Goal: Task Accomplishment & Management: Manage account settings

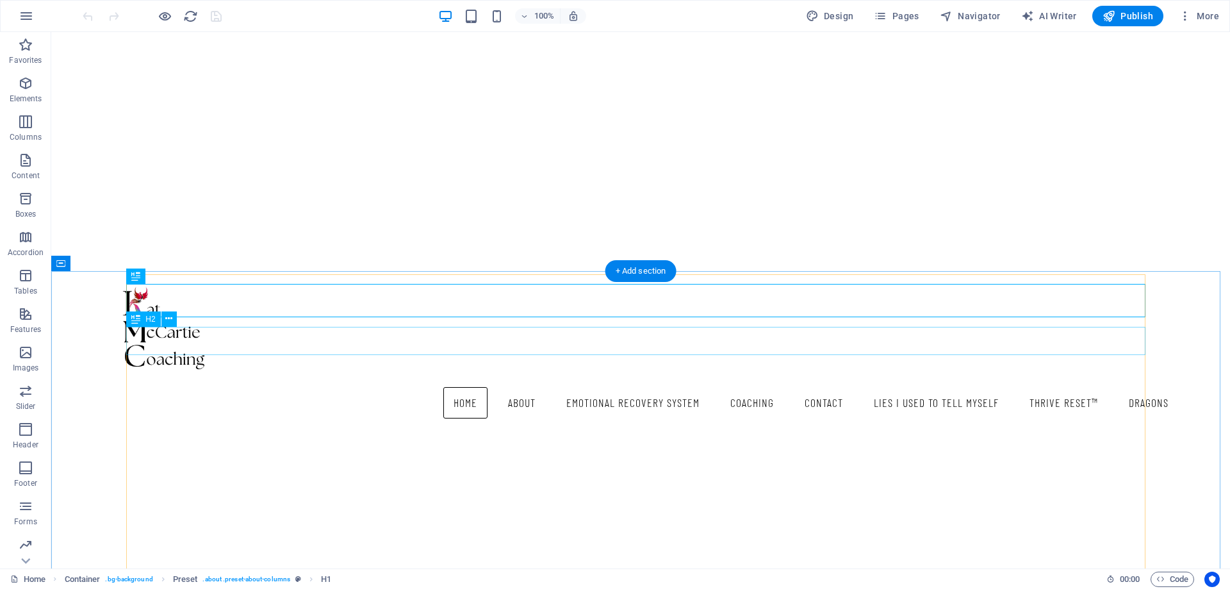
scroll to position [322, 0]
click at [898, 17] on span "Pages" at bounding box center [896, 16] width 45 height 13
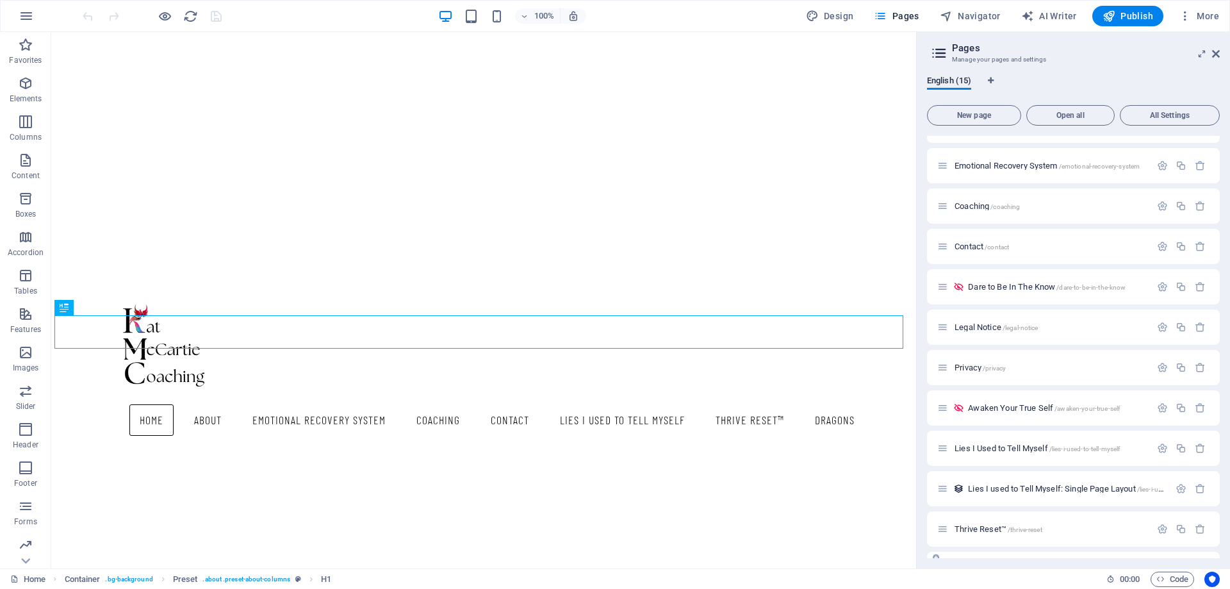
scroll to position [183, 0]
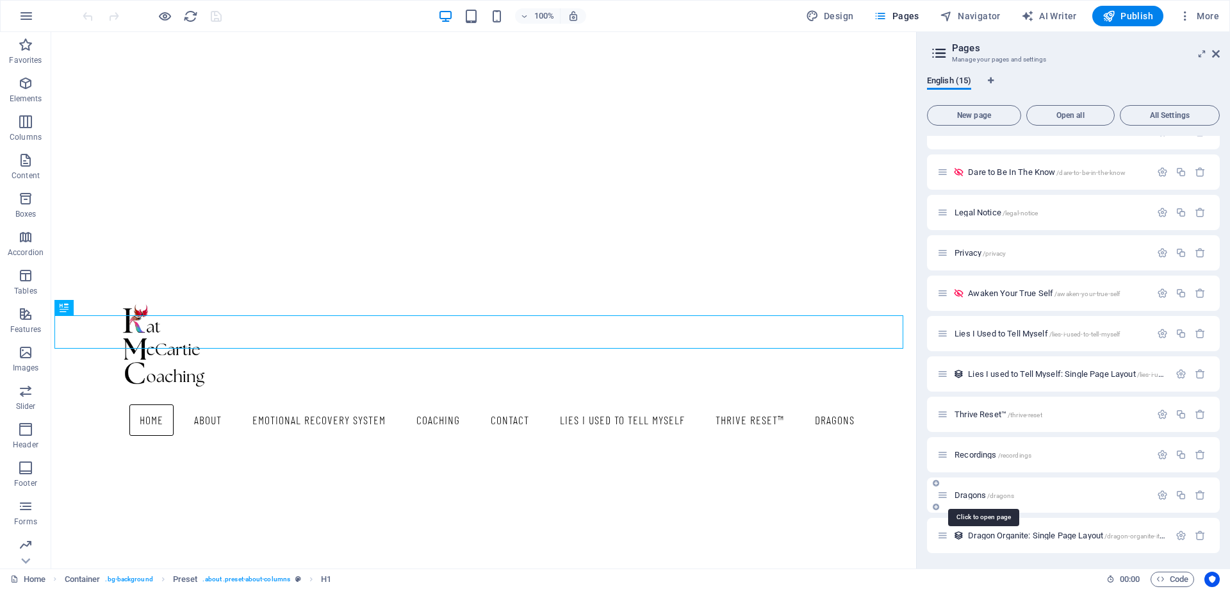
click at [1003, 495] on span "/dragons" at bounding box center [1000, 495] width 27 height 7
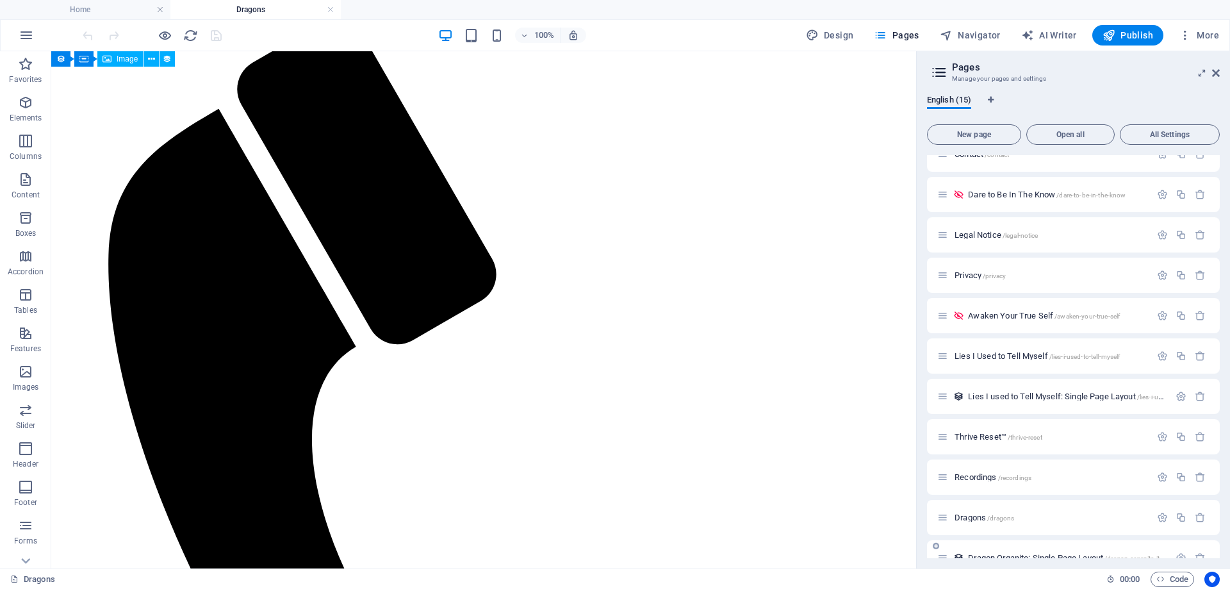
scroll to position [202, 0]
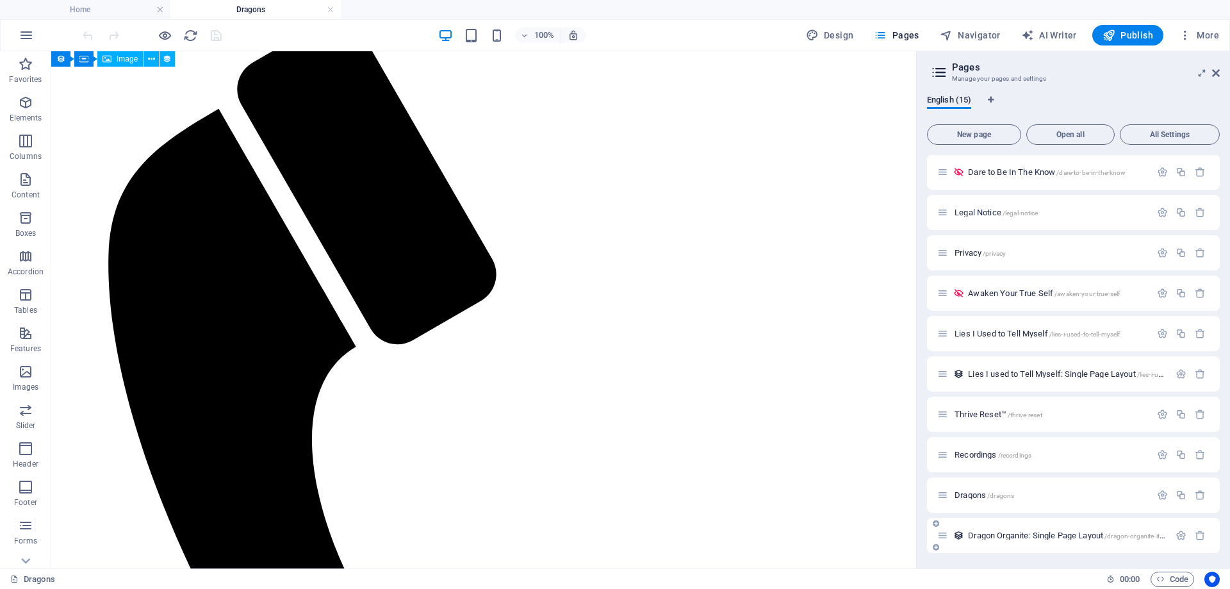
click at [976, 534] on span "Dragon Organite: Single Page Layout /dragon-organite-item" at bounding box center [1068, 536] width 201 height 10
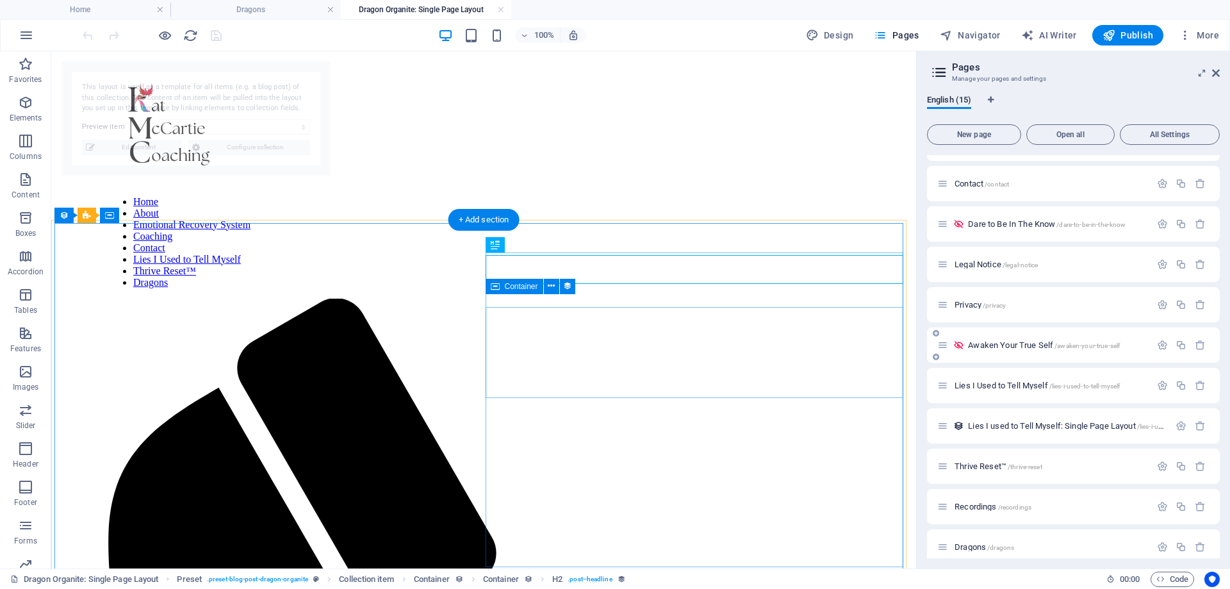
scroll to position [0, 0]
select select "68b71cc700994f62e80afabf"
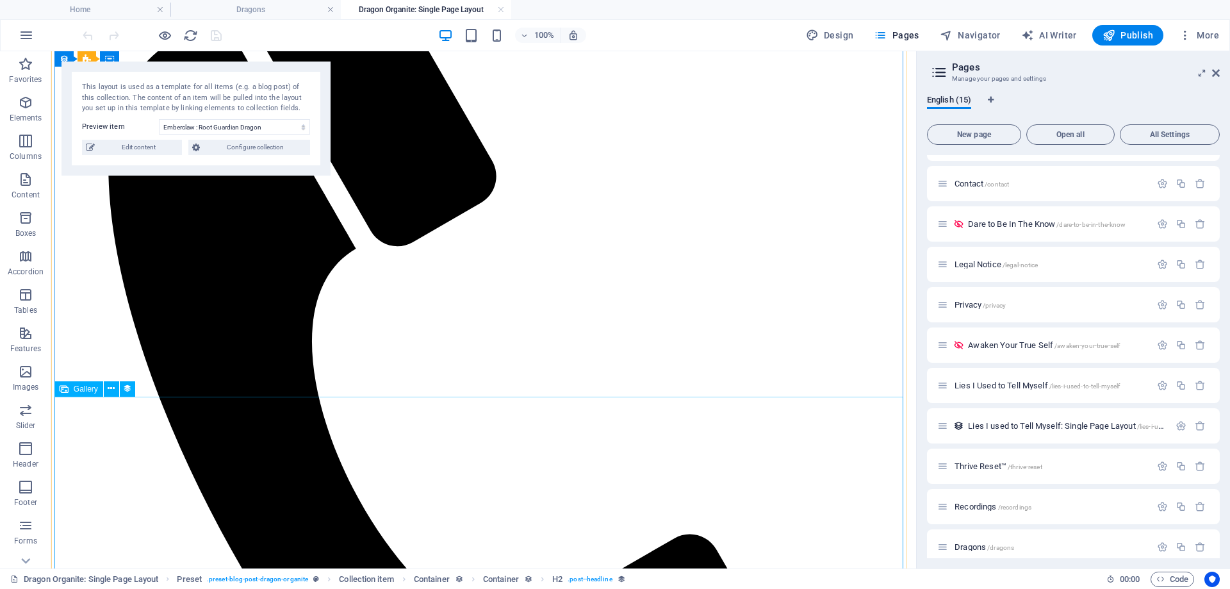
scroll to position [377, 0]
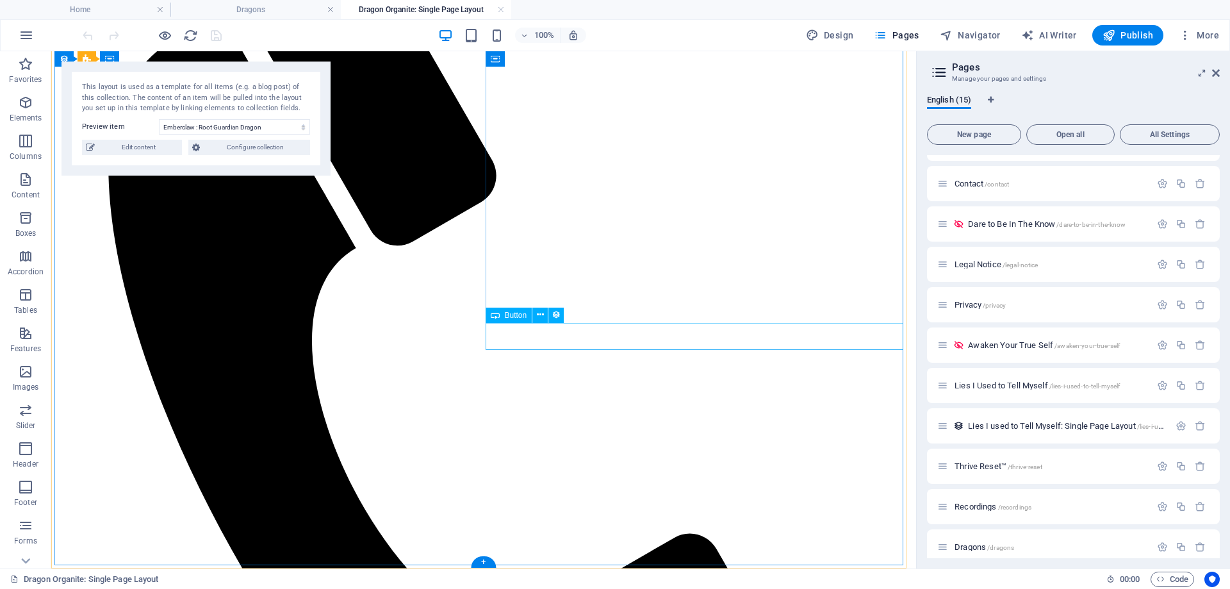
click at [535, 315] on button at bounding box center [539, 315] width 15 height 15
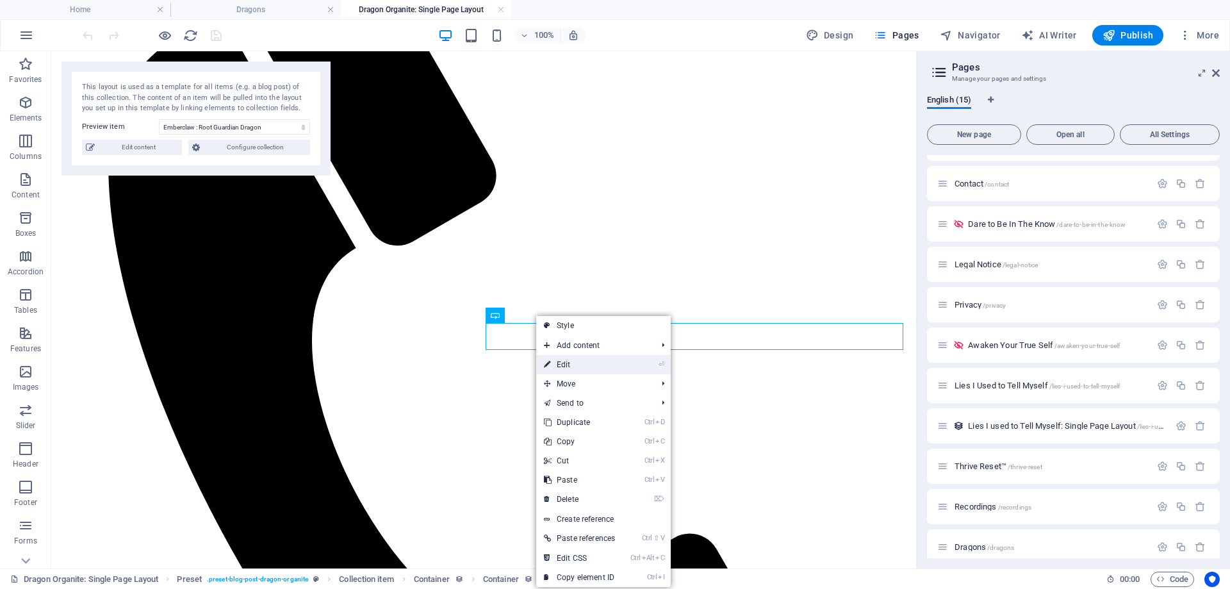
click at [563, 368] on link "⏎ Edit" at bounding box center [579, 364] width 87 height 19
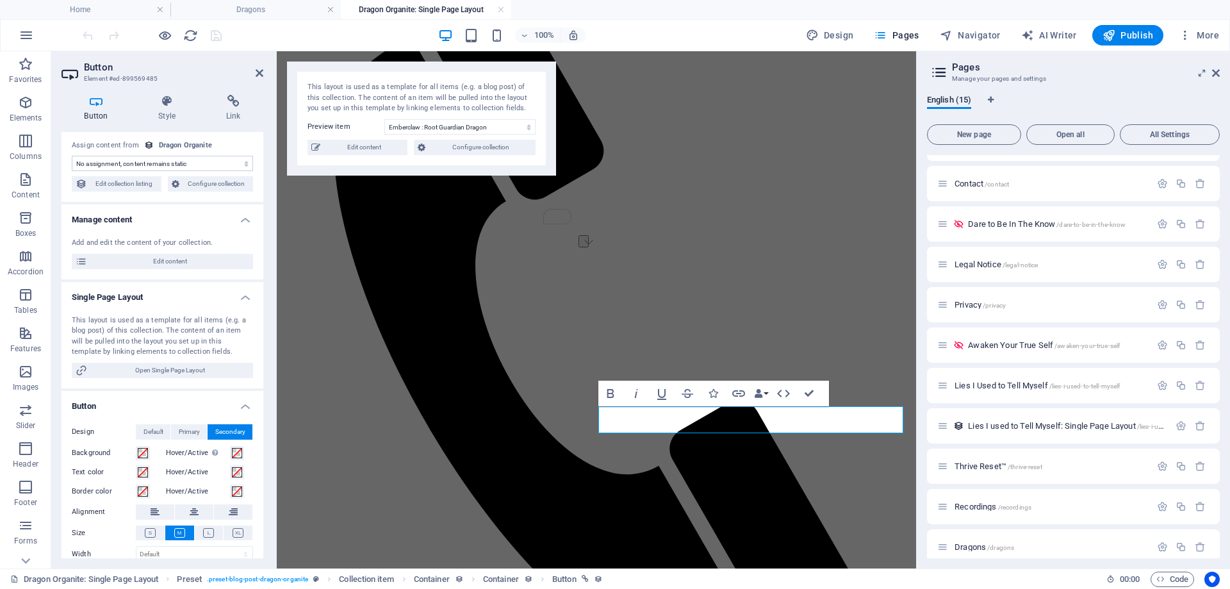
scroll to position [0, 0]
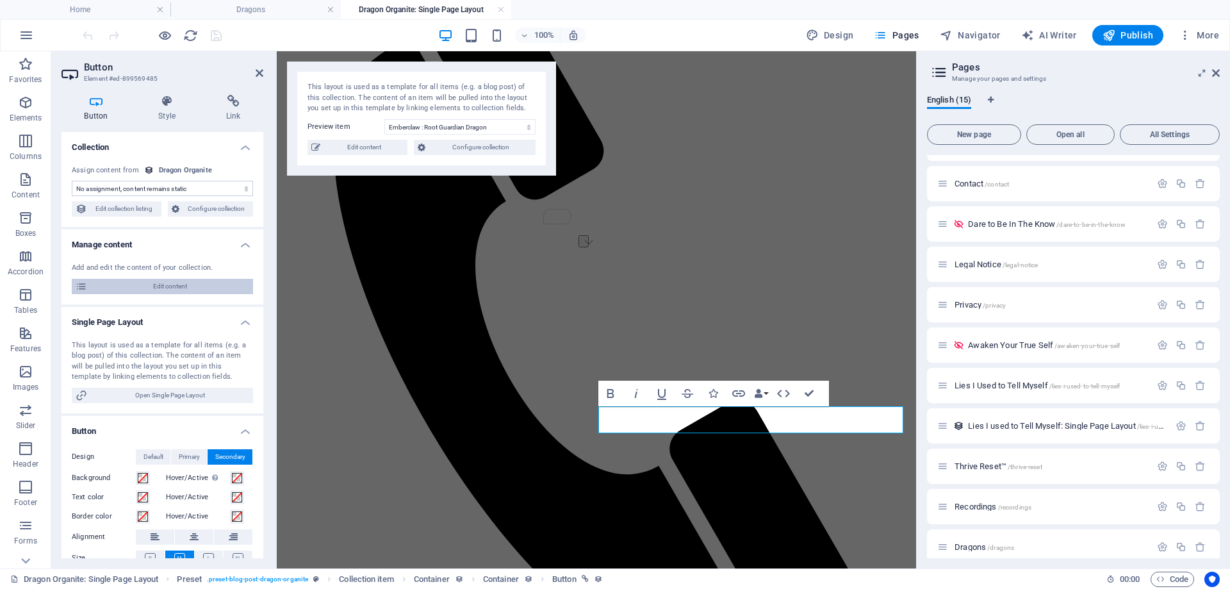
click at [181, 287] on span "Edit content" at bounding box center [170, 286] width 158 height 15
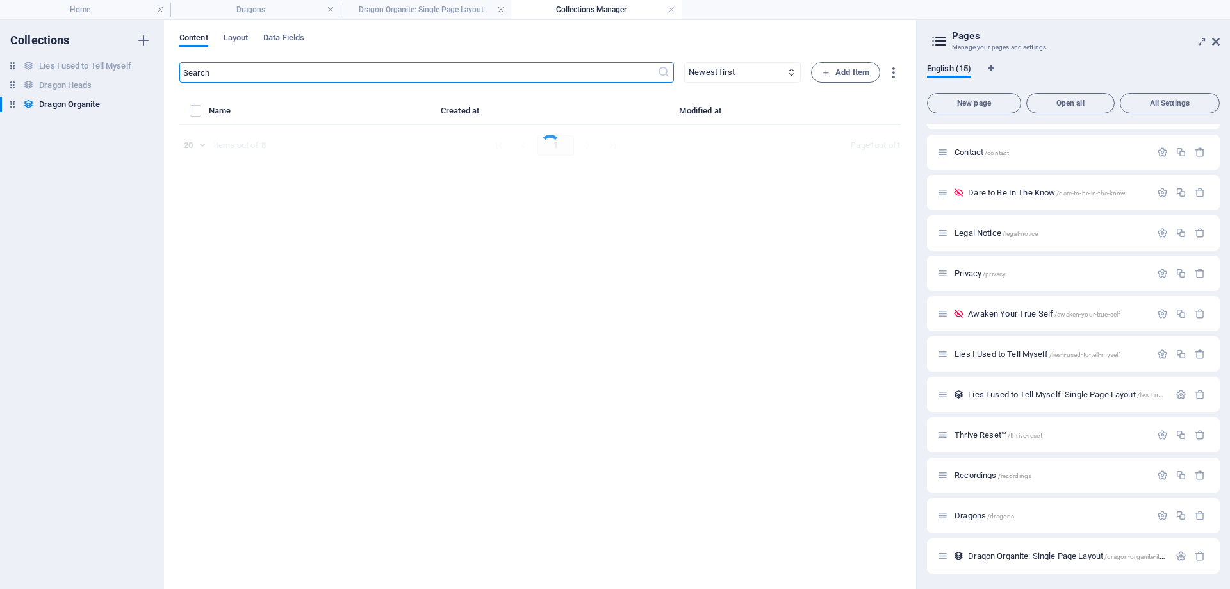
select select "Looking for Home"
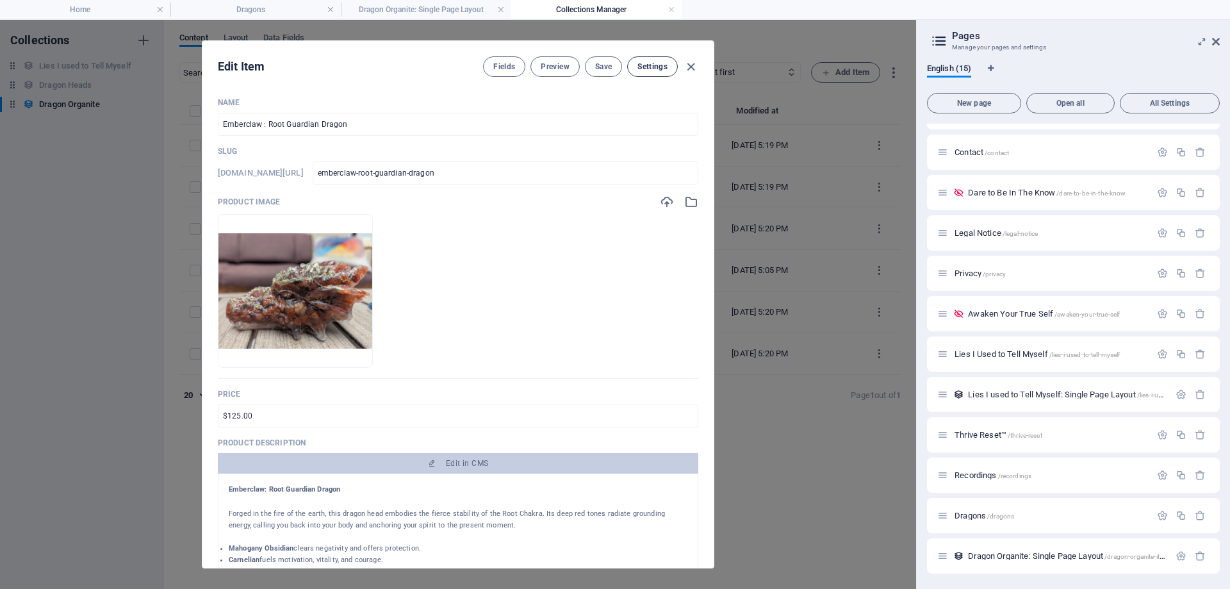
click at [649, 71] on span "Settings" at bounding box center [653, 67] width 30 height 10
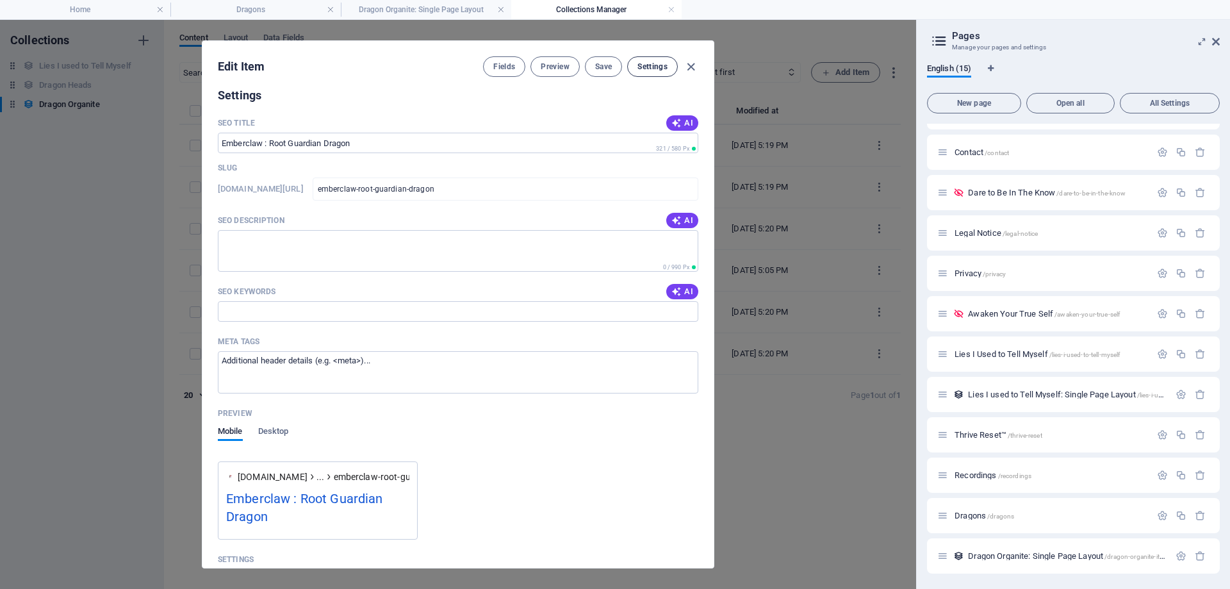
scroll to position [775, 0]
click at [700, 67] on div "Edit Item Fields Preview Save Settings" at bounding box center [457, 64] width 511 height 46
click at [693, 70] on icon "button" at bounding box center [691, 67] width 15 height 15
type input "emberclaw-root-guardian-dragon"
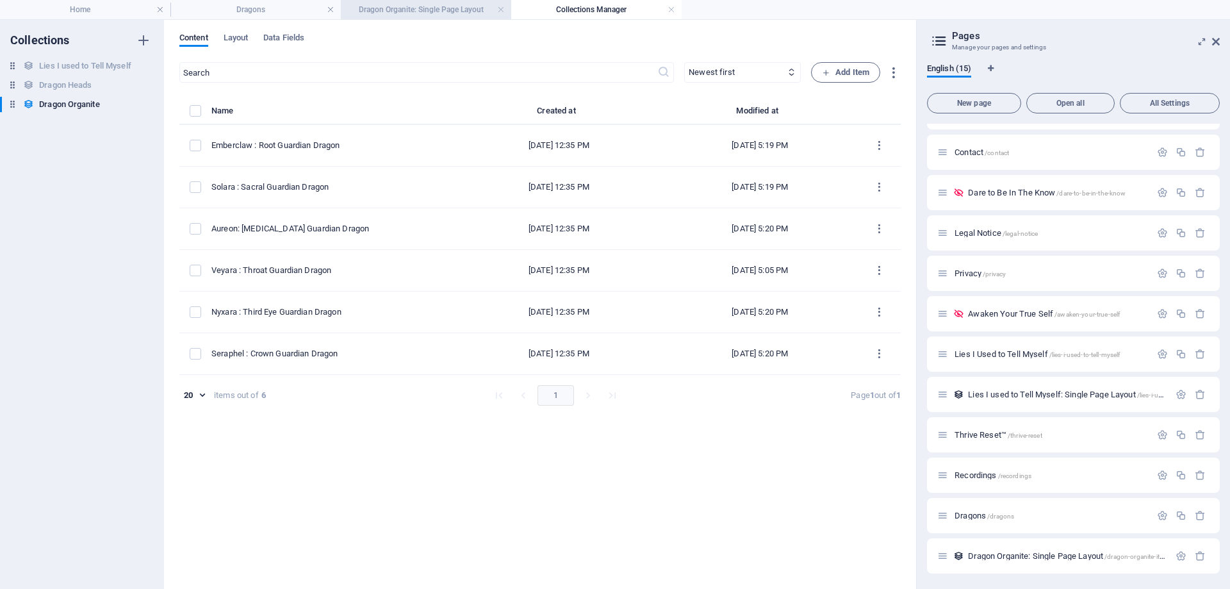
click at [386, 14] on h4 "Dragon Organite: Single Page Layout" at bounding box center [426, 10] width 170 height 14
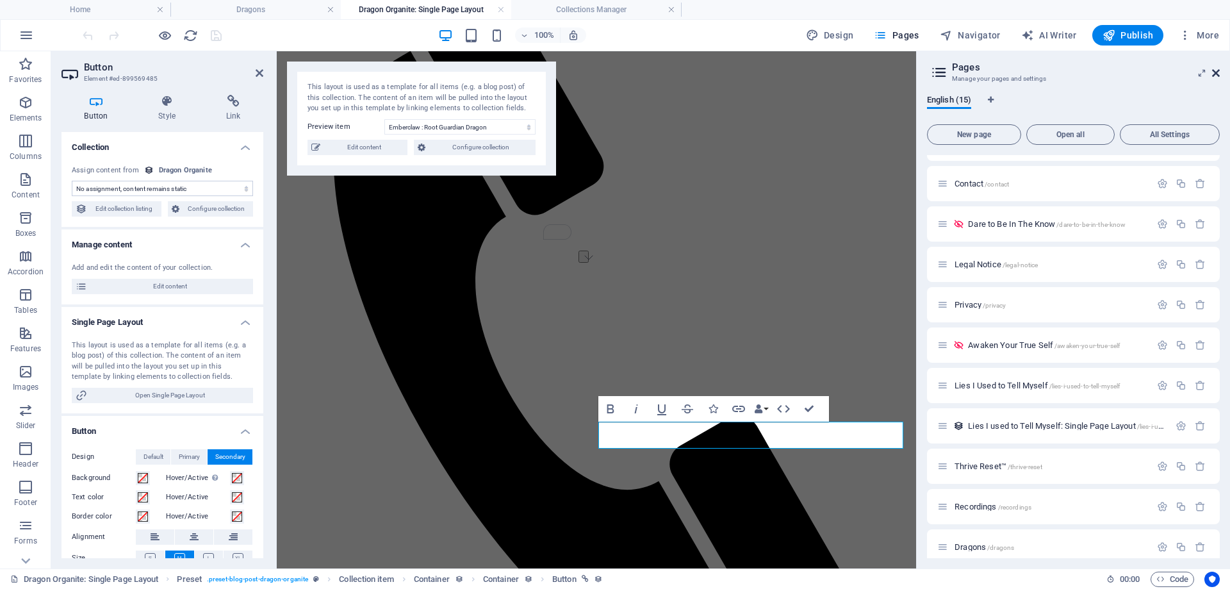
click at [1219, 74] on icon at bounding box center [1216, 73] width 8 height 10
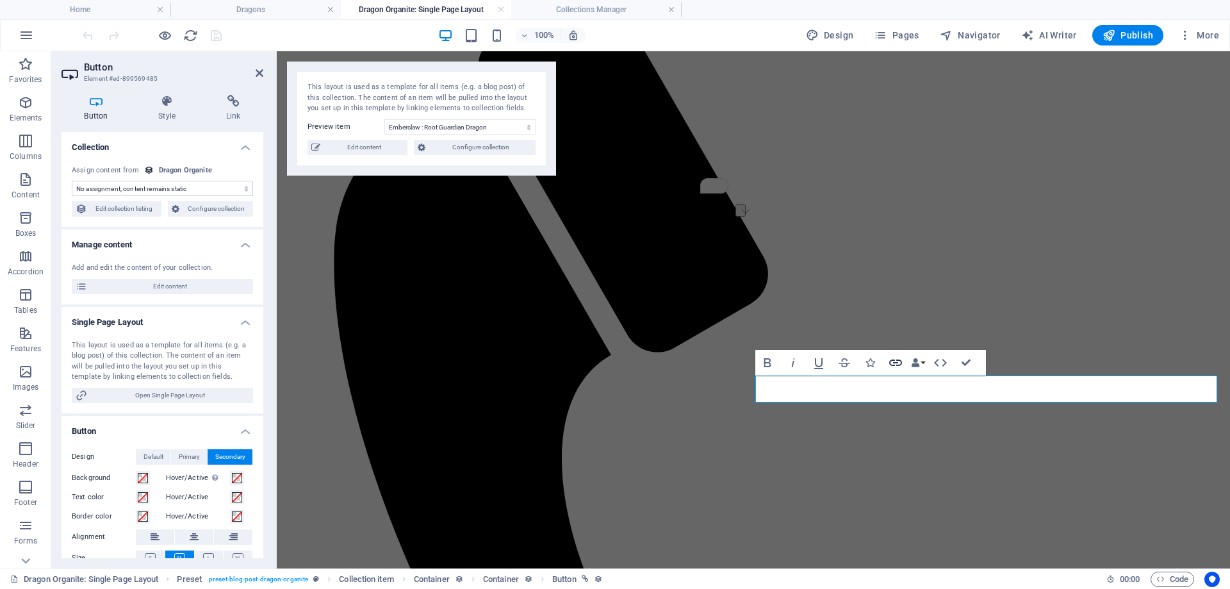
click at [895, 364] on icon "button" at bounding box center [895, 362] width 15 height 15
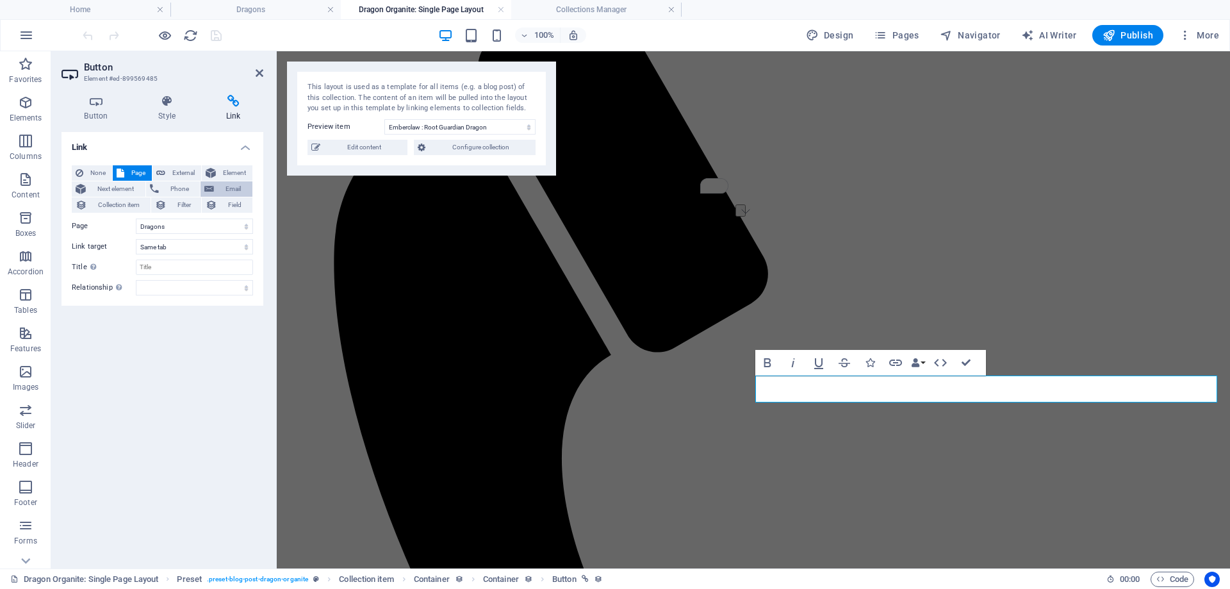
click at [245, 190] on span "Email" at bounding box center [233, 188] width 31 height 15
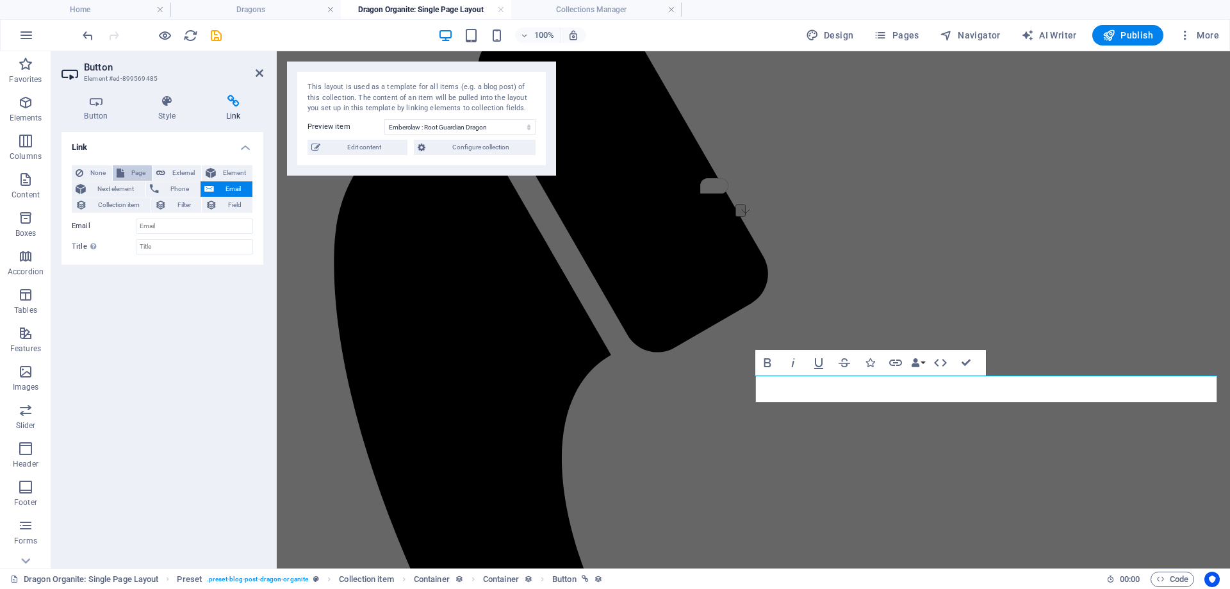
click at [126, 174] on button "Page" at bounding box center [132, 172] width 39 height 15
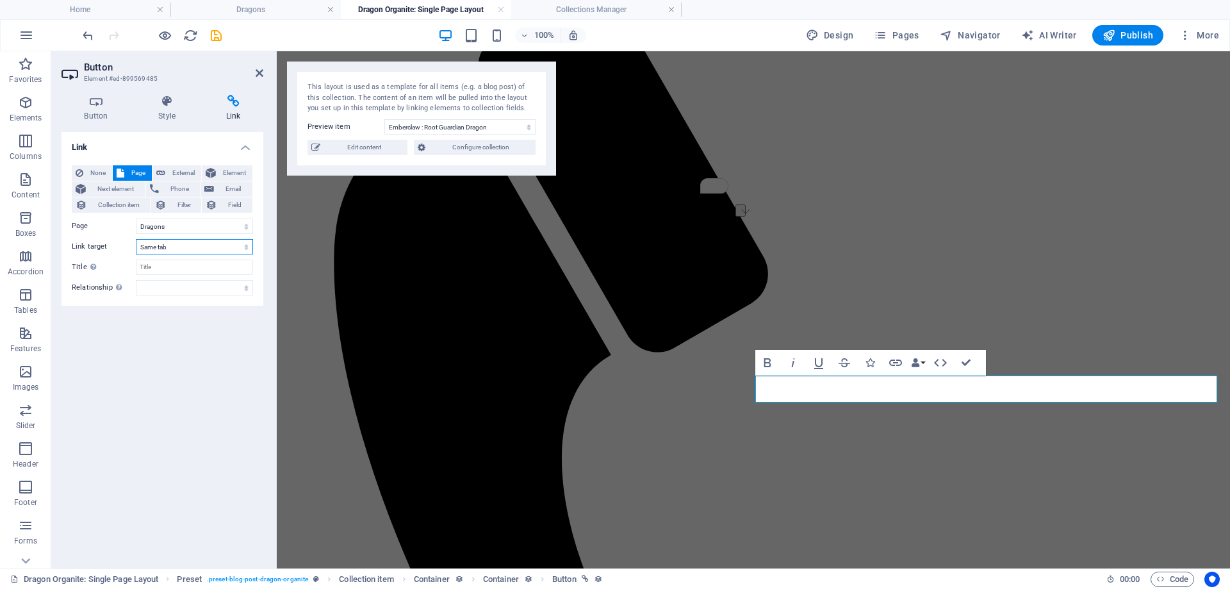
click at [209, 253] on select "New tab Same tab Overlay" at bounding box center [194, 246] width 117 height 15
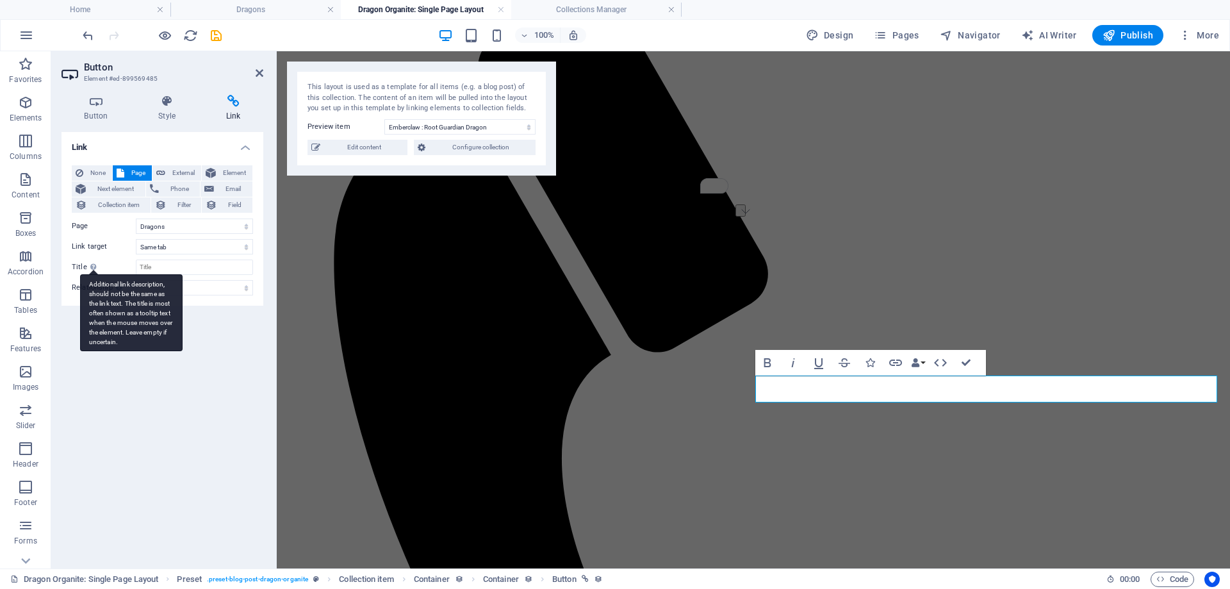
click at [96, 262] on div "Additional link description, should not be the same as the link text. The title…" at bounding box center [93, 266] width 13 height 15
click at [136, 262] on input "Title Additional link description, should not be the same as the link text. The…" at bounding box center [194, 267] width 117 height 15
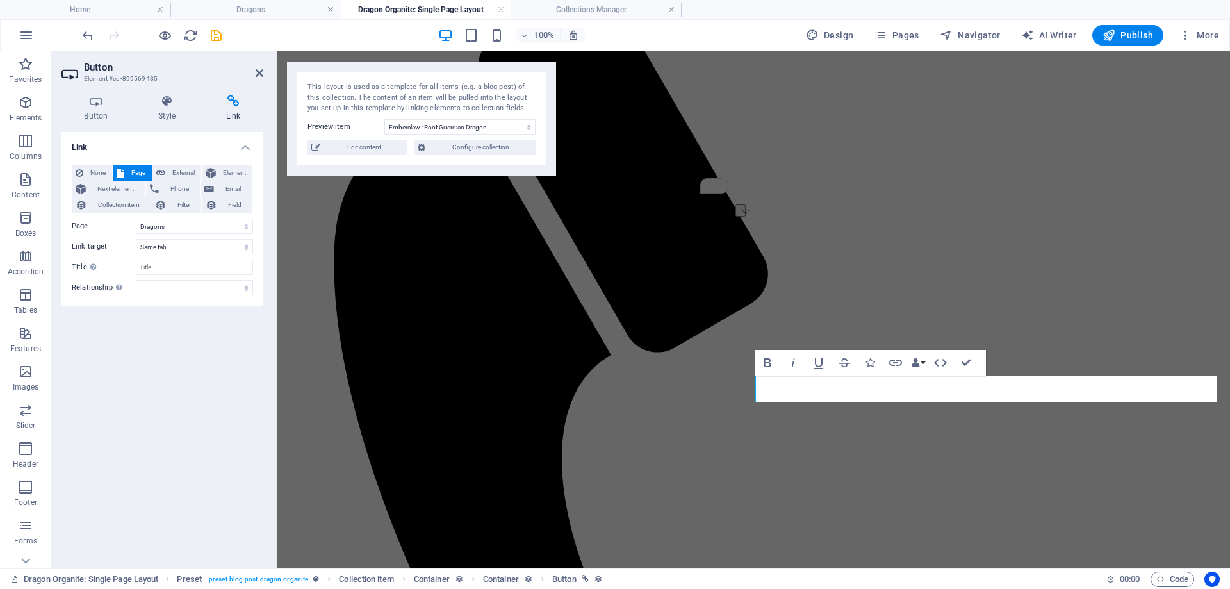
click at [103, 256] on div "None Page External Element Next element Phone Email Collection item Filter Fiel…" at bounding box center [162, 230] width 181 height 130
click at [178, 169] on span "External" at bounding box center [183, 172] width 28 height 15
click at [227, 170] on span "Element" at bounding box center [234, 172] width 29 height 15
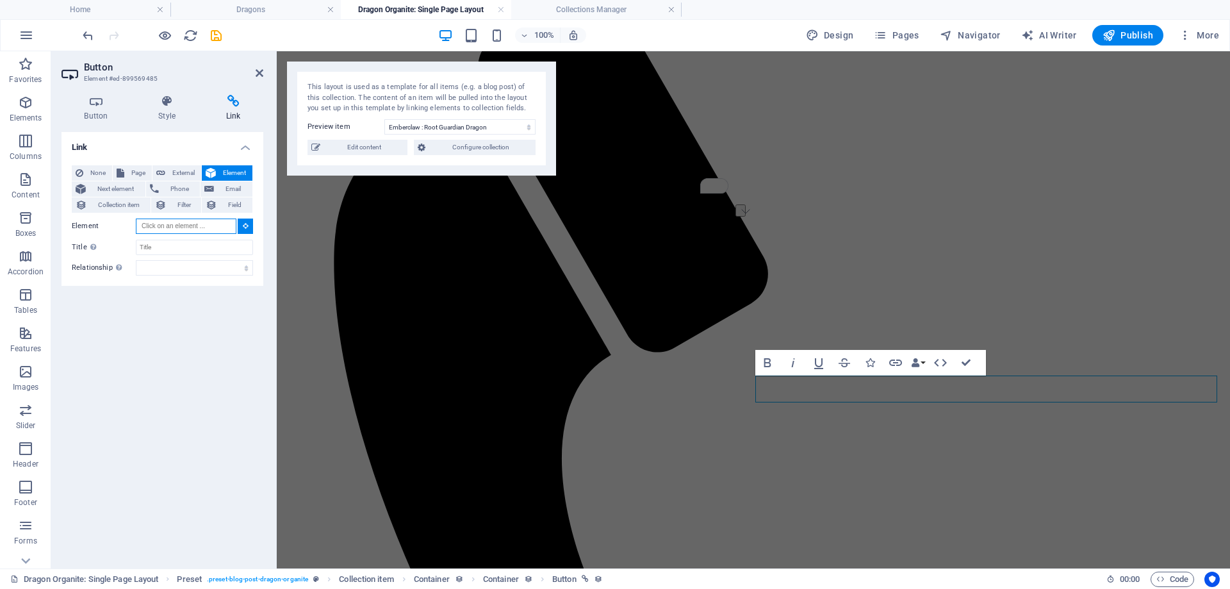
click at [224, 227] on input "Element" at bounding box center [186, 225] width 101 height 15
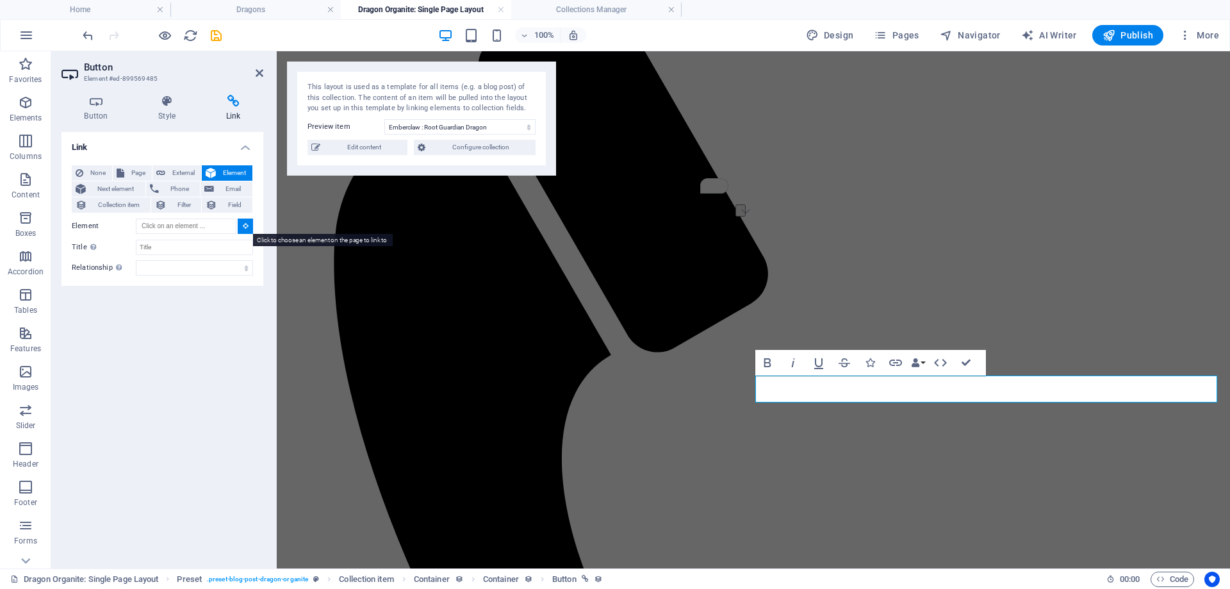
click at [244, 229] on icon at bounding box center [246, 225] width 6 height 6
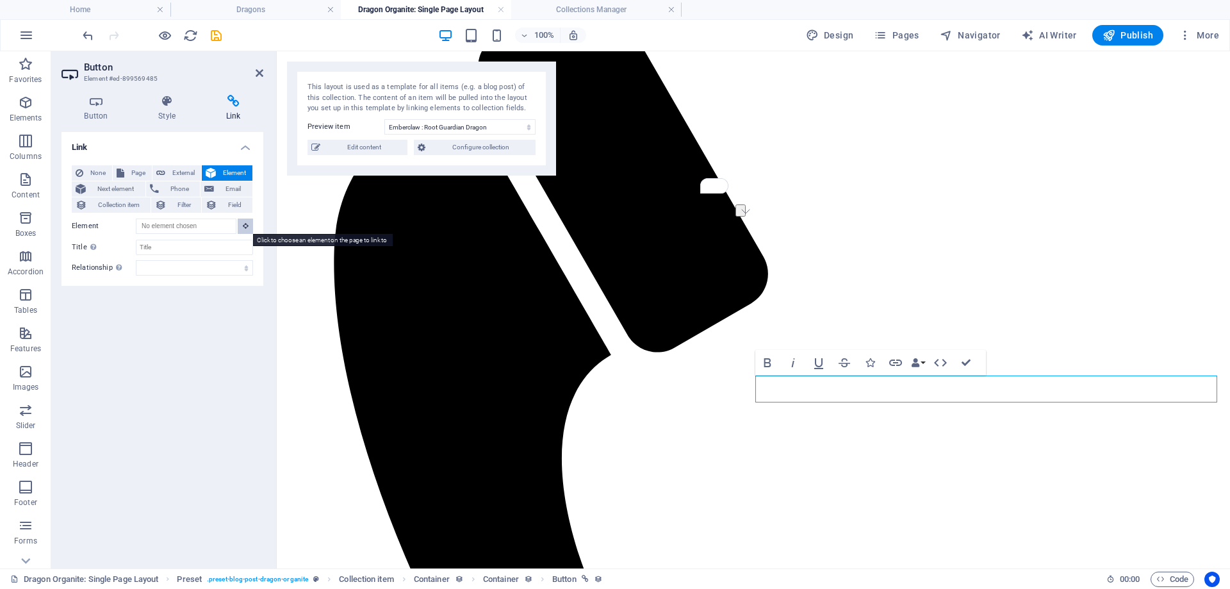
click at [245, 230] on button at bounding box center [245, 225] width 15 height 15
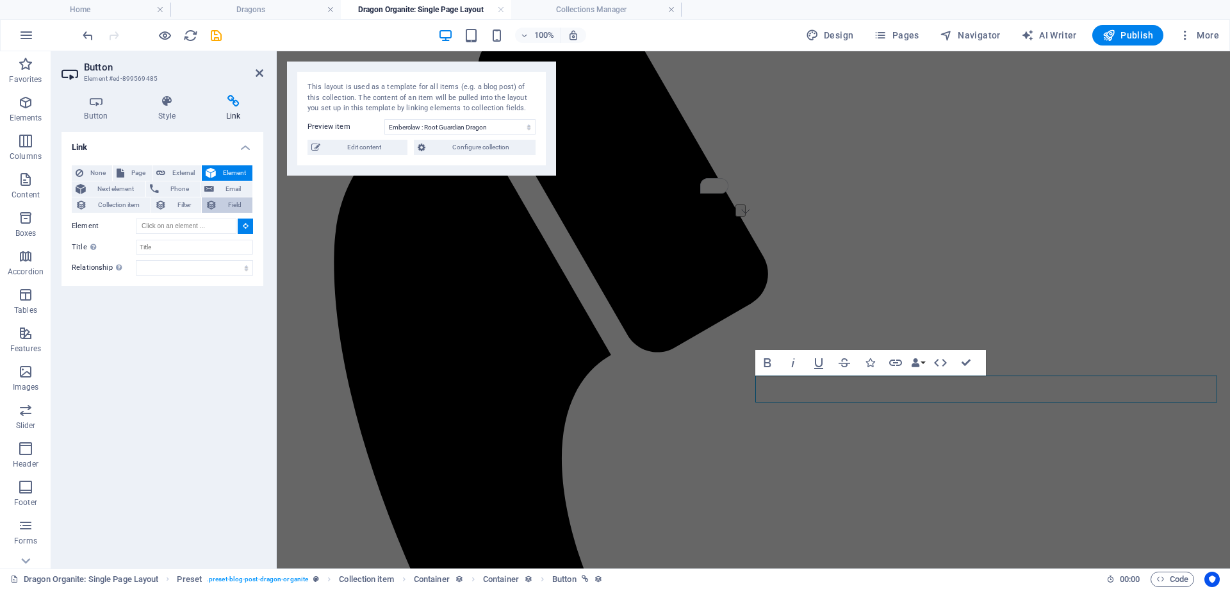
click at [227, 209] on span "Field" at bounding box center [235, 204] width 28 height 15
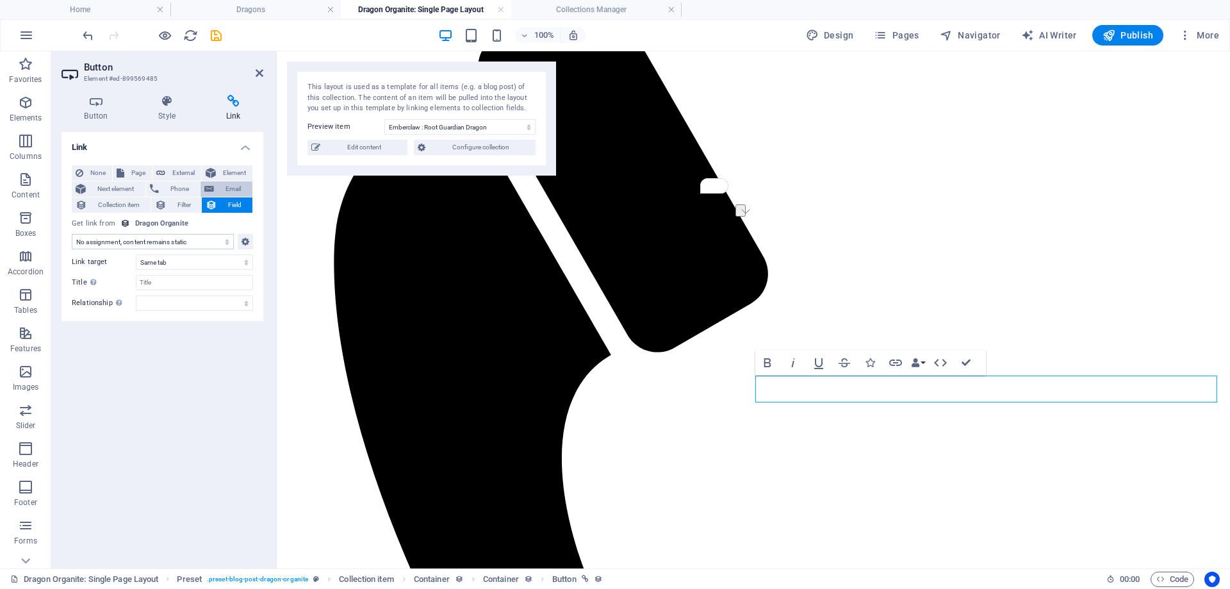
click at [227, 192] on span "Email" at bounding box center [233, 188] width 31 height 15
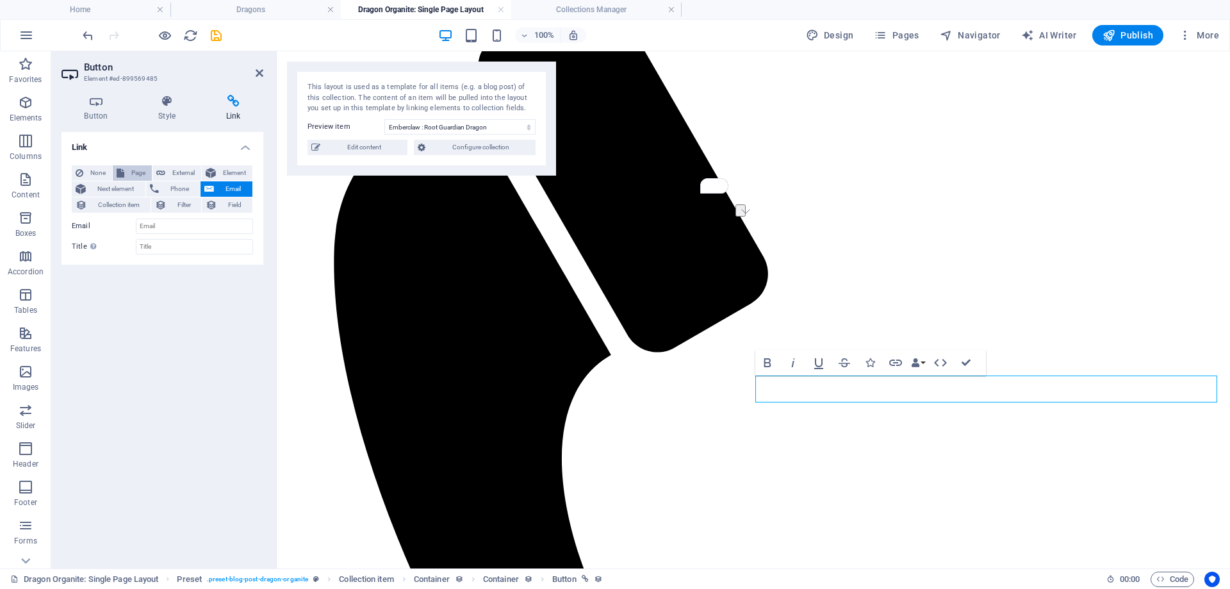
click at [126, 174] on button "Page" at bounding box center [132, 172] width 39 height 15
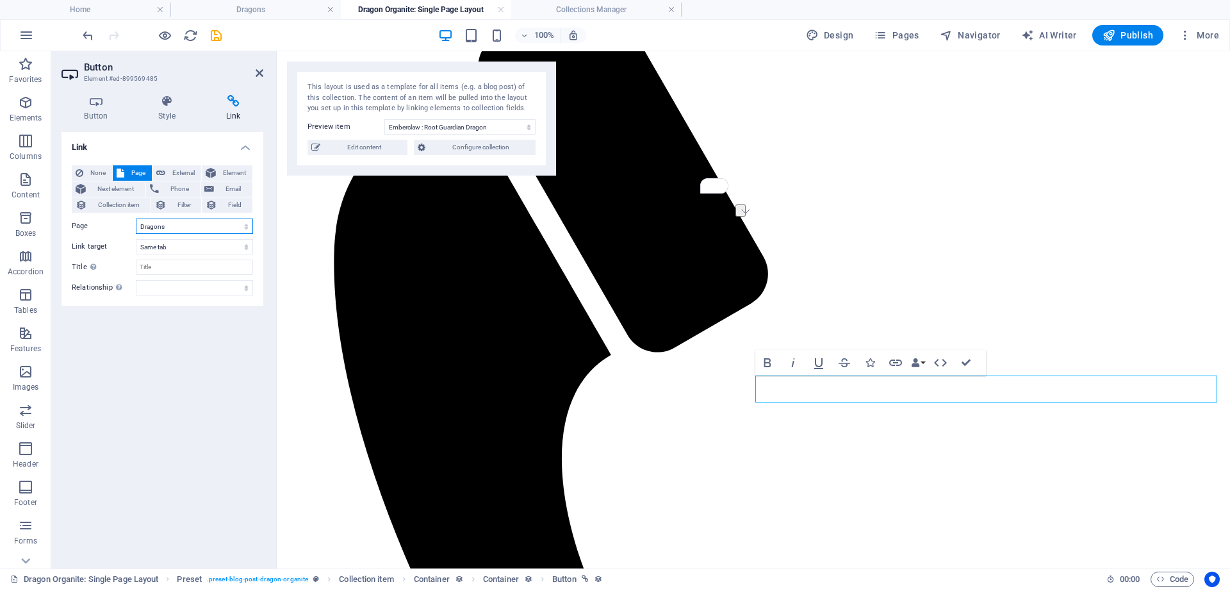
click at [196, 224] on select "Home About Emotional Recovery System Coaching Contact Dare to Be In The Know Le…" at bounding box center [194, 225] width 117 height 15
click at [109, 243] on label "Link target" at bounding box center [104, 246] width 64 height 15
click at [136, 243] on select "New tab Same tab Overlay" at bounding box center [194, 246] width 117 height 15
click at [195, 249] on select "New tab Same tab Overlay" at bounding box center [194, 246] width 117 height 15
click at [109, 247] on label "Link target" at bounding box center [104, 246] width 64 height 15
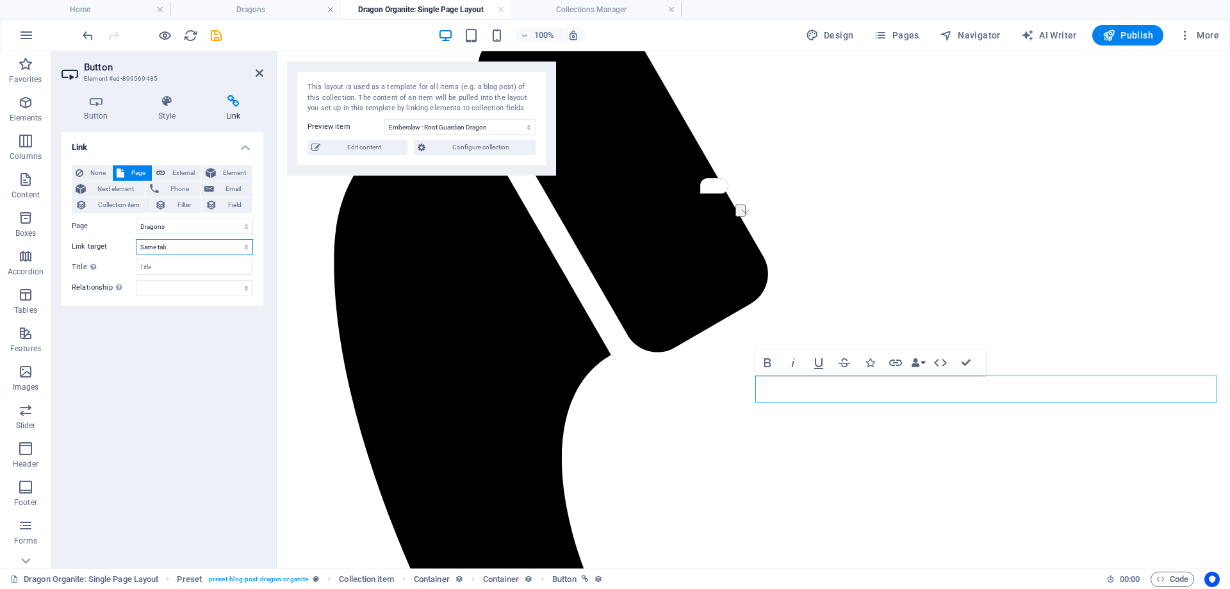
click at [136, 247] on select "New tab Same tab Overlay" at bounding box center [194, 246] width 117 height 15
click at [193, 286] on select "alternate author bookmark external help license next nofollow noreferrer noopen…" at bounding box center [194, 287] width 117 height 15
click at [191, 288] on select "alternate author bookmark external help license next nofollow noreferrer noopen…" at bounding box center [194, 287] width 117 height 15
click at [232, 192] on span "Email" at bounding box center [233, 188] width 31 height 15
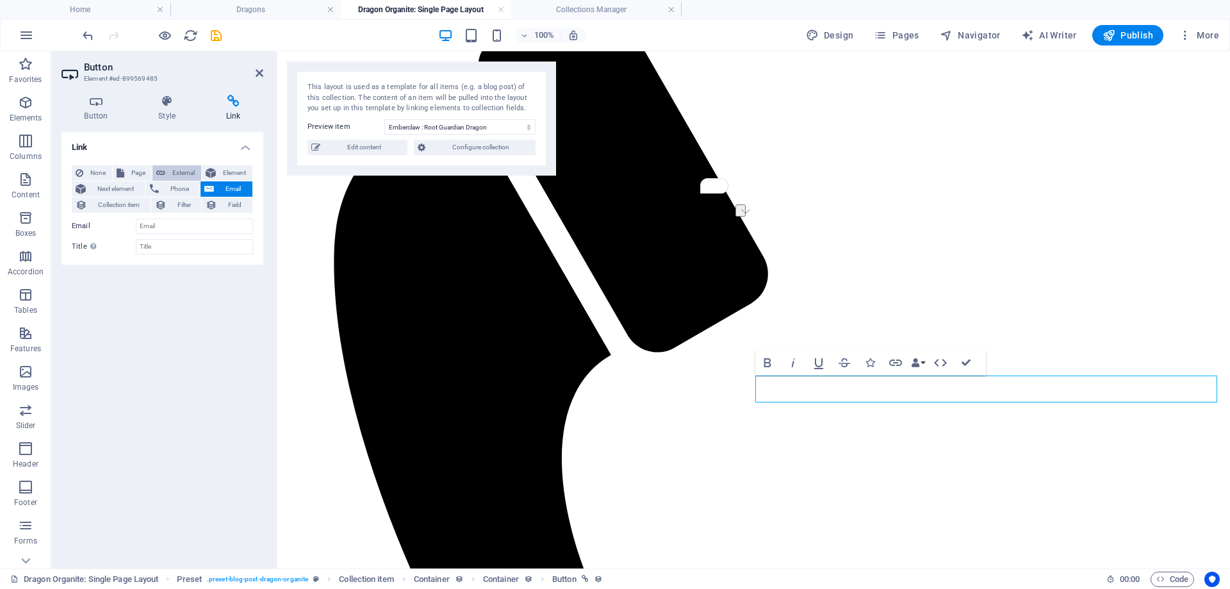
click at [181, 170] on span "External" at bounding box center [183, 172] width 28 height 15
select select "blank"
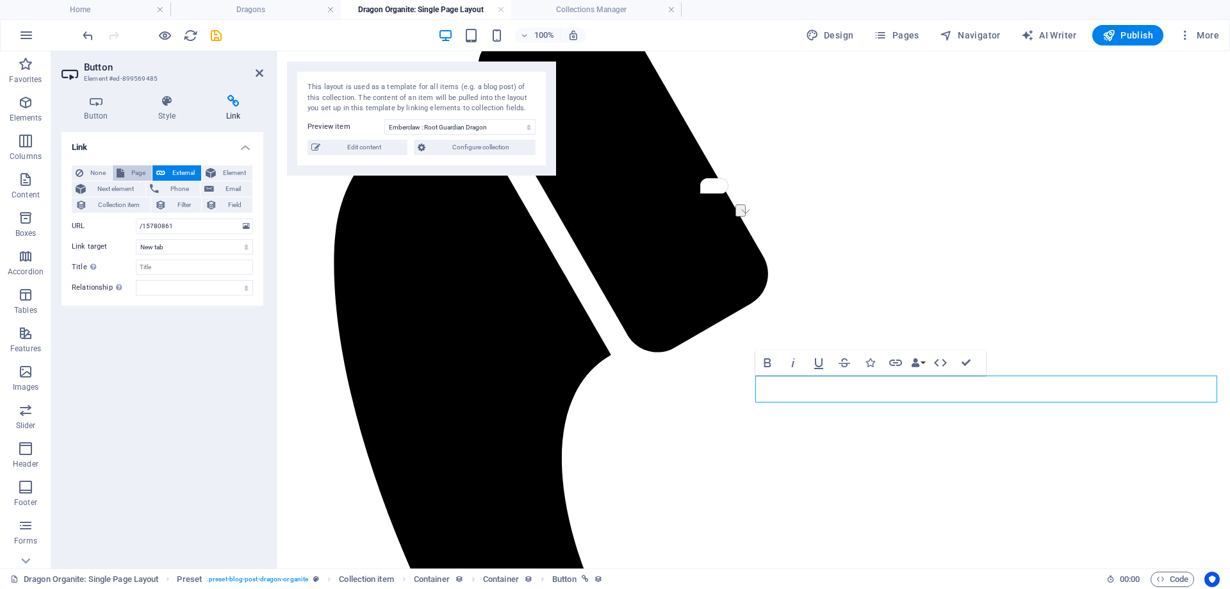
click at [148, 174] on button "Page" at bounding box center [132, 172] width 39 height 15
select select
click at [180, 249] on select "New tab Same tab Overlay" at bounding box center [194, 246] width 117 height 15
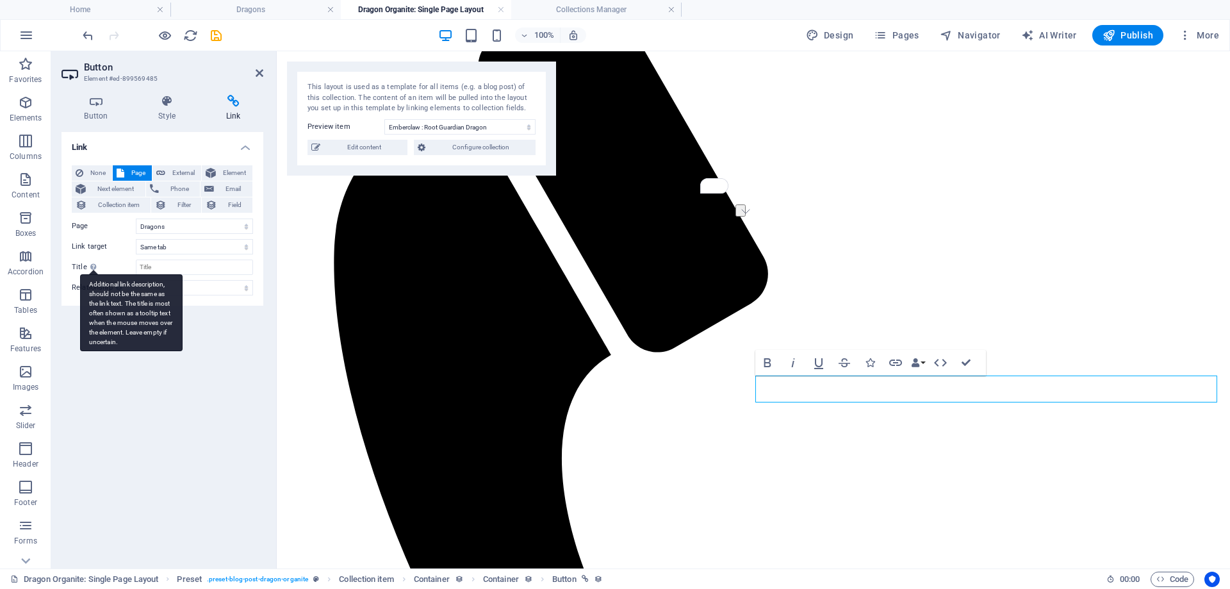
click at [87, 263] on div "Additional link description, should not be the same as the link text. The title…" at bounding box center [93, 266] width 13 height 15
click at [136, 263] on input "Title Additional link description, should not be the same as the link text. The…" at bounding box center [194, 267] width 117 height 15
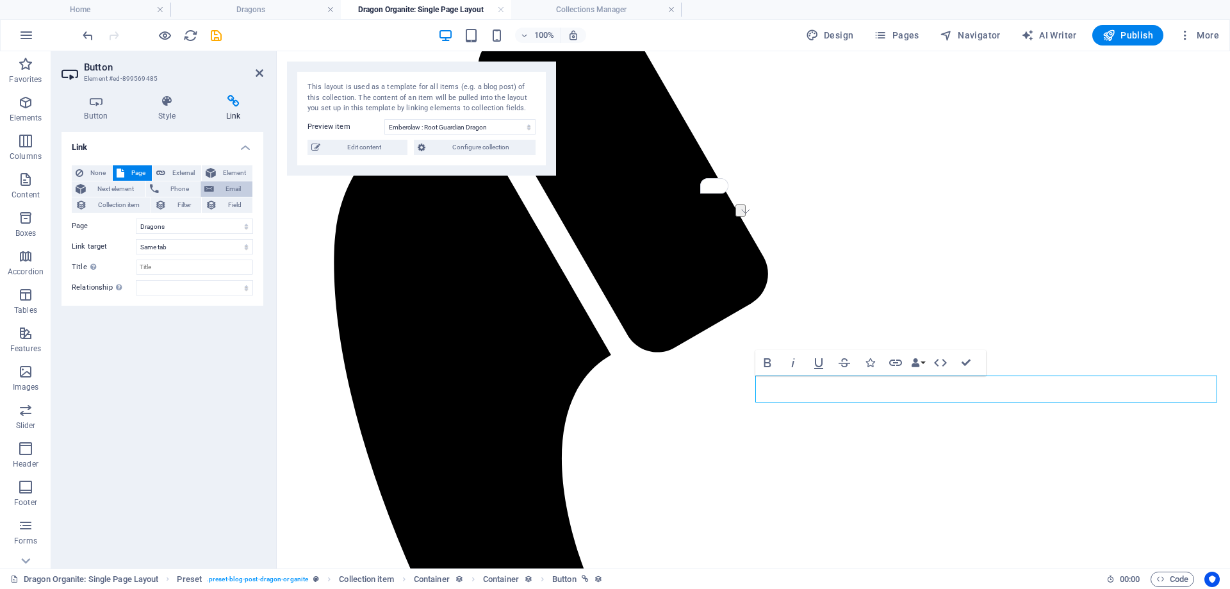
click at [222, 191] on span "Email" at bounding box center [233, 188] width 31 height 15
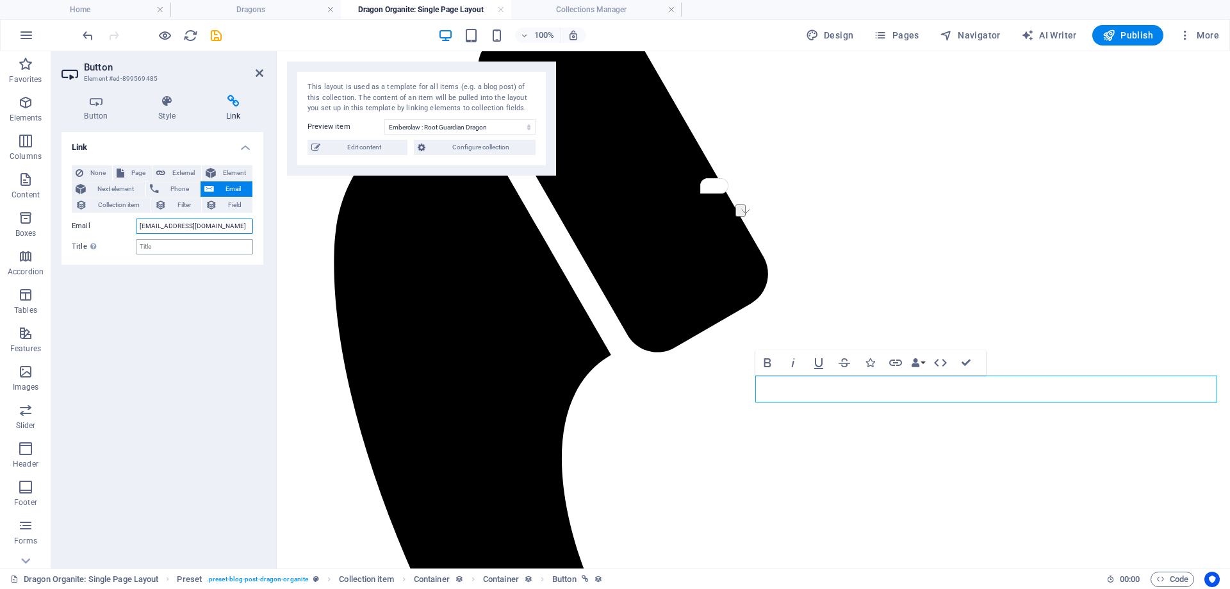
type input "[EMAIL_ADDRESS][DOMAIN_NAME]"
click at [215, 250] on input "Title Additional link description, should not be the same as the link text. The…" at bounding box center [194, 246] width 117 height 15
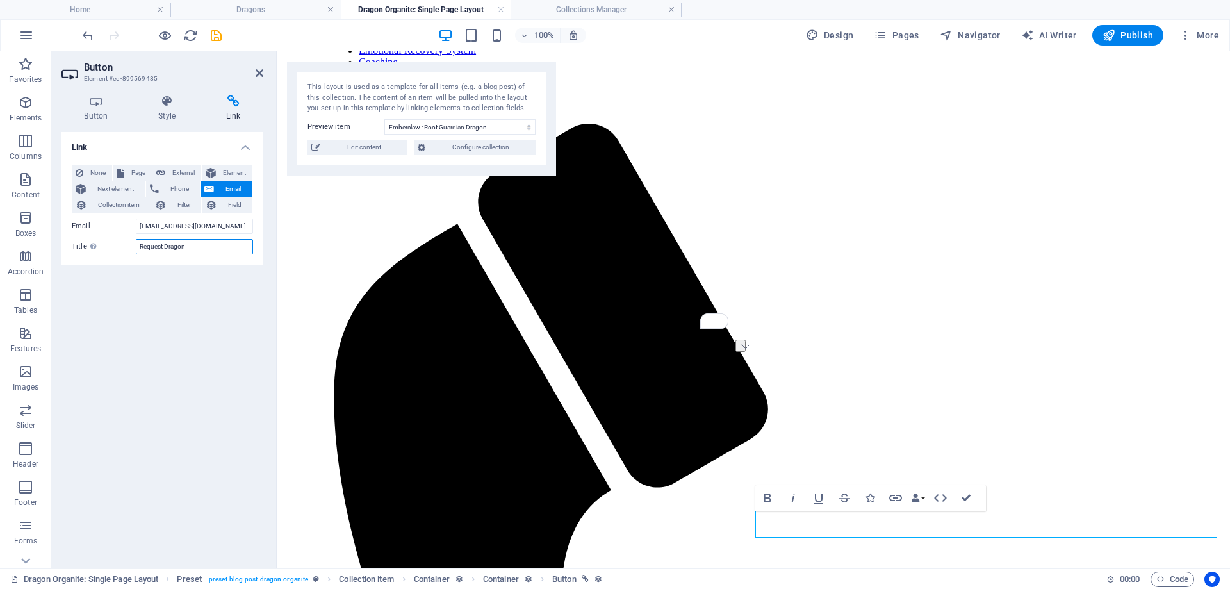
type input "Request Dragon"
click at [220, 396] on div "Link None Page External Element Next element Phone Email Collection item Filter…" at bounding box center [163, 345] width 202 height 426
drag, startPoint x: 224, startPoint y: 226, endPoint x: 87, endPoint y: 229, distance: 137.2
click at [87, 229] on div "Email [EMAIL_ADDRESS][DOMAIN_NAME]" at bounding box center [162, 225] width 181 height 15
click at [218, 35] on icon "save" at bounding box center [216, 35] width 15 height 15
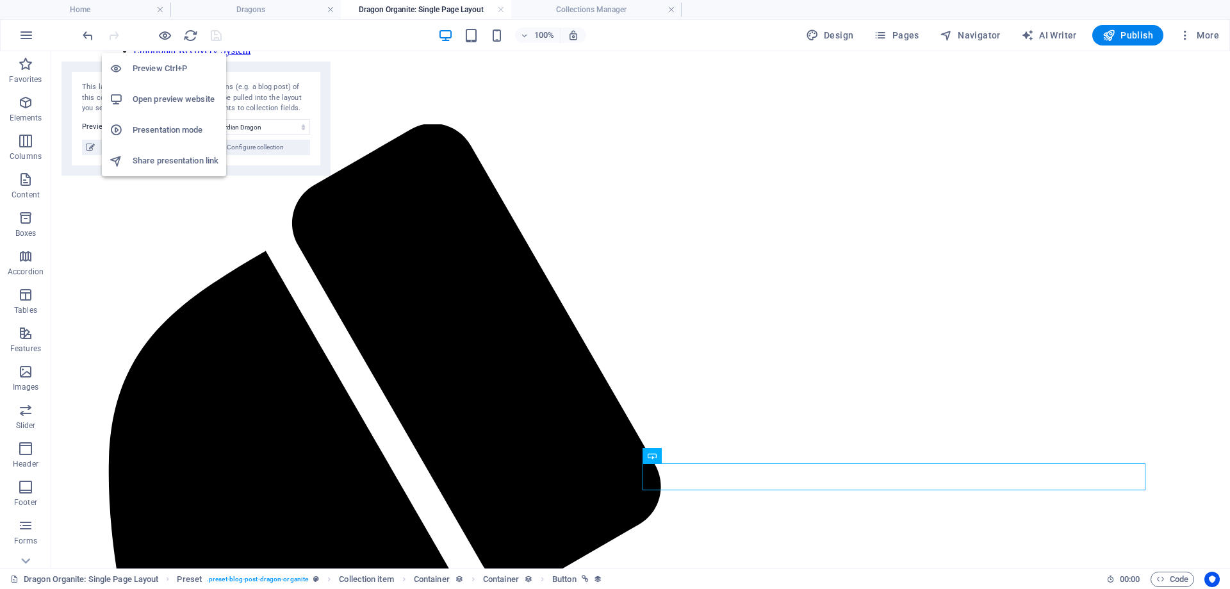
click at [162, 97] on h6 "Open preview website" at bounding box center [176, 99] width 86 height 15
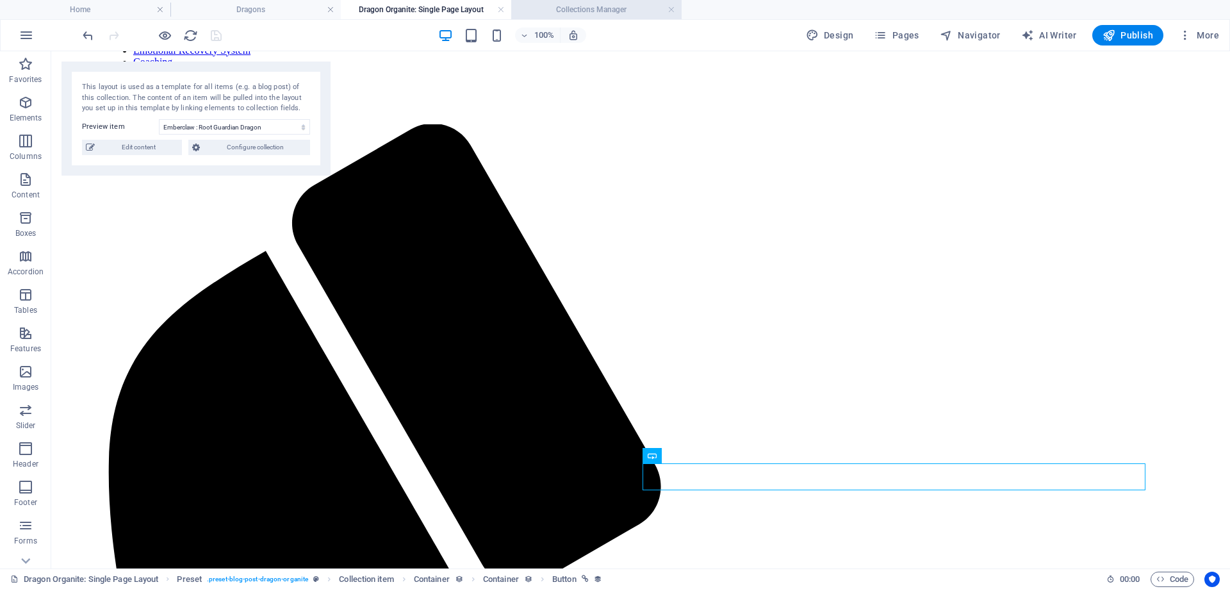
click at [638, 15] on h4 "Collections Manager" at bounding box center [596, 10] width 170 height 14
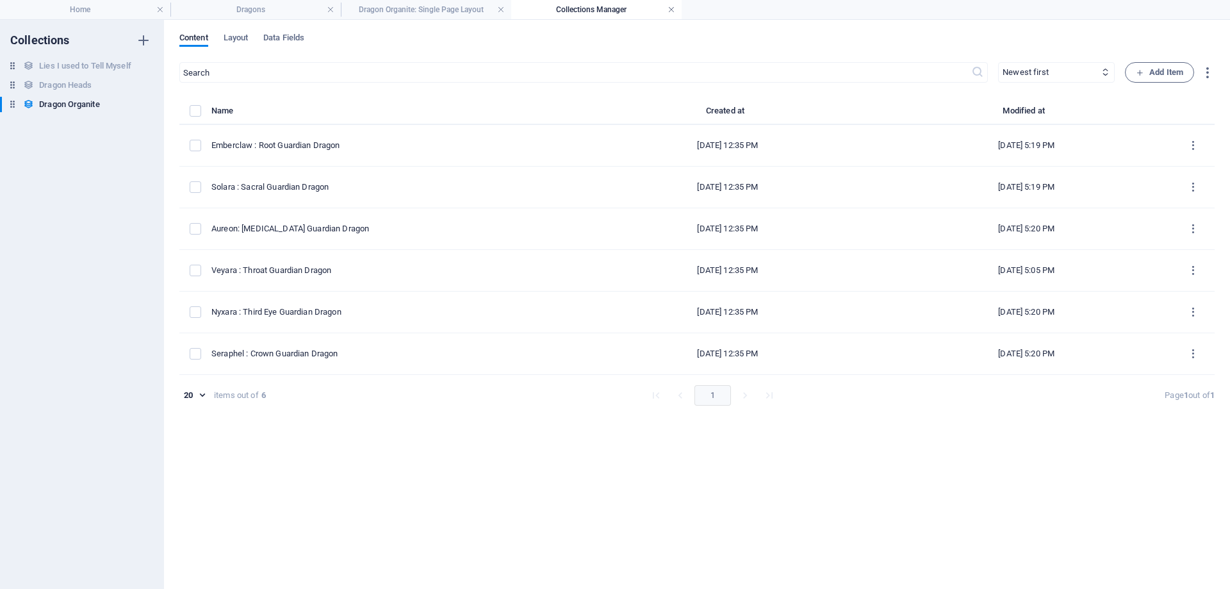
click at [674, 7] on link at bounding box center [672, 10] width 8 height 12
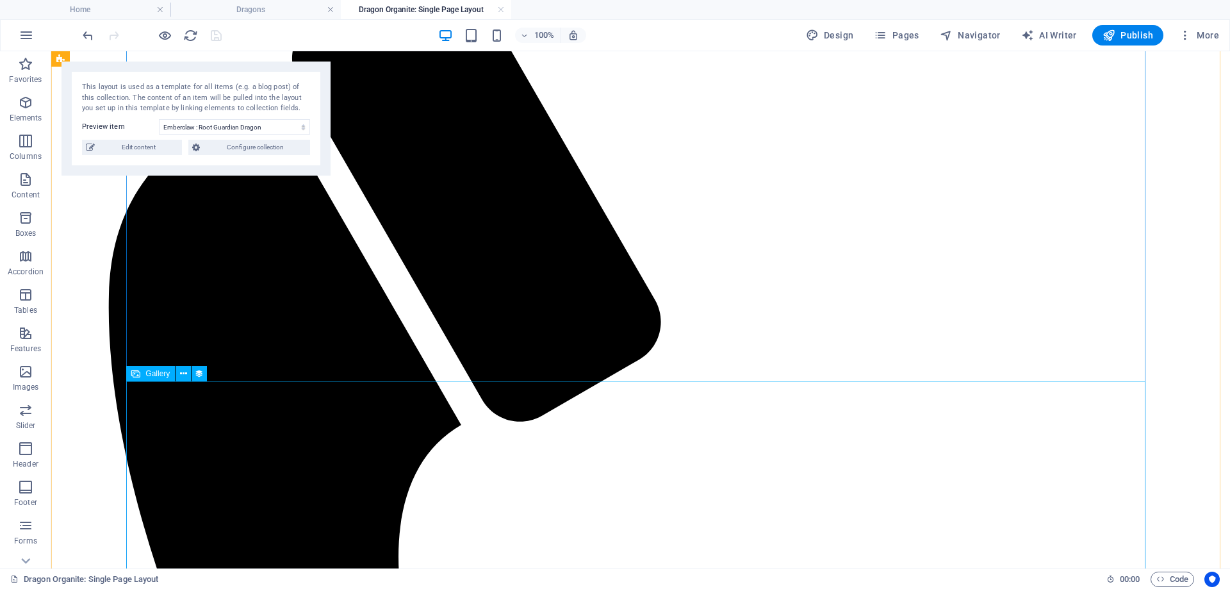
scroll to position [357, 0]
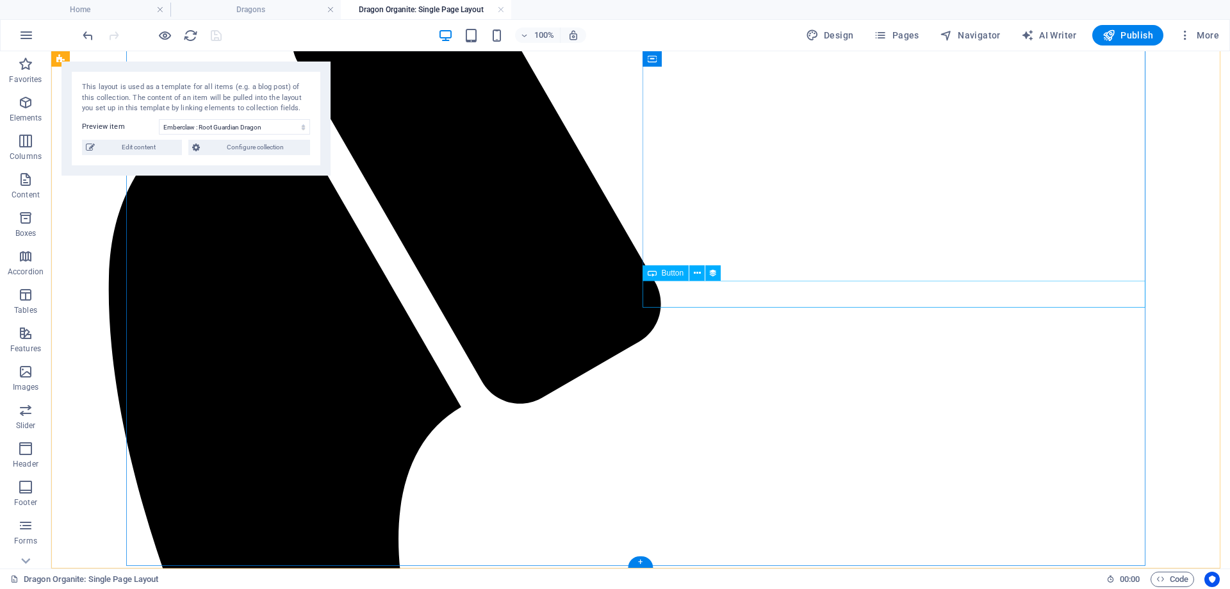
click at [697, 276] on icon at bounding box center [697, 273] width 7 height 13
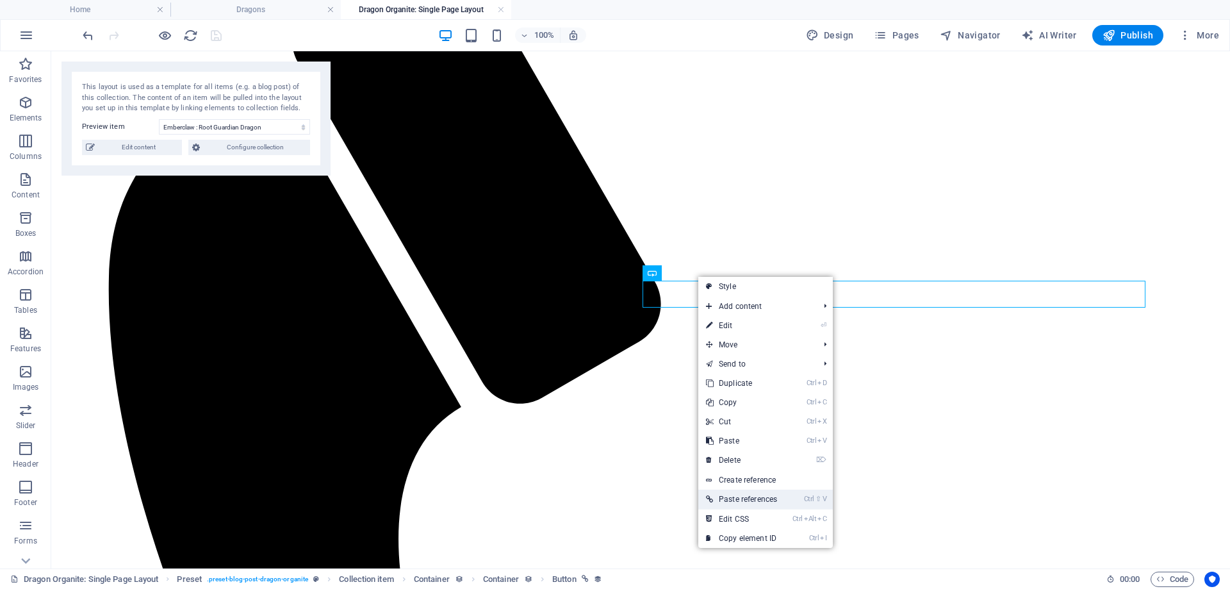
click at [757, 497] on link "Ctrl ⇧ V Paste references" at bounding box center [741, 499] width 87 height 19
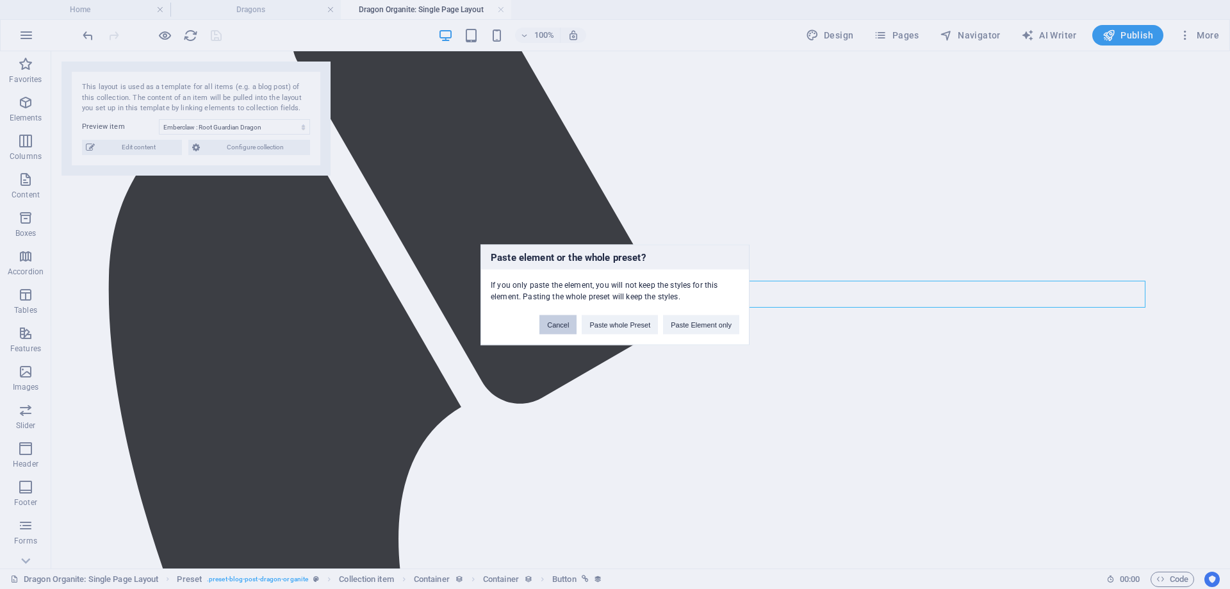
click at [558, 324] on button "Cancel" at bounding box center [558, 324] width 37 height 19
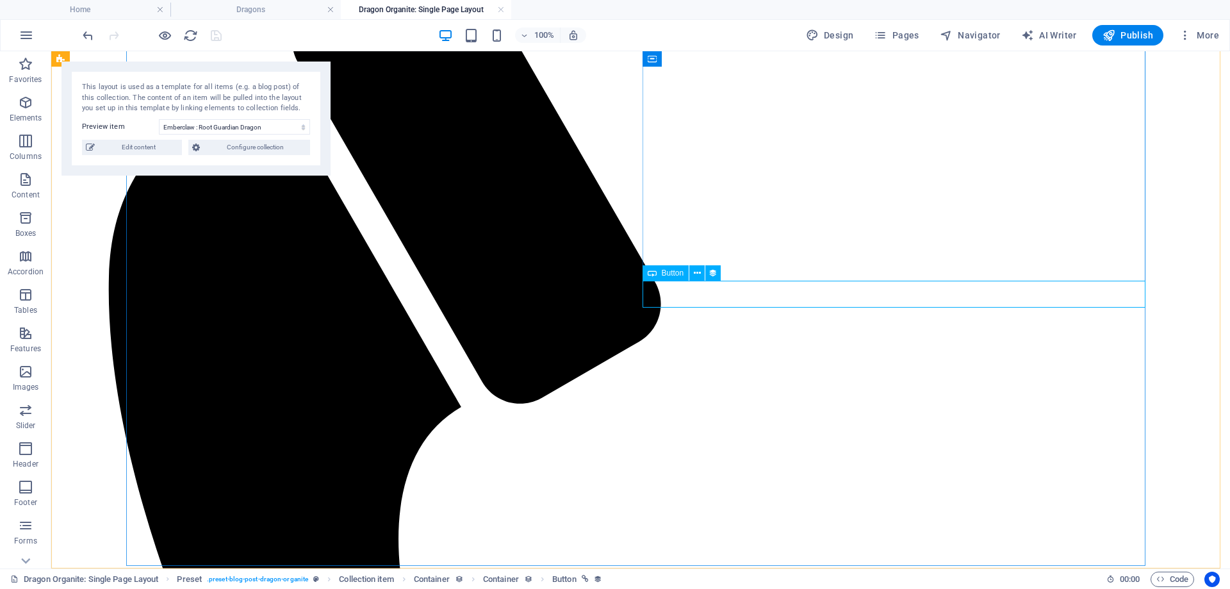
click at [678, 273] on span "Button" at bounding box center [673, 273] width 22 height 8
click at [700, 276] on icon at bounding box center [697, 273] width 7 height 13
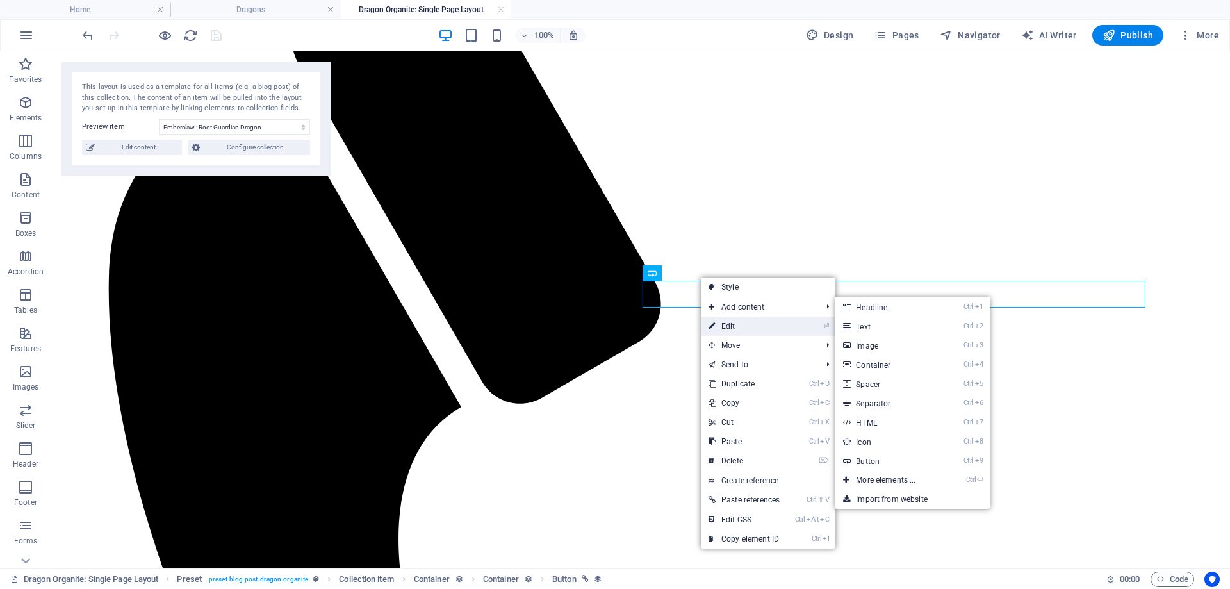
click at [716, 330] on link "⏎ Edit" at bounding box center [744, 326] width 87 height 19
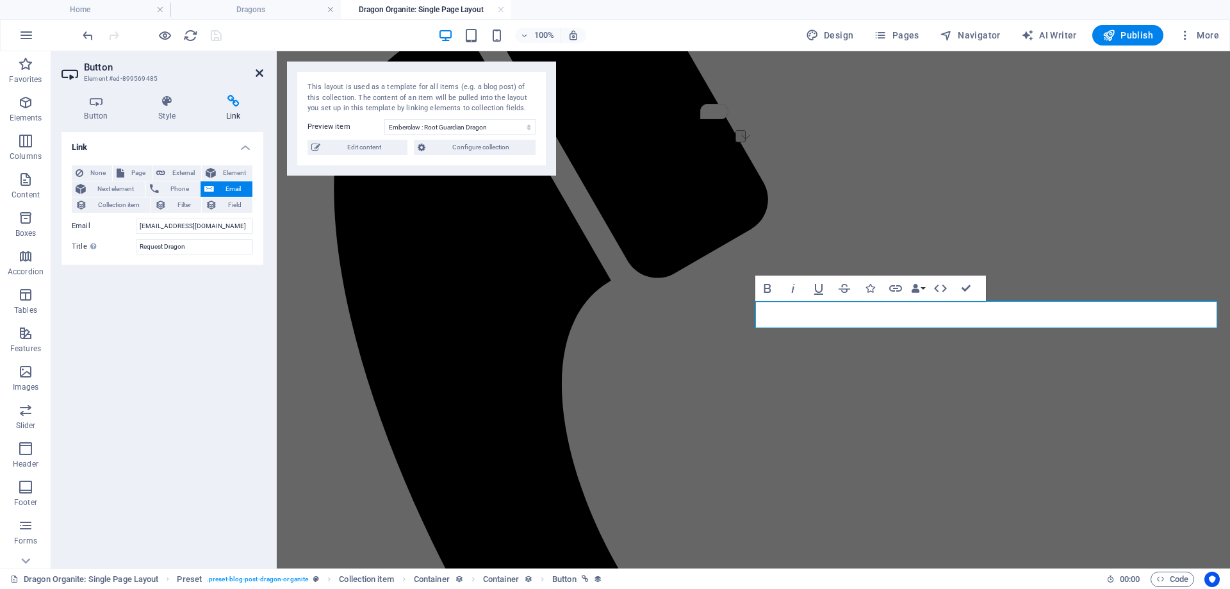
click at [263, 73] on icon at bounding box center [260, 73] width 8 height 10
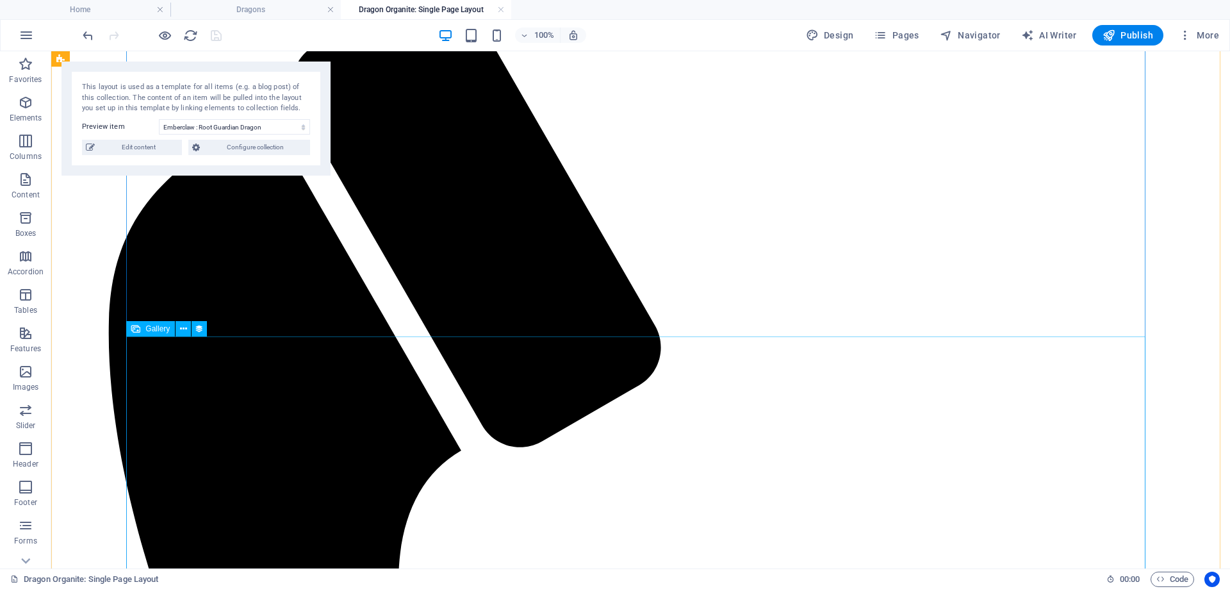
scroll to position [229, 0]
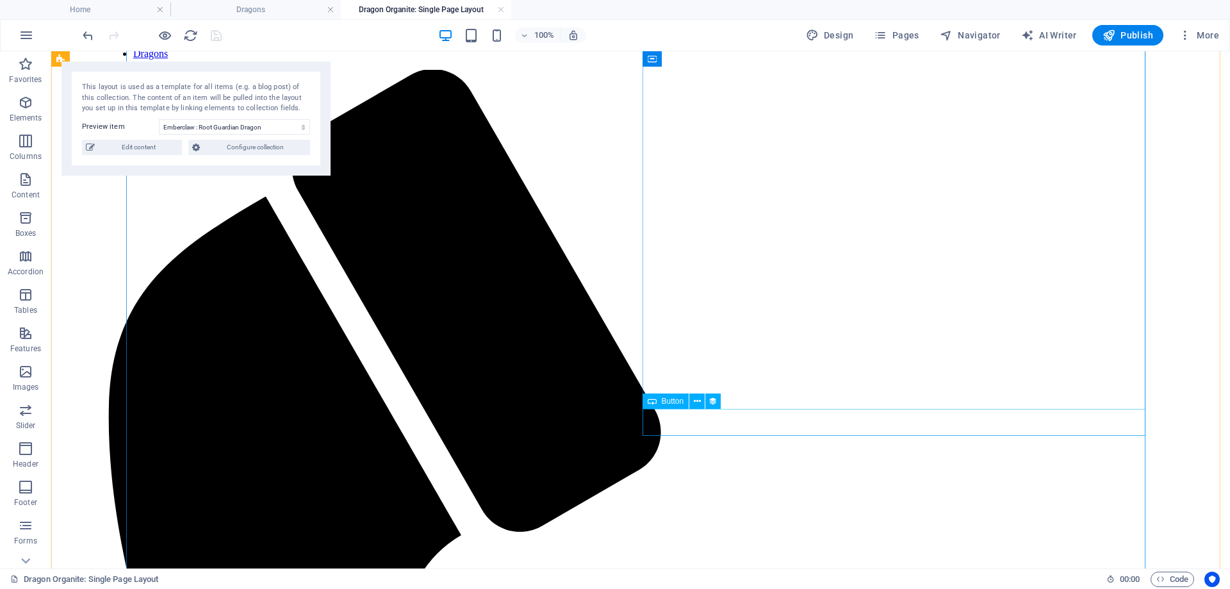
click at [693, 402] on button at bounding box center [696, 400] width 15 height 15
click at [704, 400] on button at bounding box center [696, 400] width 15 height 15
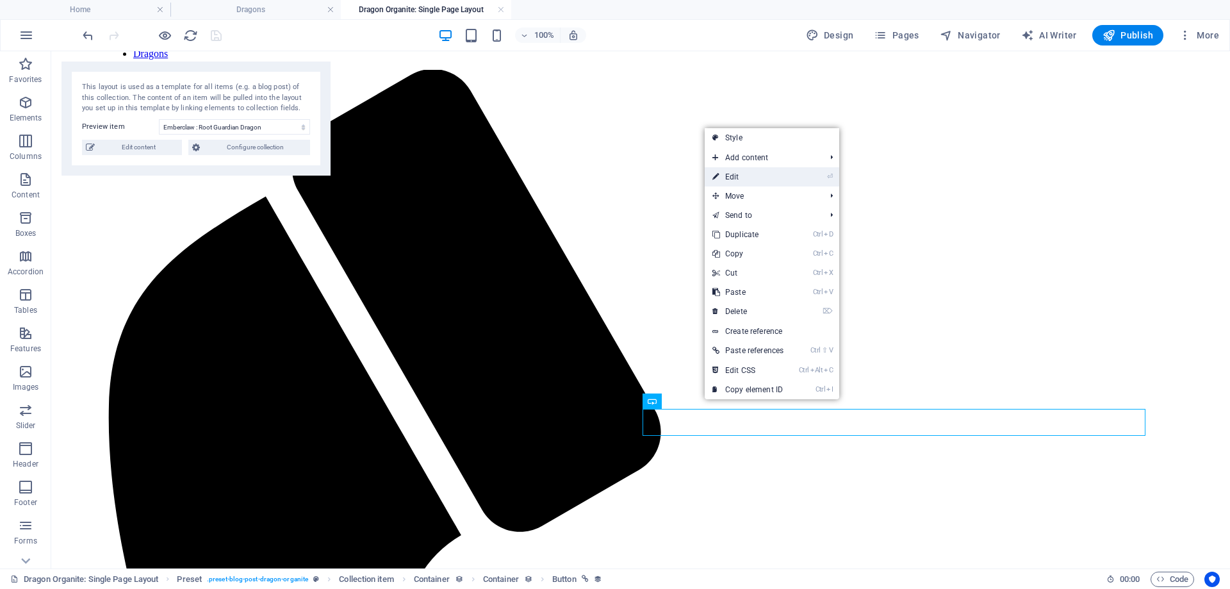
click at [741, 177] on link "⏎ Edit" at bounding box center [748, 176] width 87 height 19
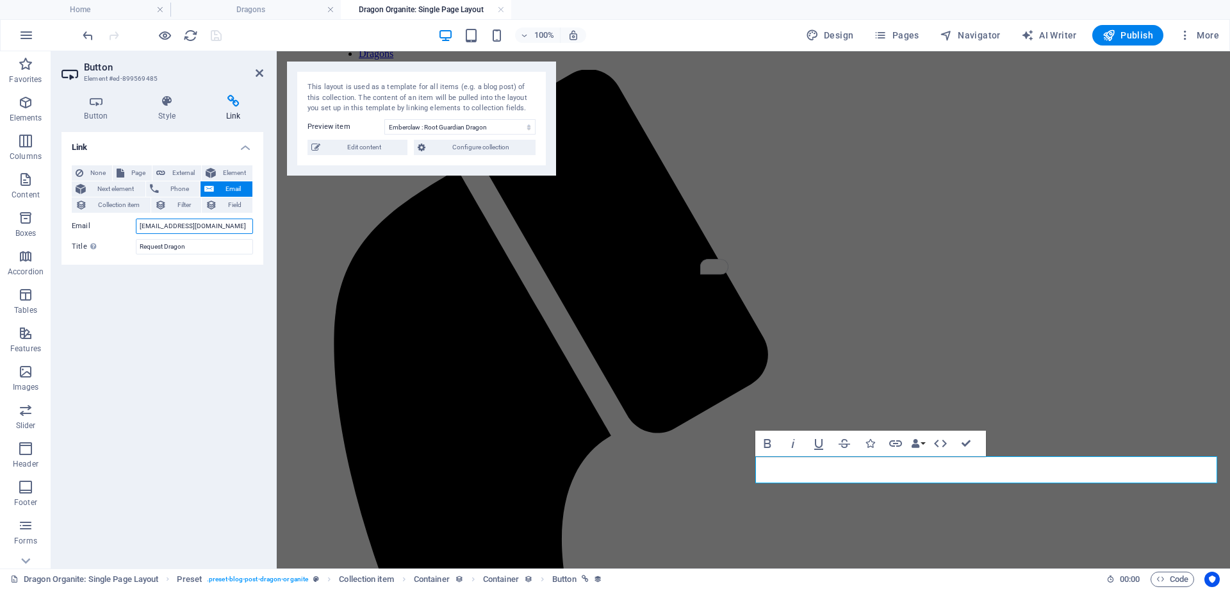
drag, startPoint x: 233, startPoint y: 229, endPoint x: 81, endPoint y: 229, distance: 152.5
click at [81, 229] on div "Email [EMAIL_ADDRESS][DOMAIN_NAME]" at bounding box center [162, 225] width 181 height 15
click at [182, 327] on div "Link None Page External Element Next element Phone Email Collection item Filter…" at bounding box center [163, 345] width 202 height 426
click at [260, 73] on icon at bounding box center [260, 73] width 8 height 10
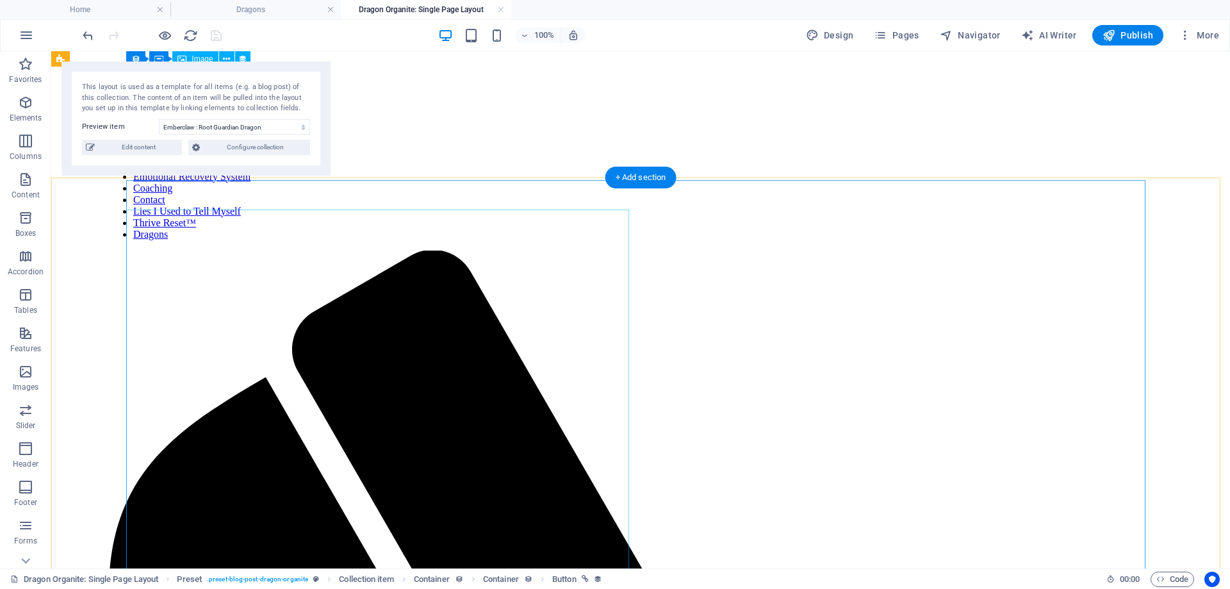
scroll to position [0, 0]
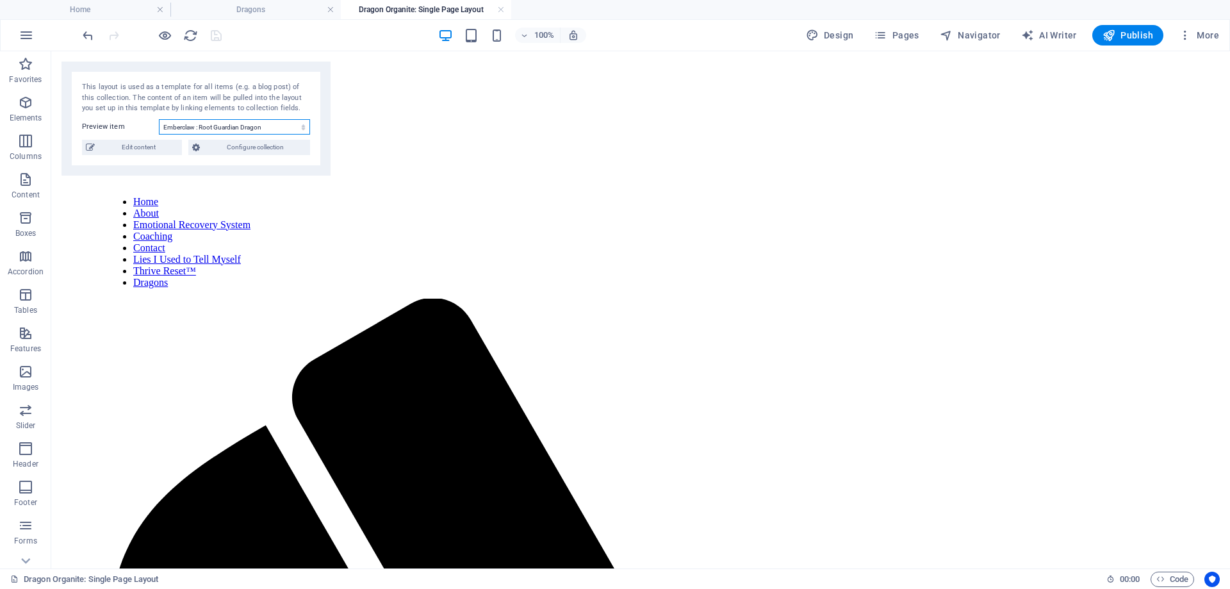
click at [288, 133] on select "Emberclaw : Root Guardian Dragon Solara : Sacral Guardian Dragon Aureon: [MEDIC…" at bounding box center [234, 126] width 151 height 15
click at [159, 119] on select "Emberclaw : Root Guardian Dragon Solara : Sacral Guardian Dragon Aureon: [MEDIC…" at bounding box center [234, 126] width 151 height 15
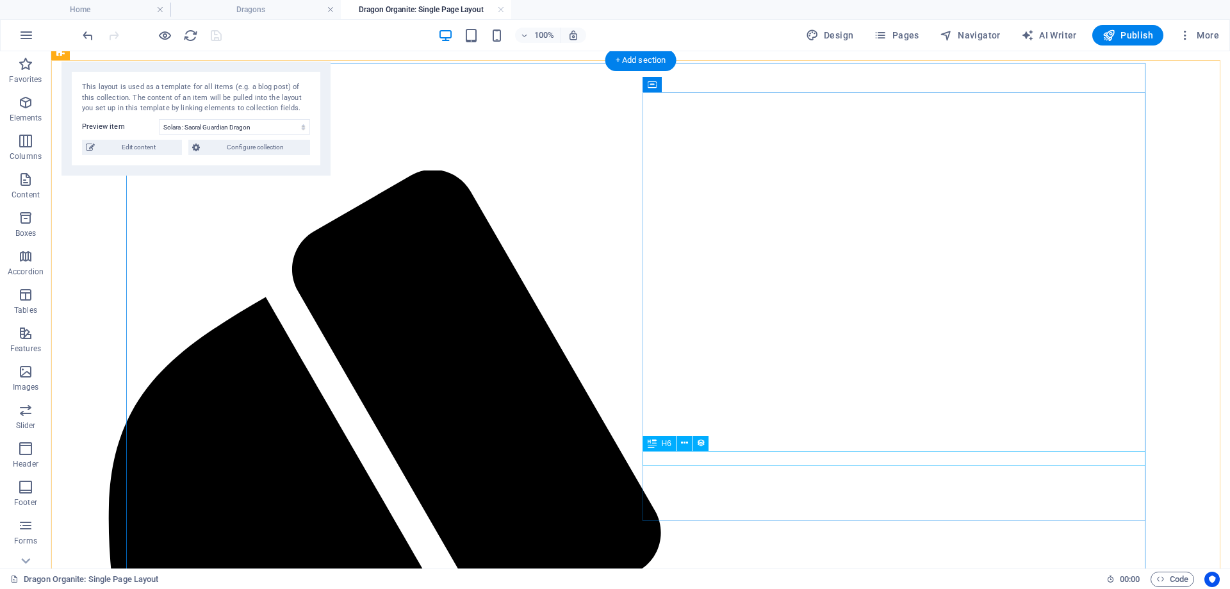
scroll to position [256, 0]
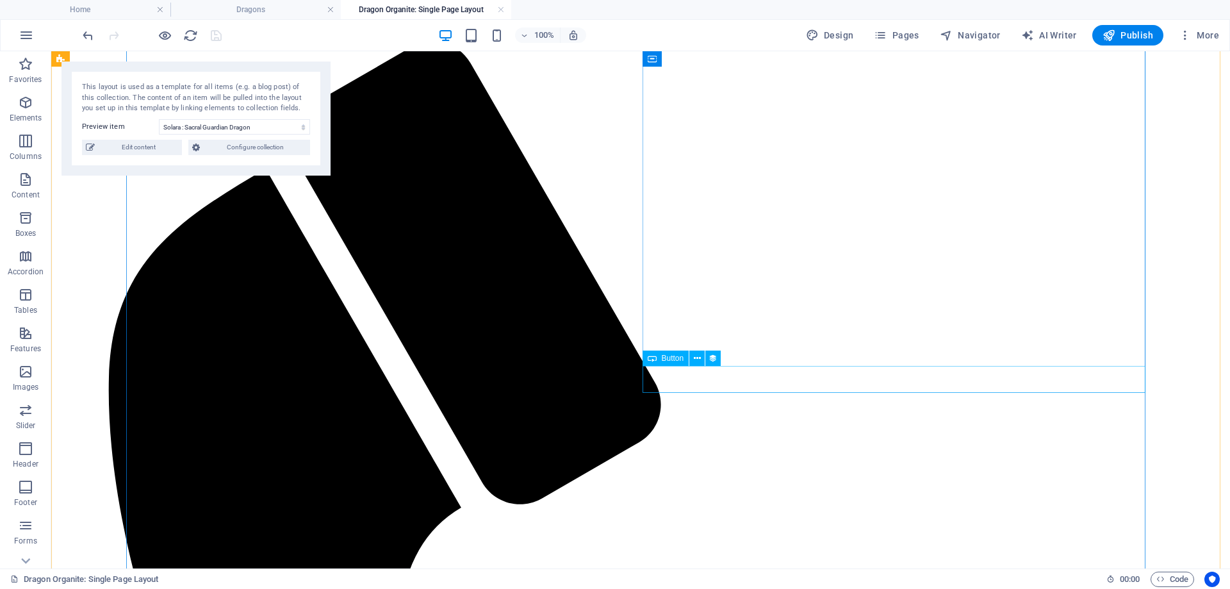
click at [696, 356] on icon at bounding box center [697, 358] width 7 height 13
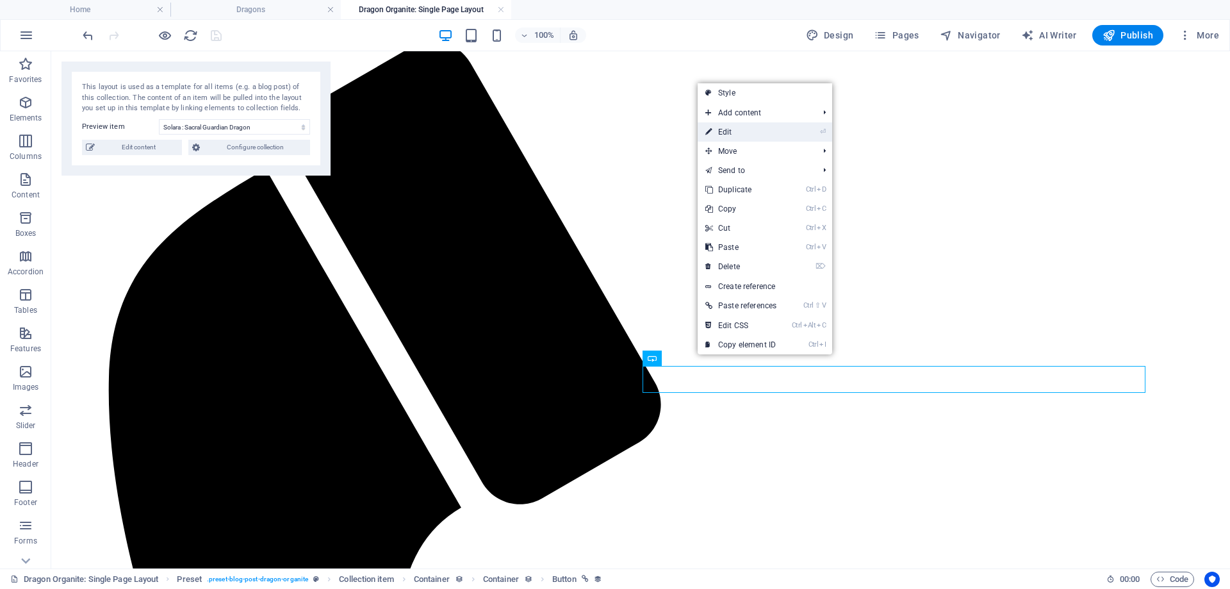
drag, startPoint x: 730, startPoint y: 131, endPoint x: 452, endPoint y: 80, distance: 282.1
click at [730, 131] on link "⏎ Edit" at bounding box center [741, 131] width 87 height 19
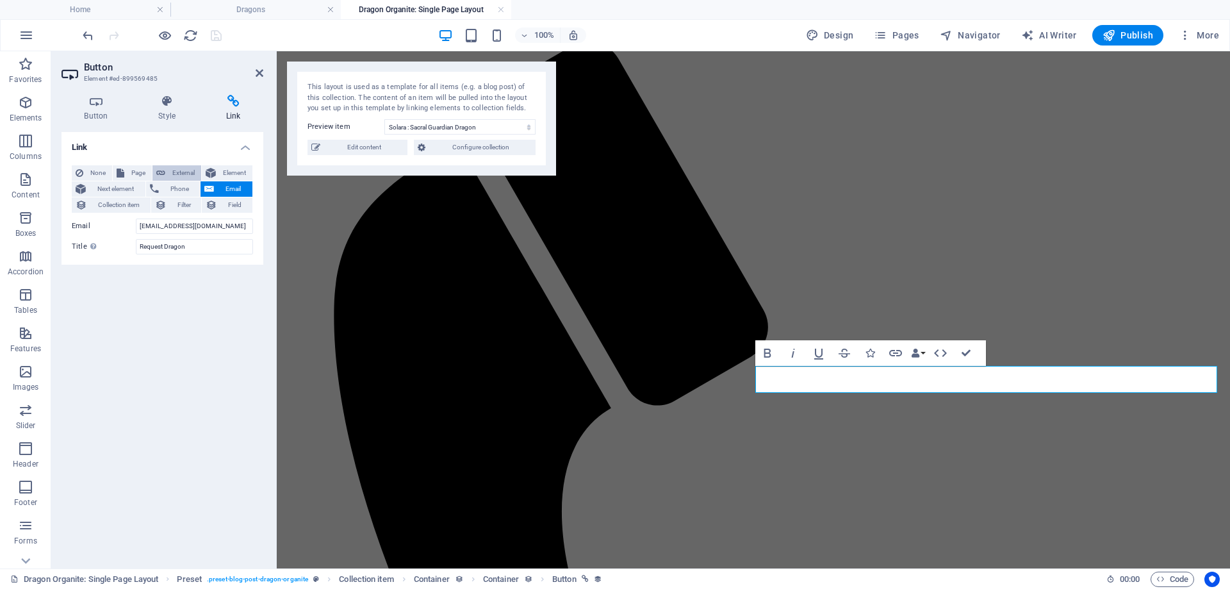
scroll to position [288, 0]
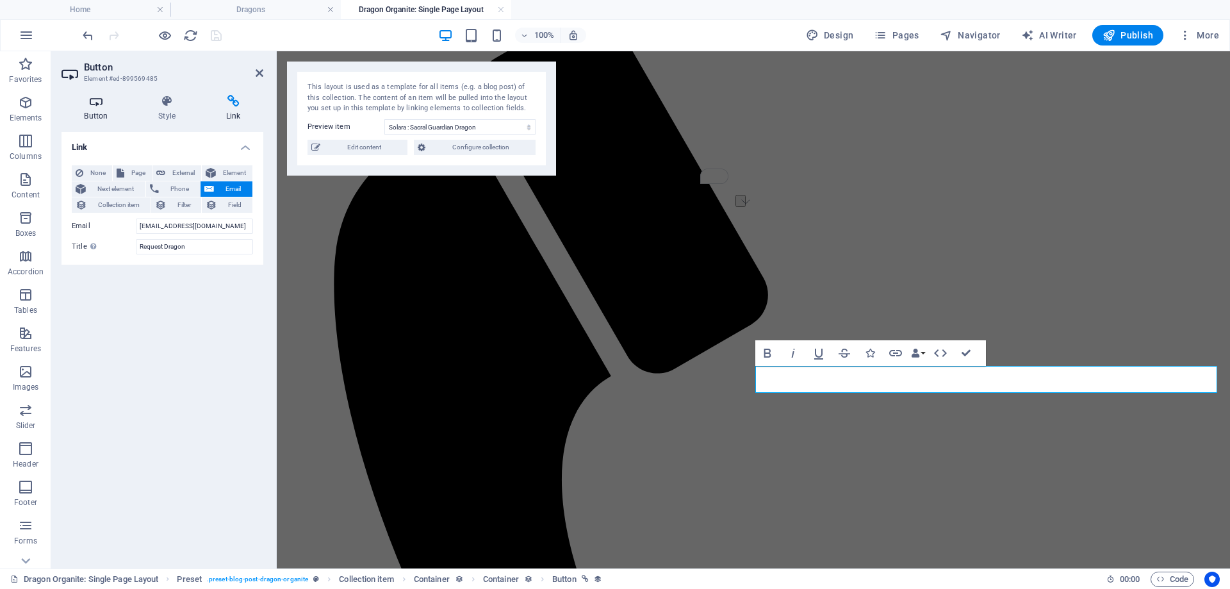
click at [90, 104] on icon at bounding box center [96, 101] width 69 height 13
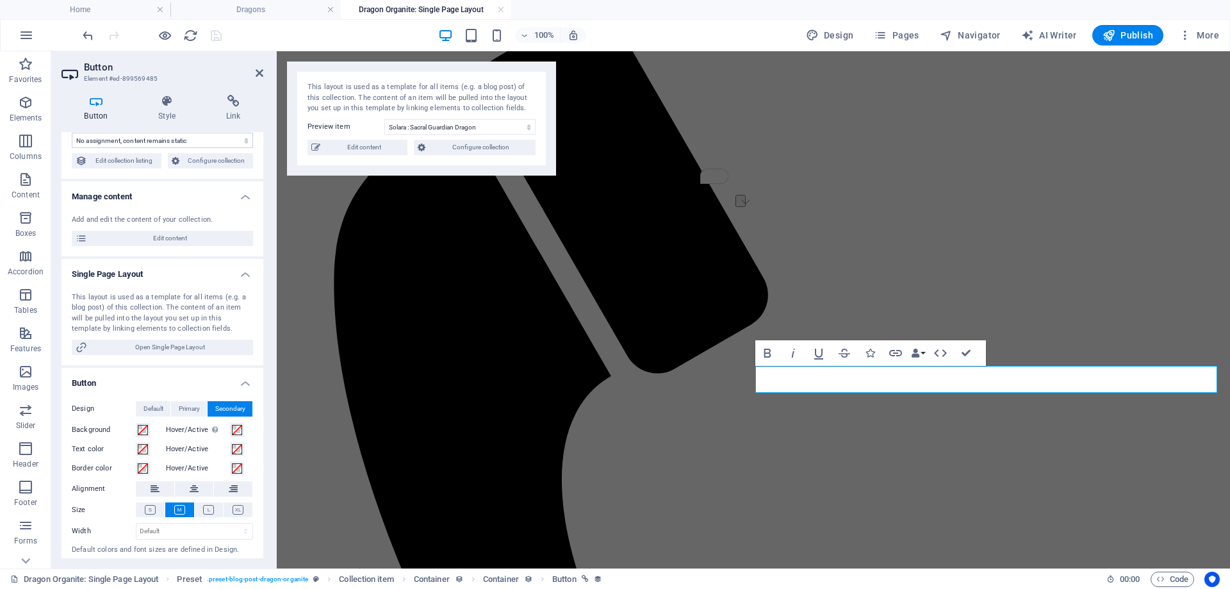
scroll to position [0, 0]
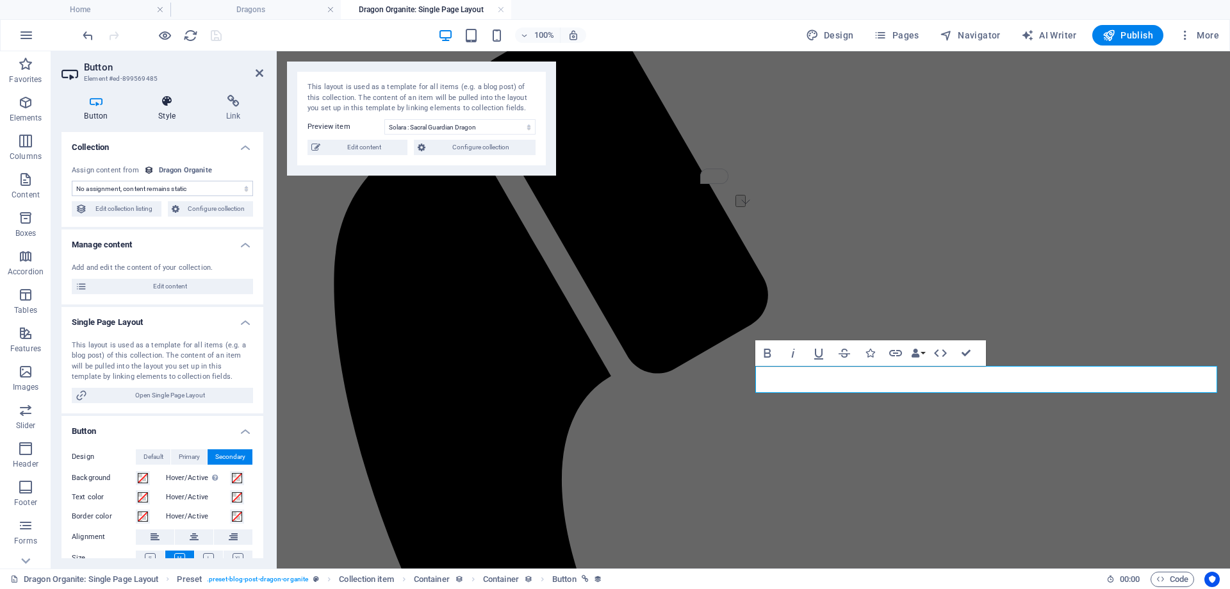
click at [172, 106] on icon at bounding box center [167, 101] width 63 height 13
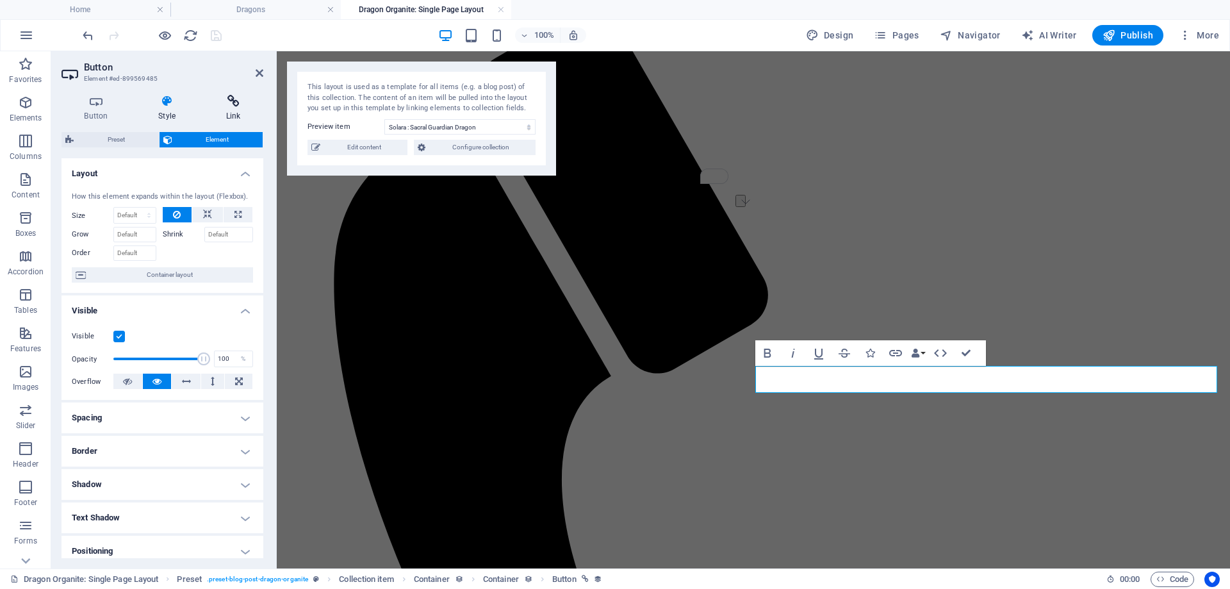
click at [236, 104] on icon at bounding box center [233, 101] width 60 height 13
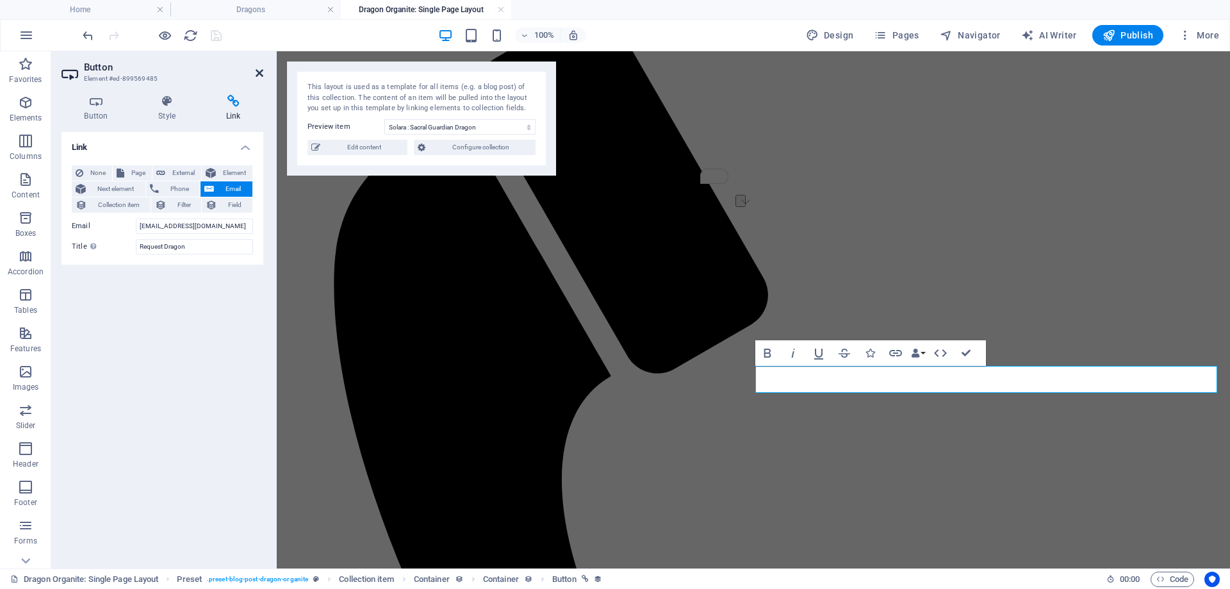
click at [259, 77] on icon at bounding box center [260, 73] width 8 height 10
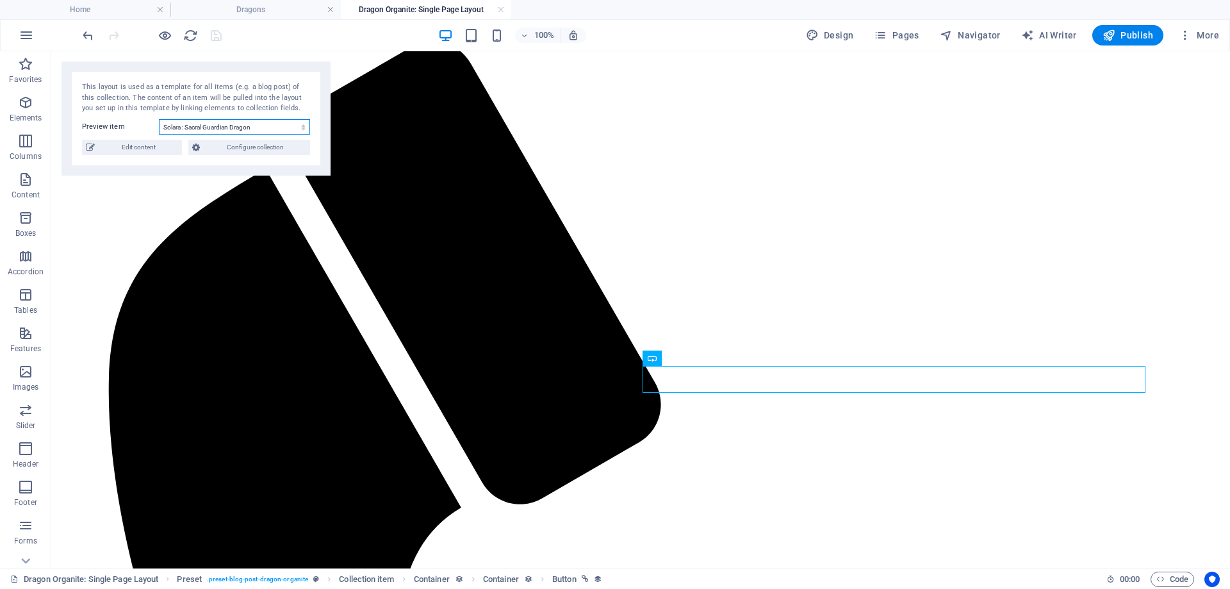
click at [291, 130] on select "Emberclaw : Root Guardian Dragon Solara : Sacral Guardian Dragon Aureon: [MEDIC…" at bounding box center [234, 126] width 151 height 15
select select "68b71cc700994f62e80afabd"
click at [159, 119] on select "Emberclaw : Root Guardian Dragon Solara : Sacral Guardian Dragon Aureon: [MEDIC…" at bounding box center [234, 126] width 151 height 15
click at [698, 359] on icon at bounding box center [697, 355] width 7 height 13
click at [694, 359] on icon at bounding box center [697, 355] width 7 height 13
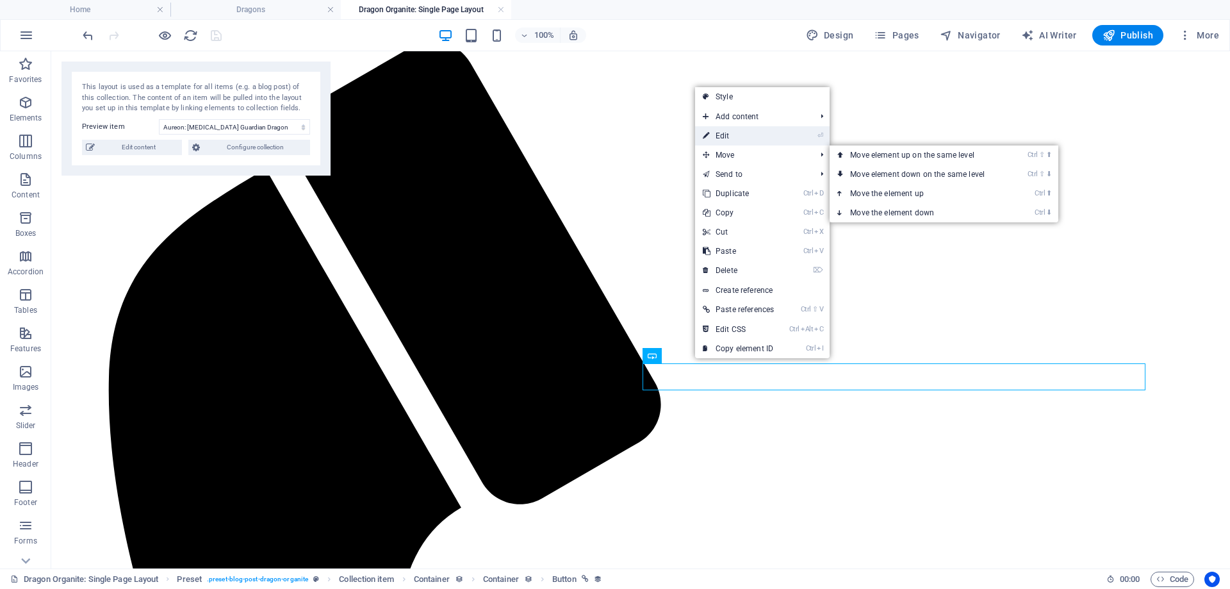
click at [725, 138] on link "⏎ Edit" at bounding box center [738, 135] width 87 height 19
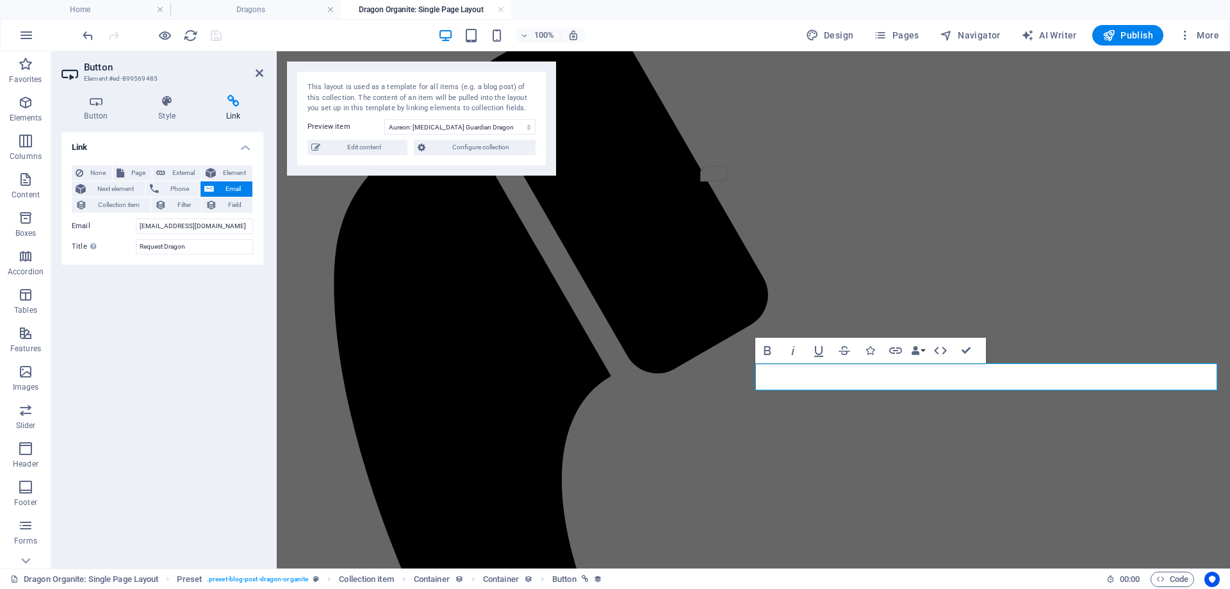
click at [264, 76] on aside "Button Element #ed-899569485 Button Style Link Collection No assignment, conten…" at bounding box center [164, 309] width 226 height 517
click at [258, 72] on icon at bounding box center [260, 73] width 8 height 10
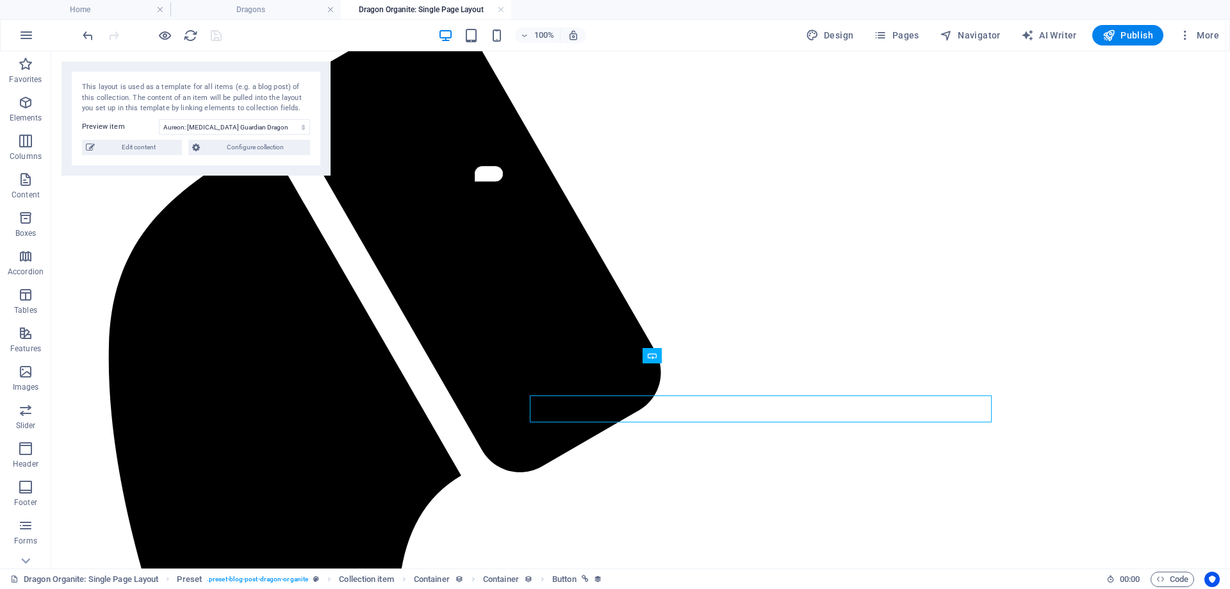
scroll to position [256, 0]
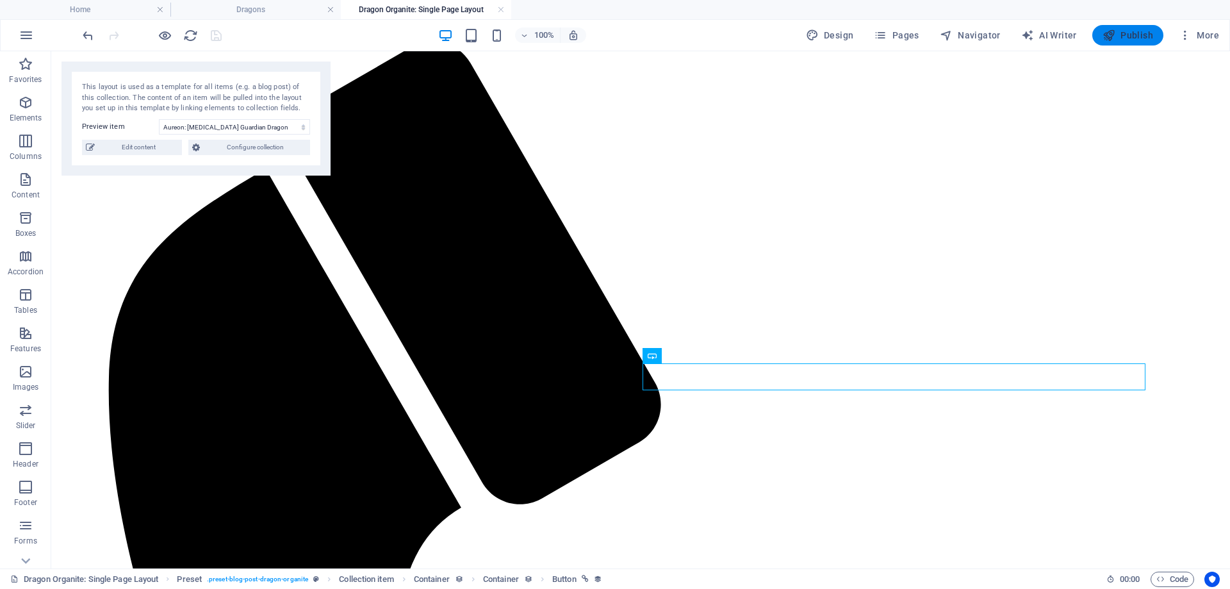
click at [1144, 35] on span "Publish" at bounding box center [1128, 35] width 51 height 13
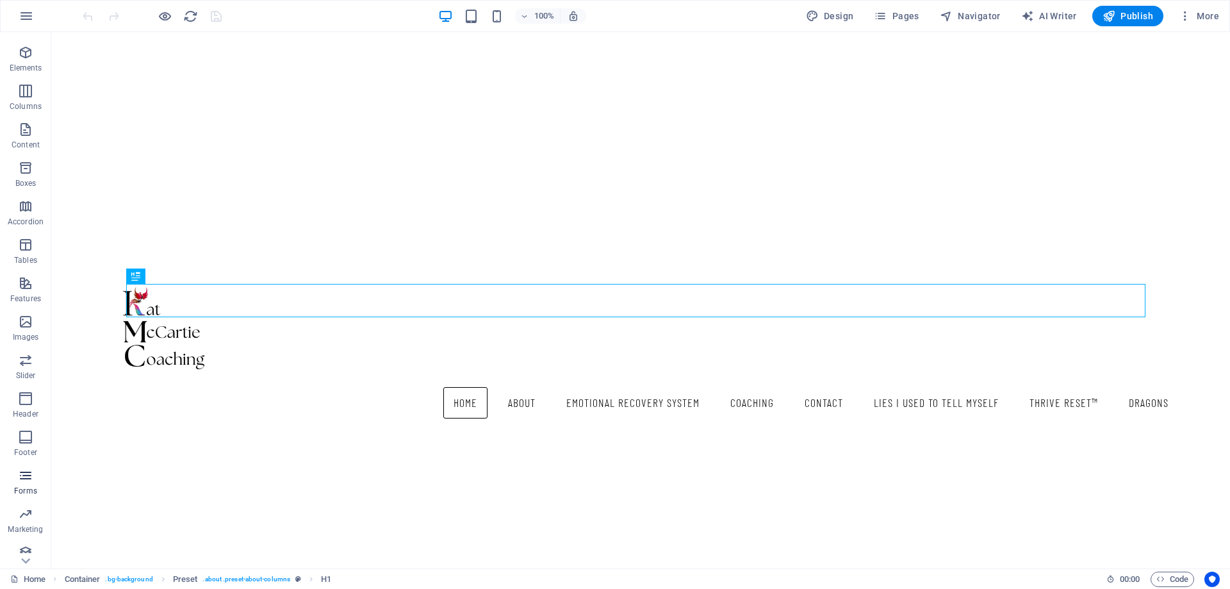
scroll to position [40, 0]
drag, startPoint x: 20, startPoint y: 464, endPoint x: 56, endPoint y: 213, distance: 253.8
click at [20, 464] on icon "button" at bounding box center [25, 465] width 15 height 15
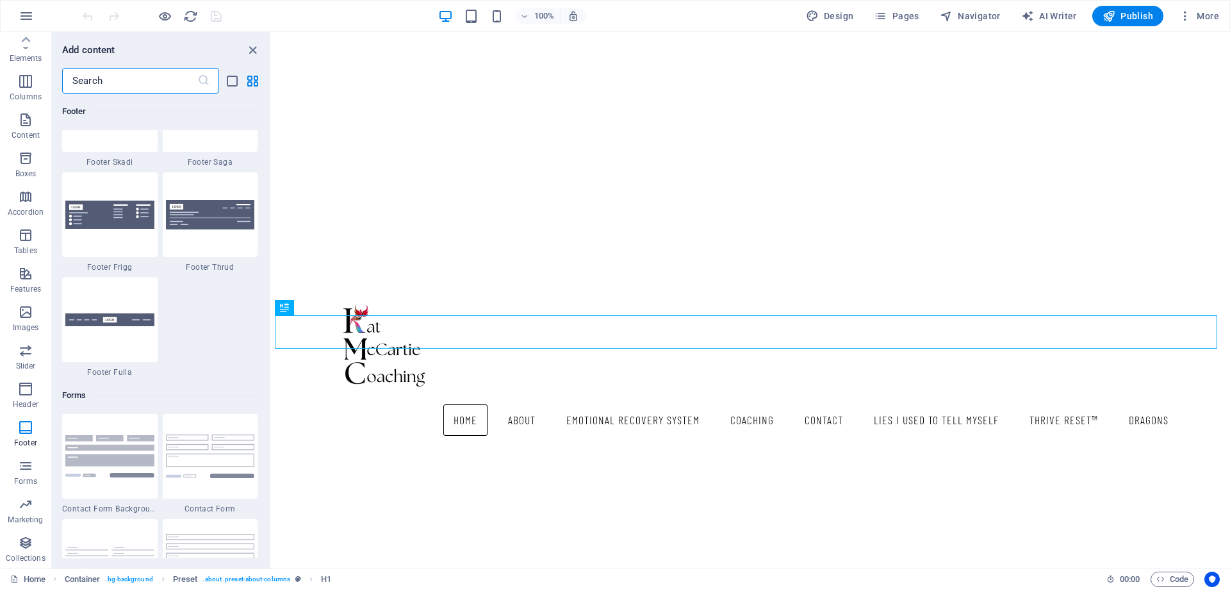
scroll to position [9099, 0]
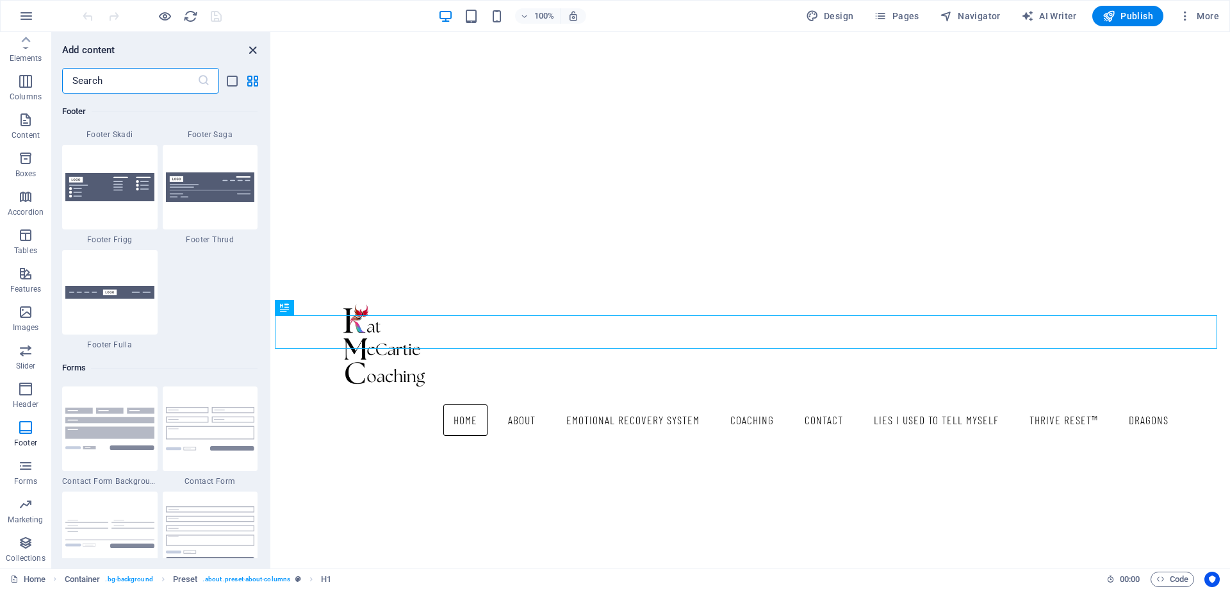
click at [247, 51] on icon "close panel" at bounding box center [252, 50] width 15 height 15
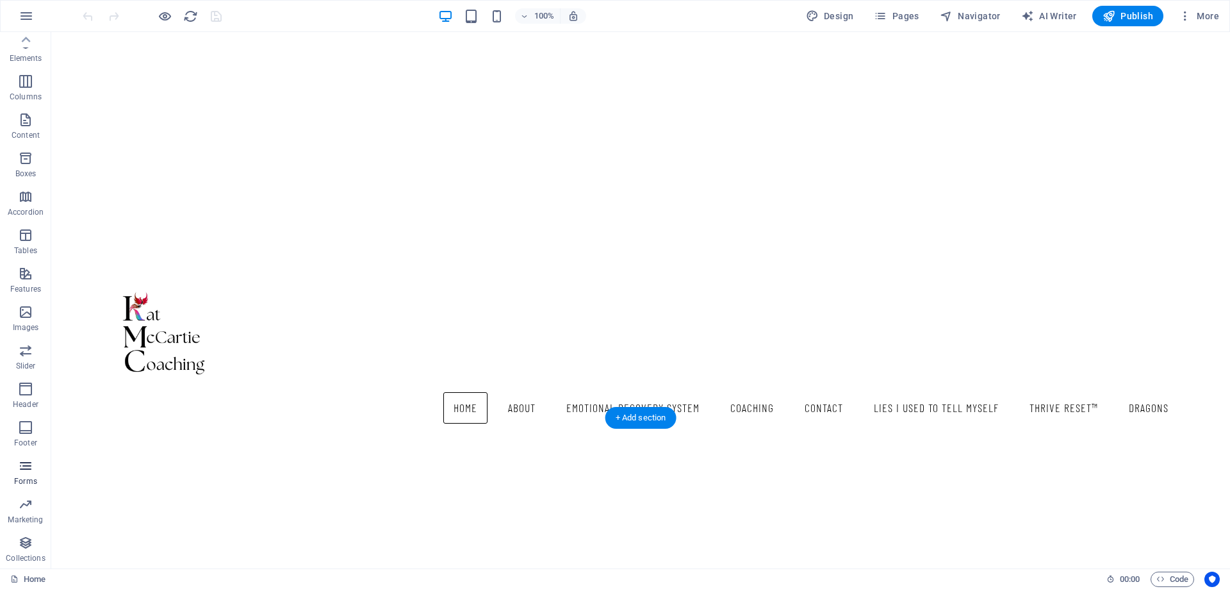
scroll to position [320, 0]
drag, startPoint x: 29, startPoint y: 509, endPoint x: 165, endPoint y: 391, distance: 179.9
click at [29, 509] on icon "button" at bounding box center [25, 504] width 15 height 15
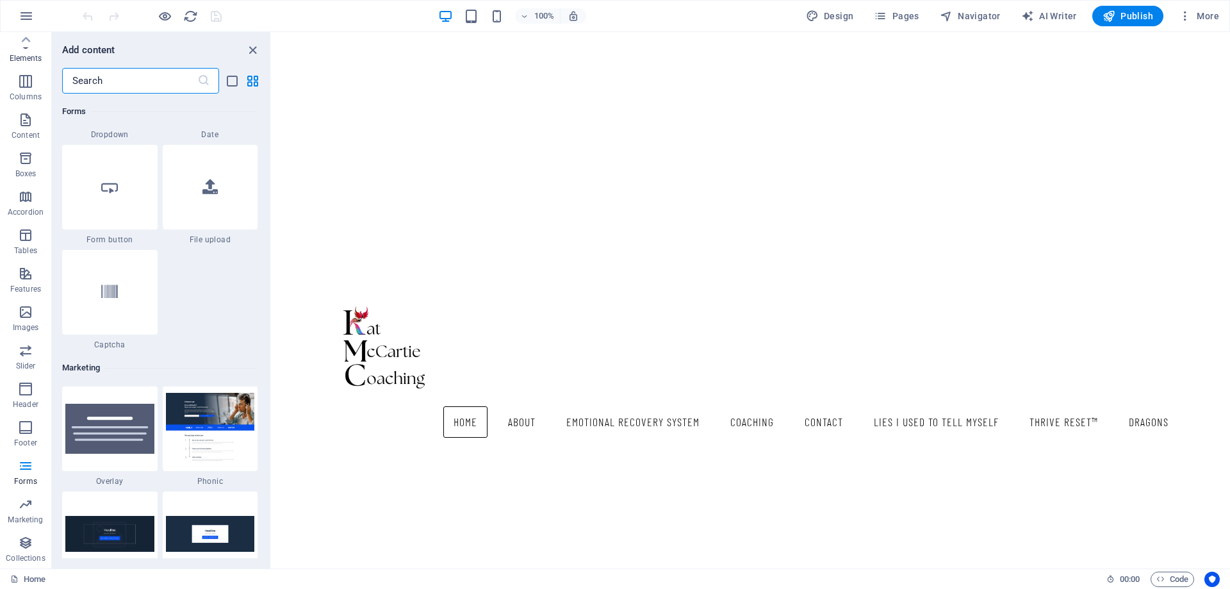
scroll to position [9860, 0]
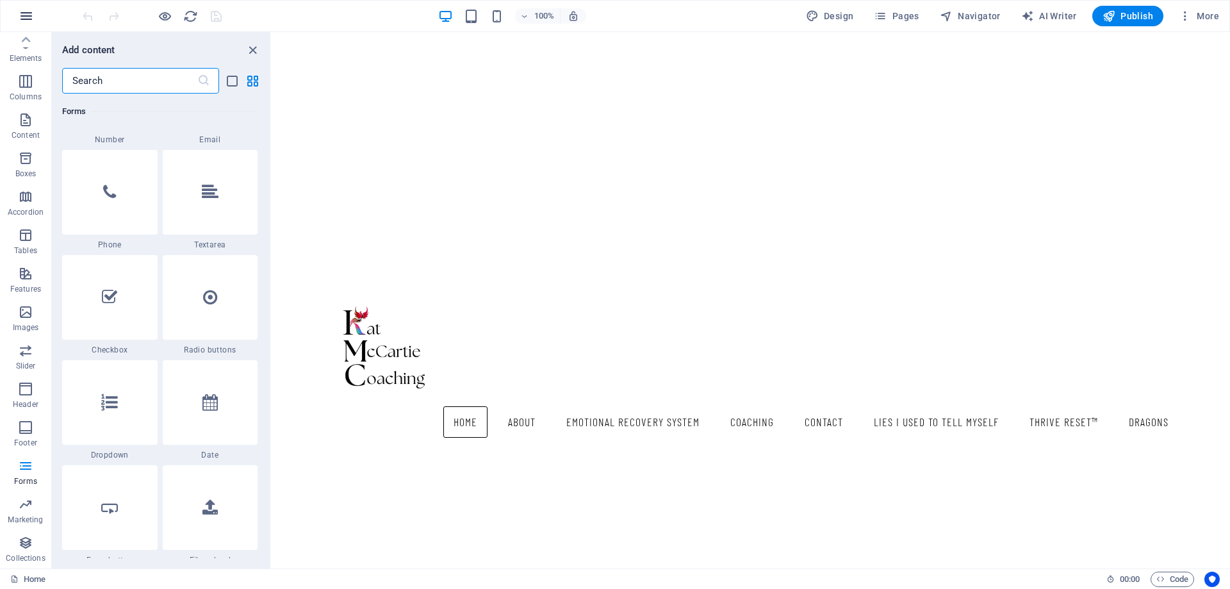
click at [27, 15] on icon "button" at bounding box center [26, 15] width 15 height 15
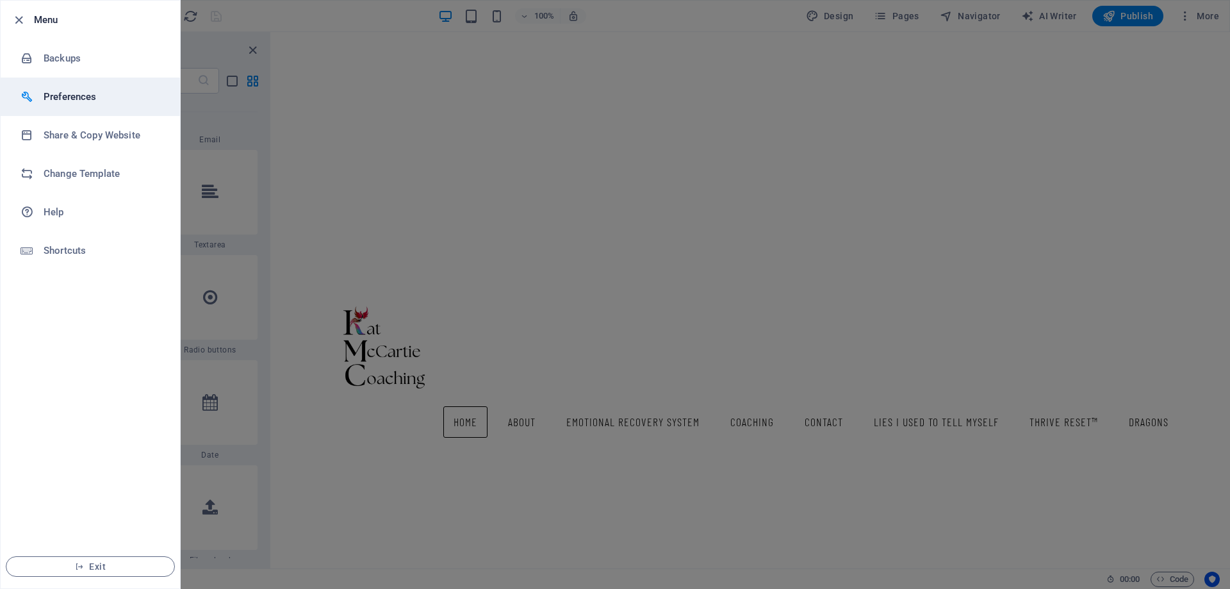
click at [79, 101] on h6 "Preferences" at bounding box center [103, 96] width 119 height 15
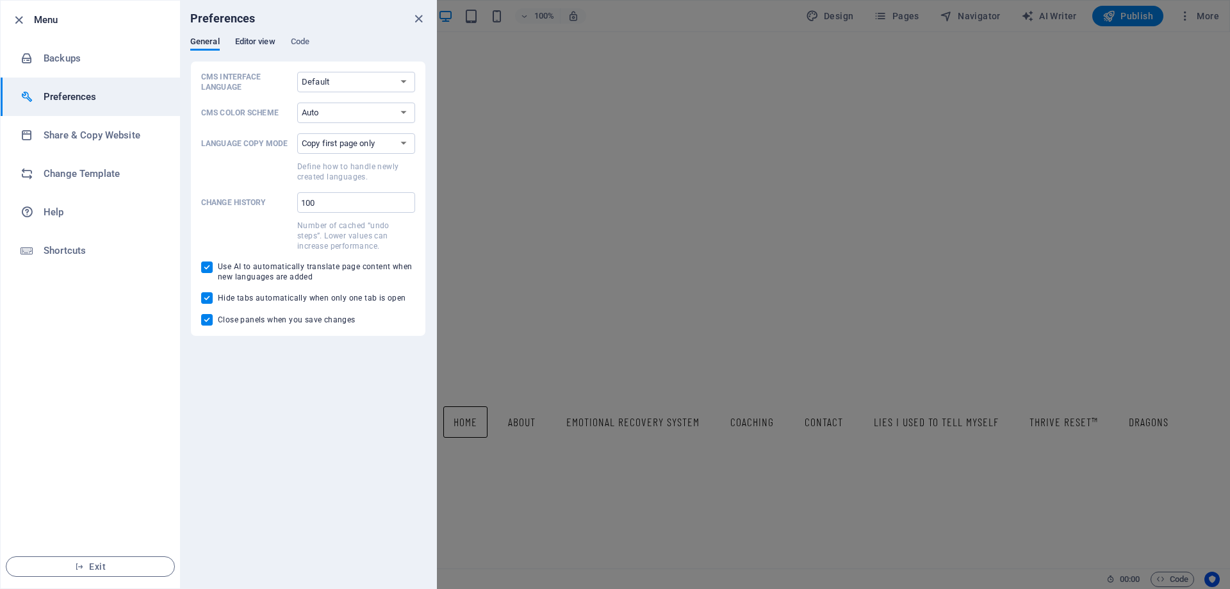
click at [251, 41] on span "Editor view" at bounding box center [255, 43] width 40 height 18
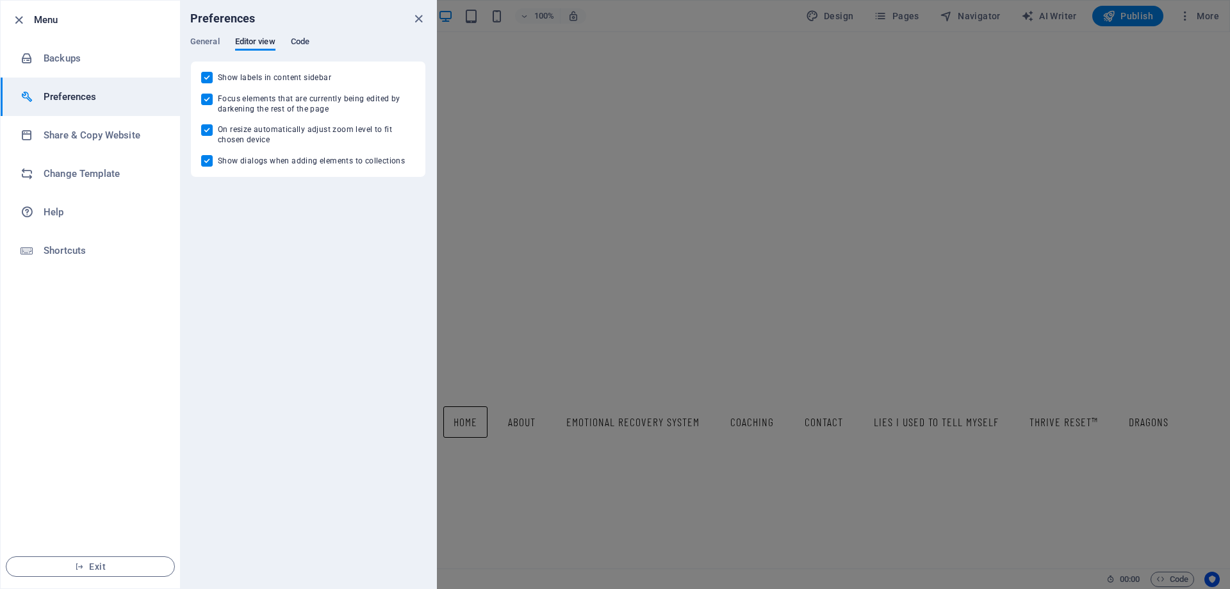
click at [306, 42] on span "Code" at bounding box center [300, 43] width 19 height 18
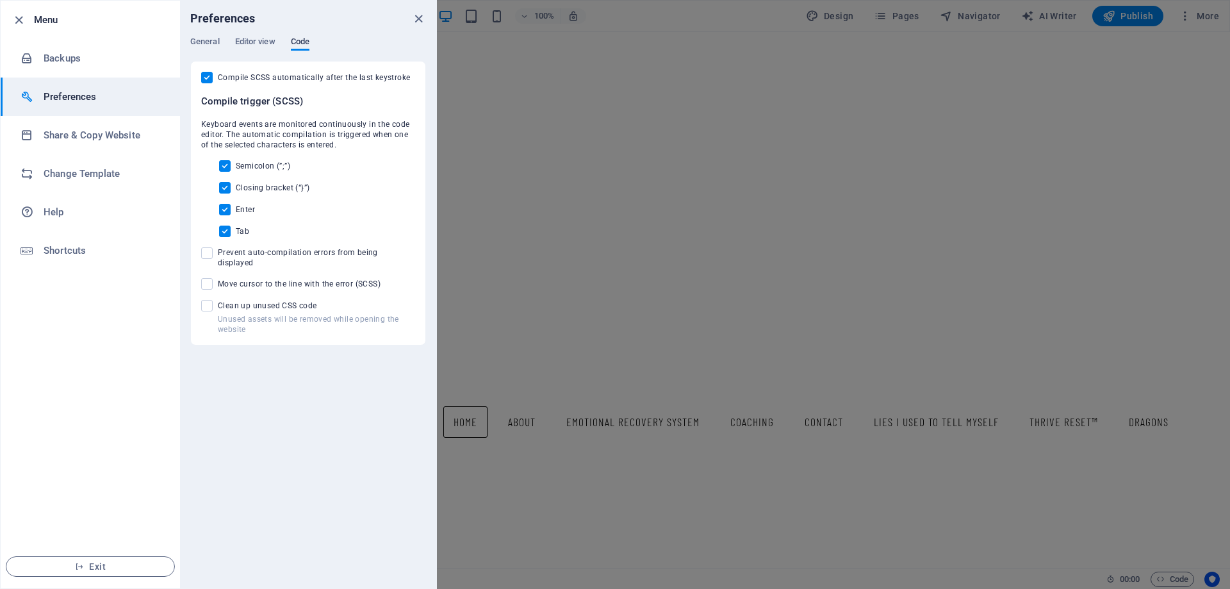
click at [306, 42] on span "Code" at bounding box center [300, 43] width 19 height 18
click at [115, 140] on h6 "Share & Copy Website" at bounding box center [103, 135] width 119 height 15
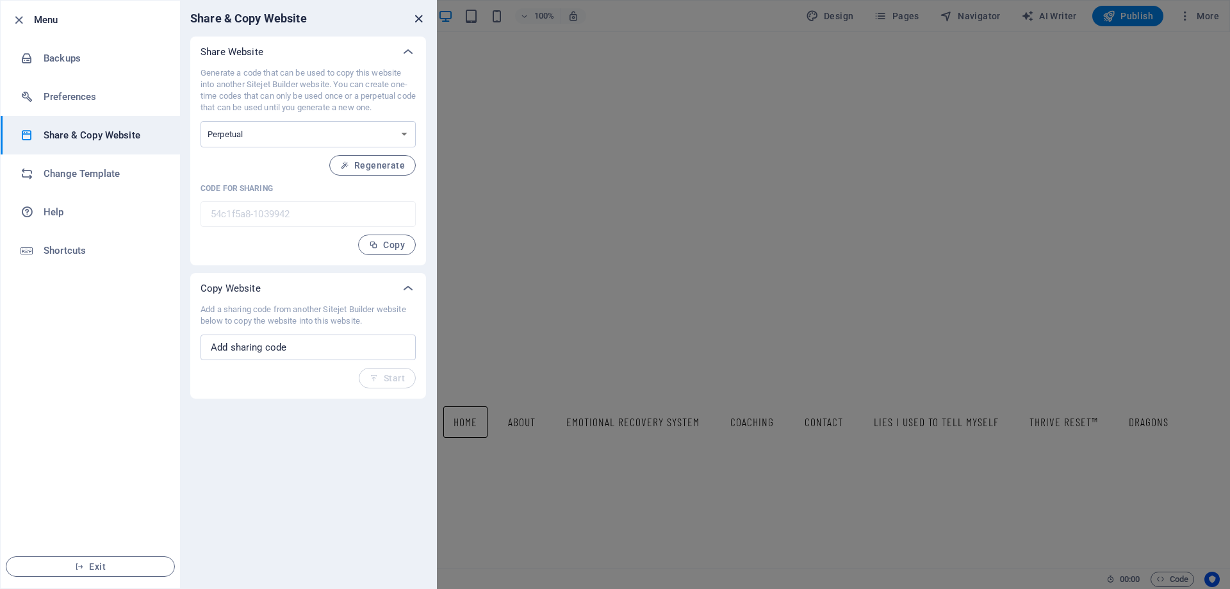
click at [420, 21] on icon "close" at bounding box center [418, 19] width 15 height 15
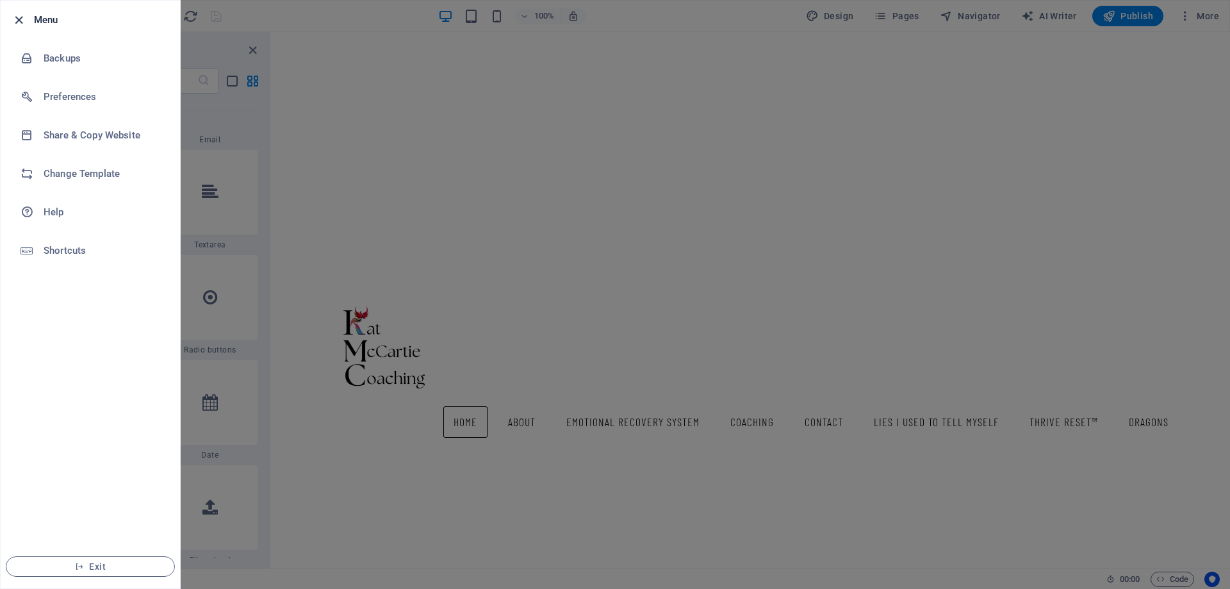
click at [17, 23] on icon "button" at bounding box center [19, 20] width 15 height 15
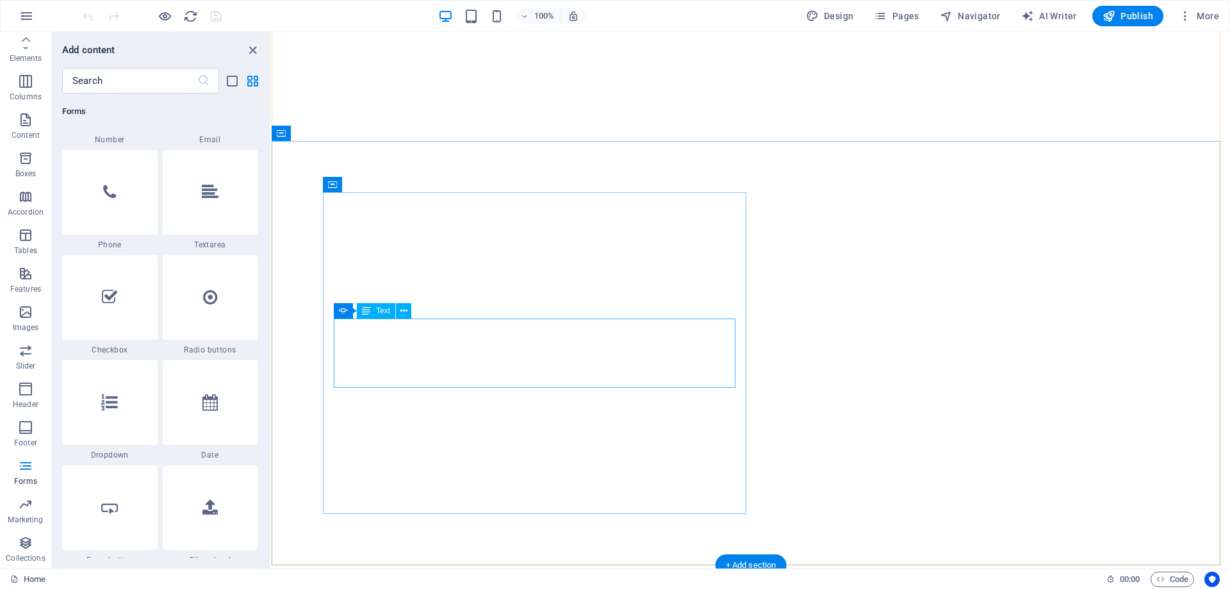
scroll to position [0, 0]
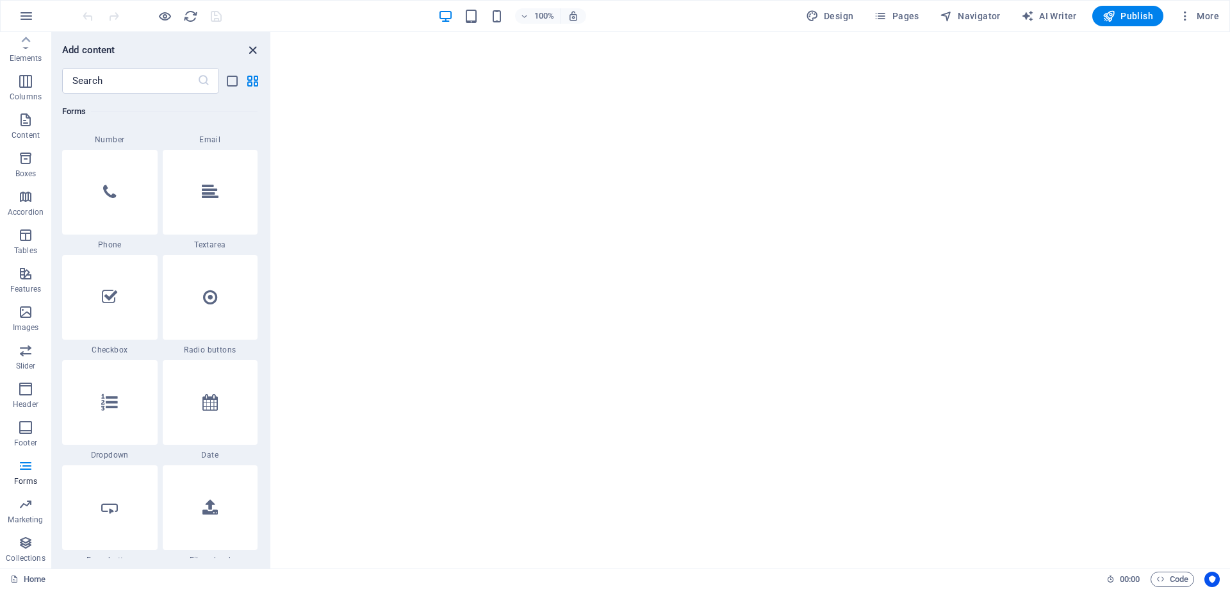
drag, startPoint x: 249, startPoint y: 46, endPoint x: 198, endPoint y: 14, distance: 60.4
click at [249, 46] on icon "close panel" at bounding box center [252, 50] width 15 height 15
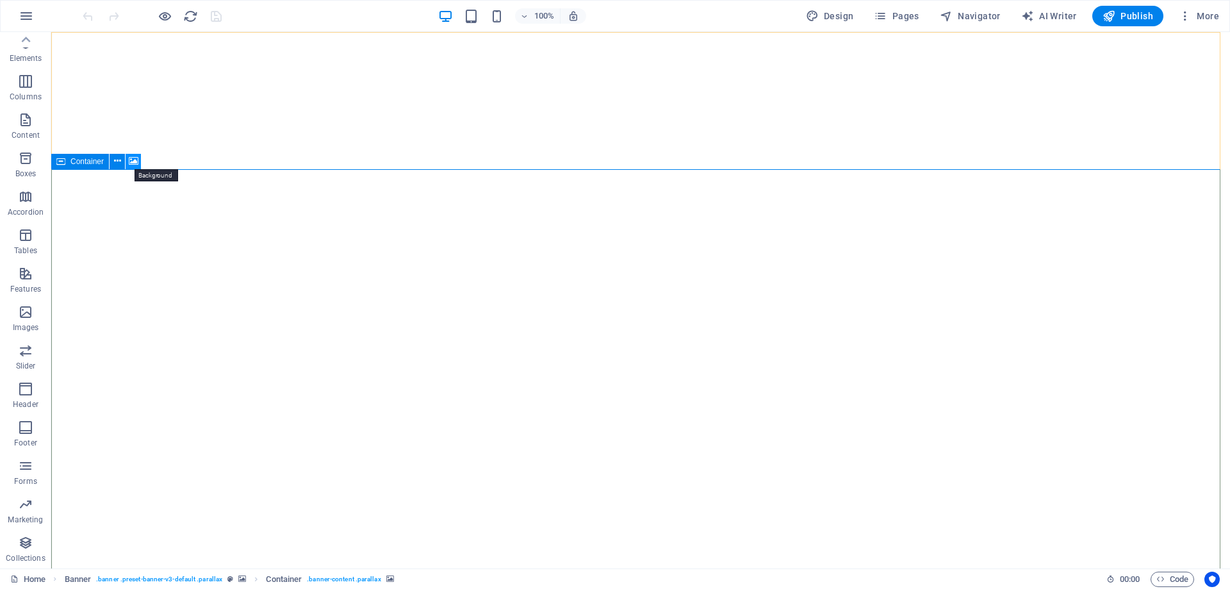
click at [135, 161] on icon at bounding box center [134, 160] width 10 height 13
select select "ms"
select select "s"
select select "progressive"
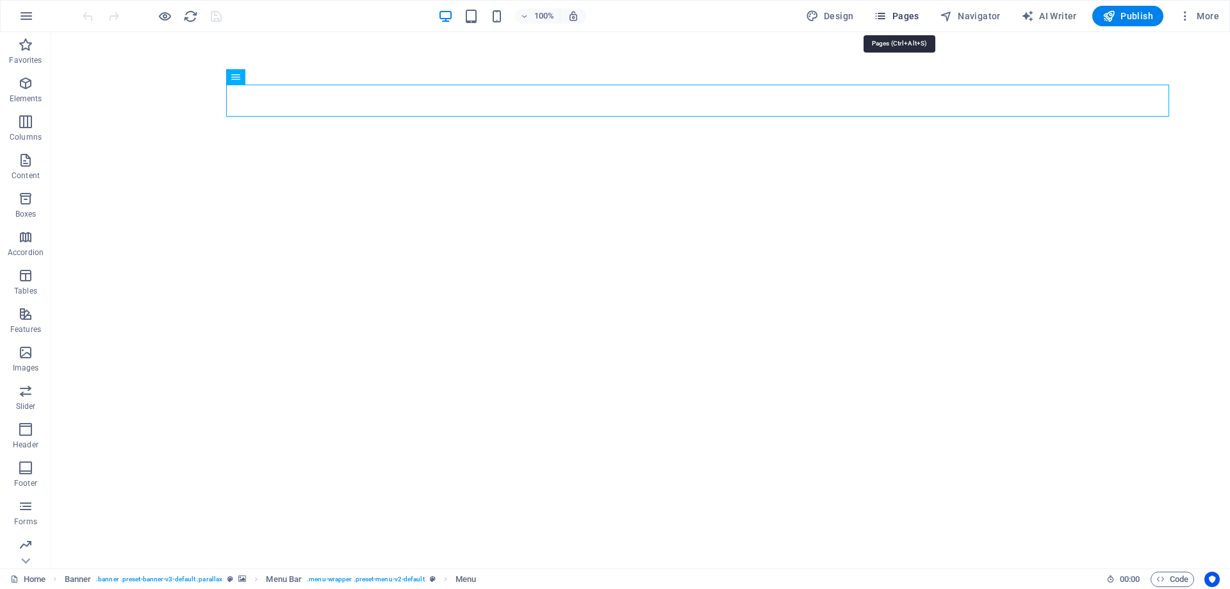
click at [898, 12] on span "Pages" at bounding box center [896, 16] width 45 height 13
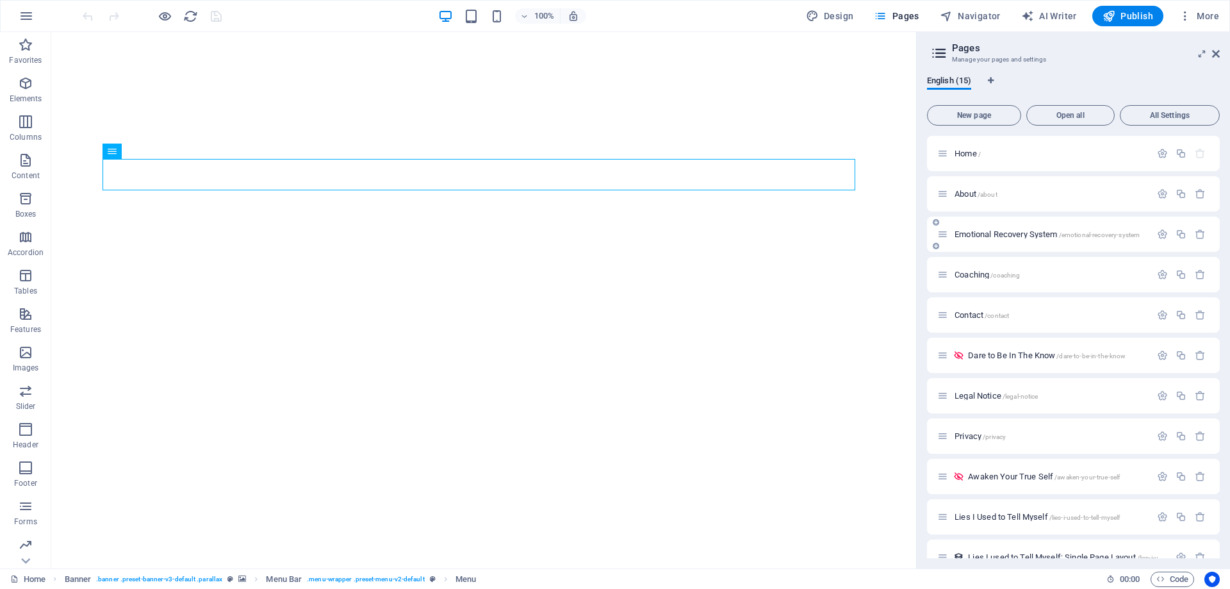
click at [996, 235] on span "Emotional Recovery System /emotional-recovery-system" at bounding box center [1047, 234] width 185 height 10
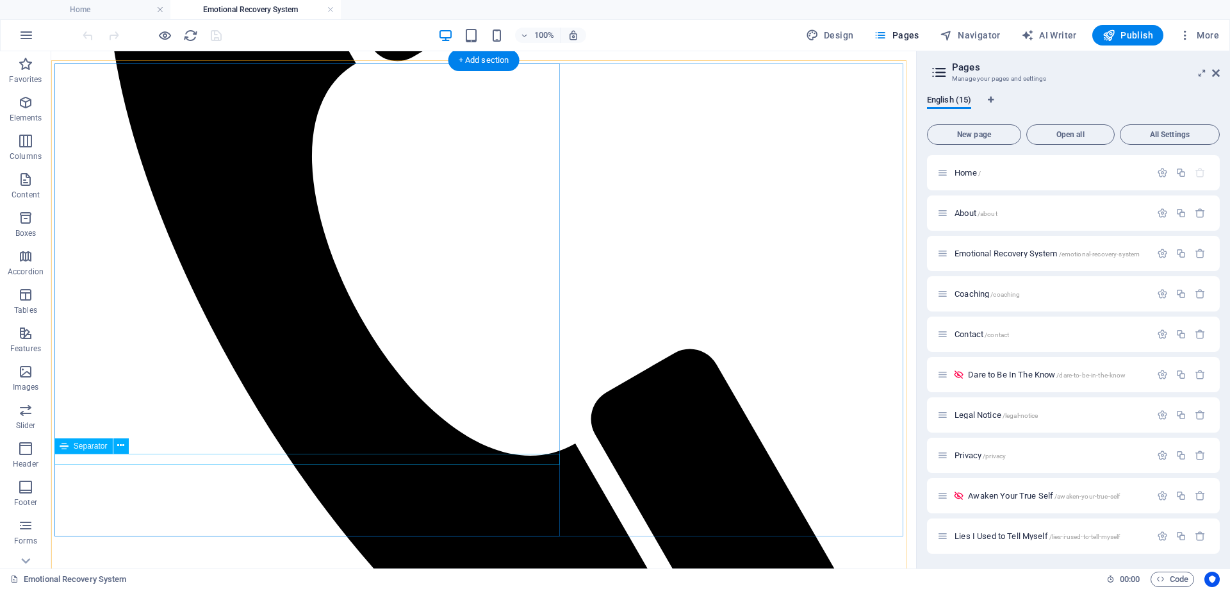
scroll to position [641, 0]
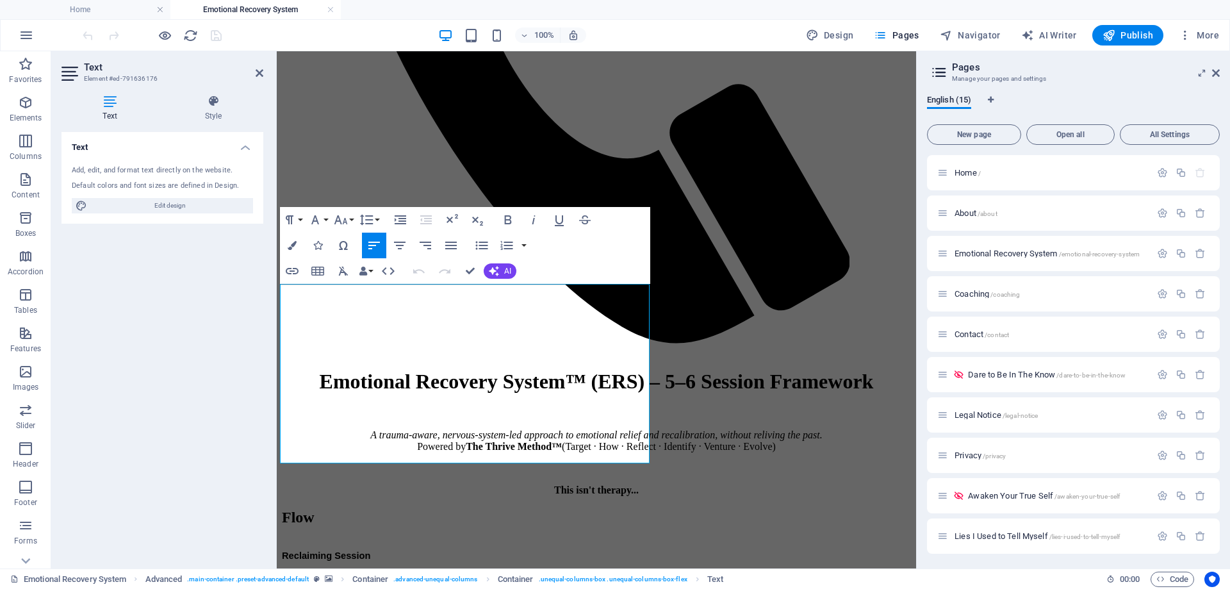
scroll to position [638, 0]
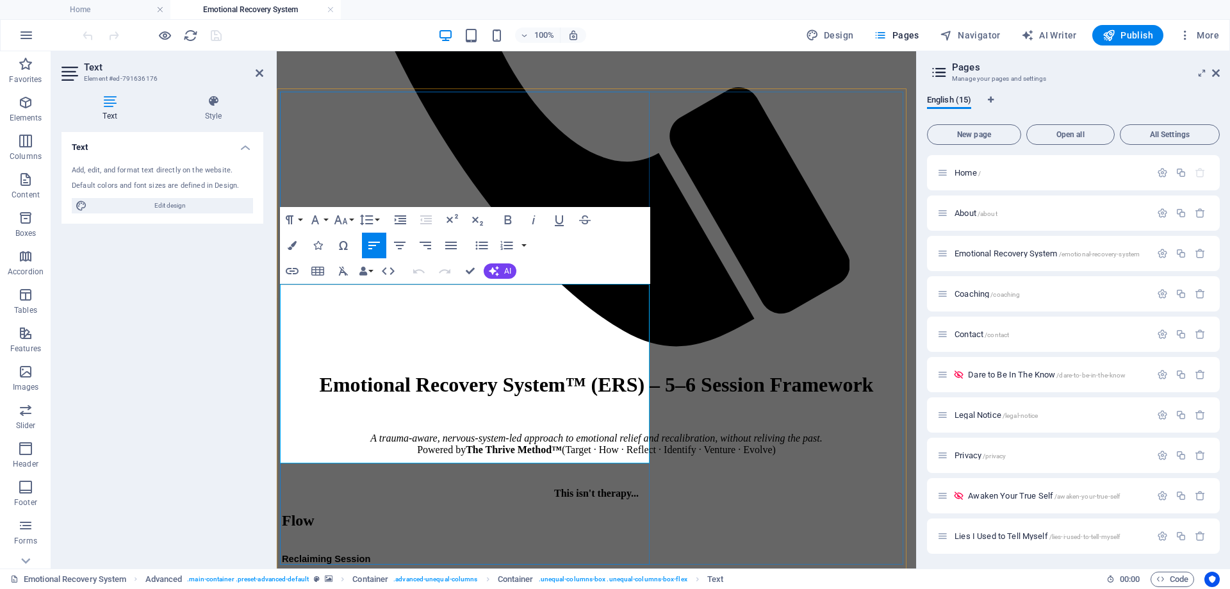
drag, startPoint x: 471, startPoint y: 445, endPoint x: 553, endPoint y: 445, distance: 82.0
drag, startPoint x: 564, startPoint y: 446, endPoint x: 393, endPoint y: 452, distance: 171.2
drag, startPoint x: 138, startPoint y: 395, endPoint x: 299, endPoint y: 269, distance: 204.1
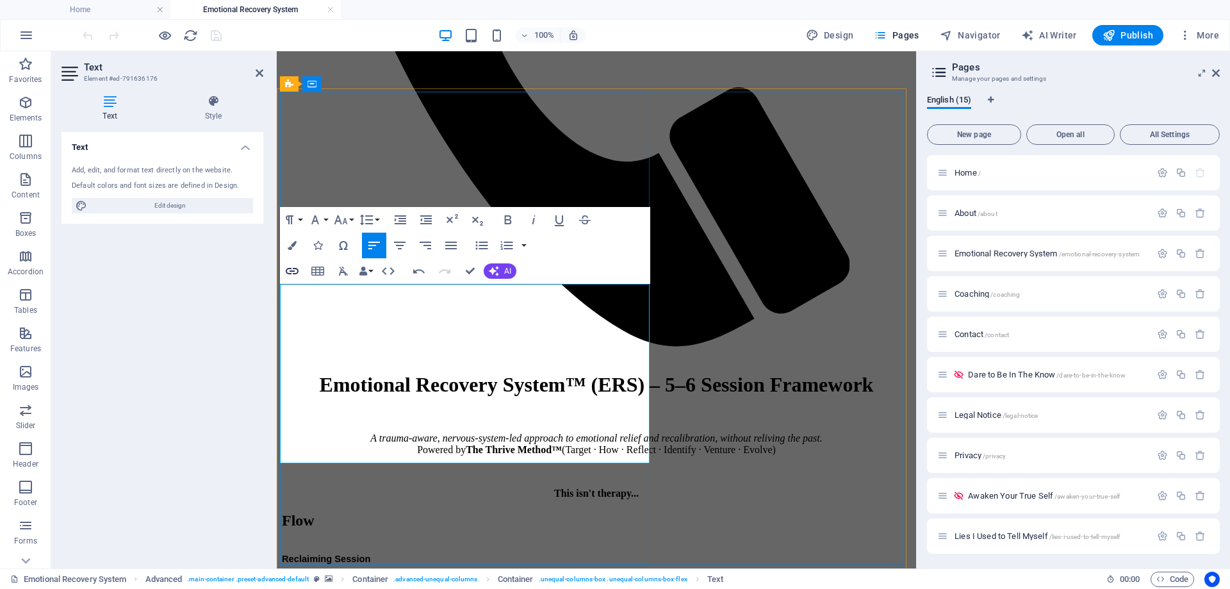
click at [299, 269] on icon "button" at bounding box center [291, 270] width 15 height 15
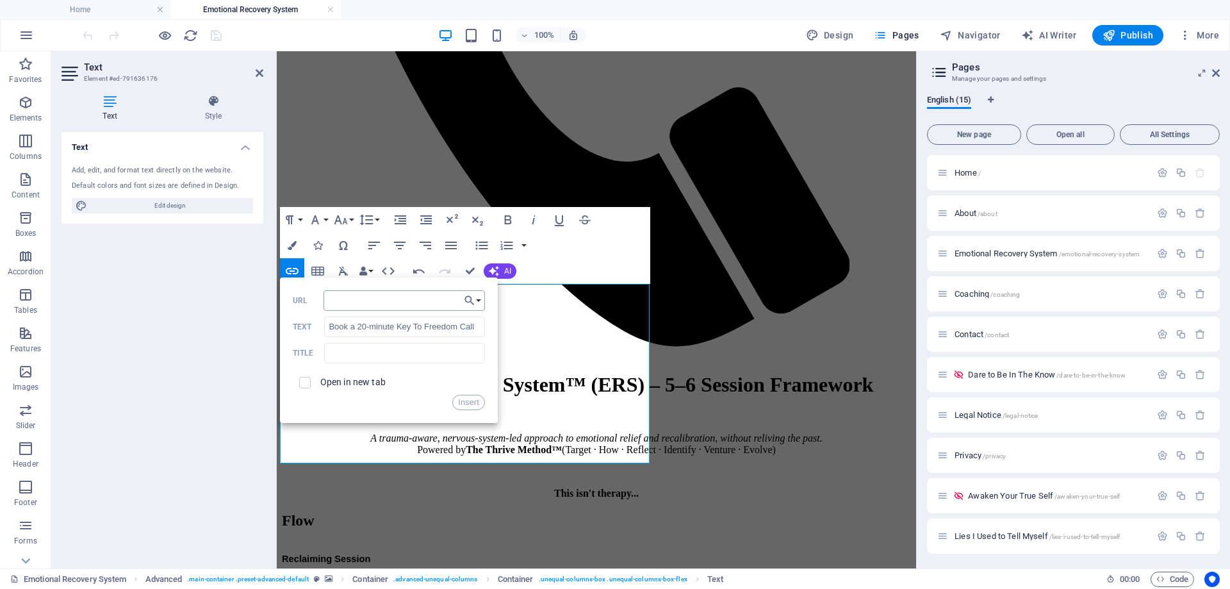
click at [349, 301] on input "URL" at bounding box center [404, 300] width 161 height 21
type input "https://scheduler.zoom.us/kat-mccartie/key-to-freedom-call-20-minutes"
click at [350, 384] on label "Open in new tab" at bounding box center [352, 382] width 65 height 10
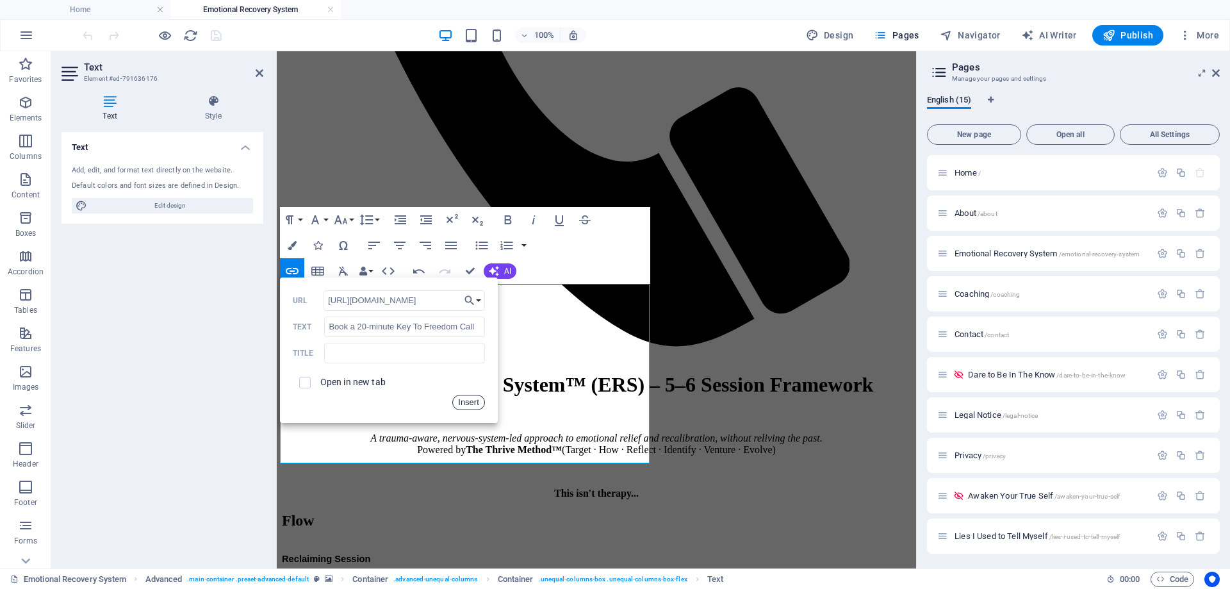
click at [475, 401] on button "Insert" at bounding box center [468, 402] width 33 height 15
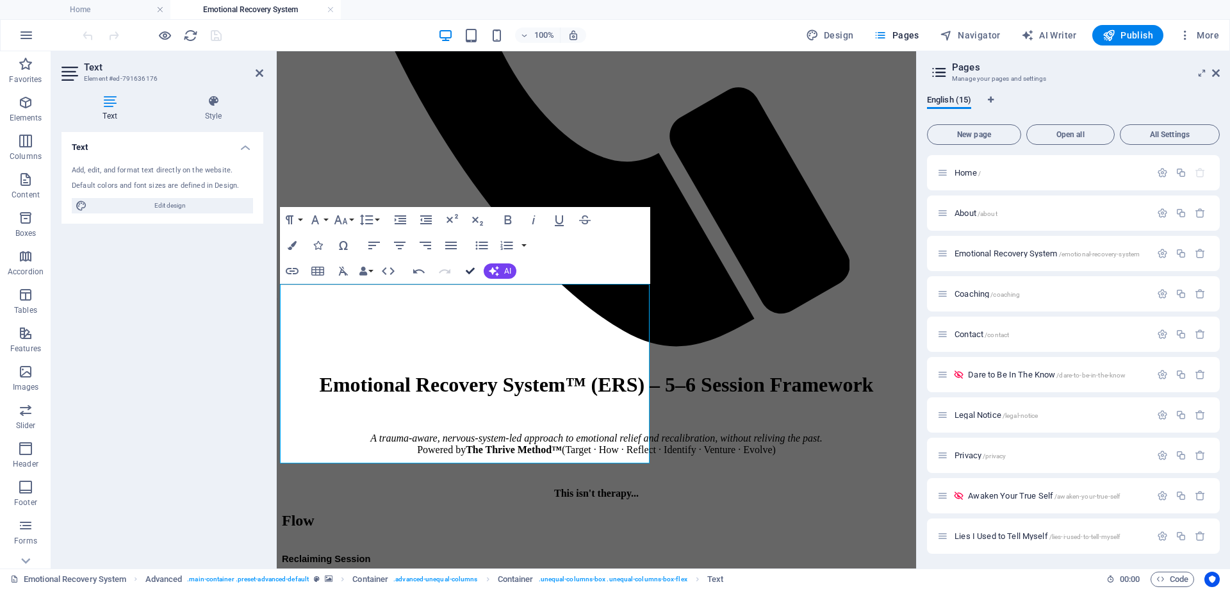
drag, startPoint x: 421, startPoint y: 219, endPoint x: 472, endPoint y: 270, distance: 72.5
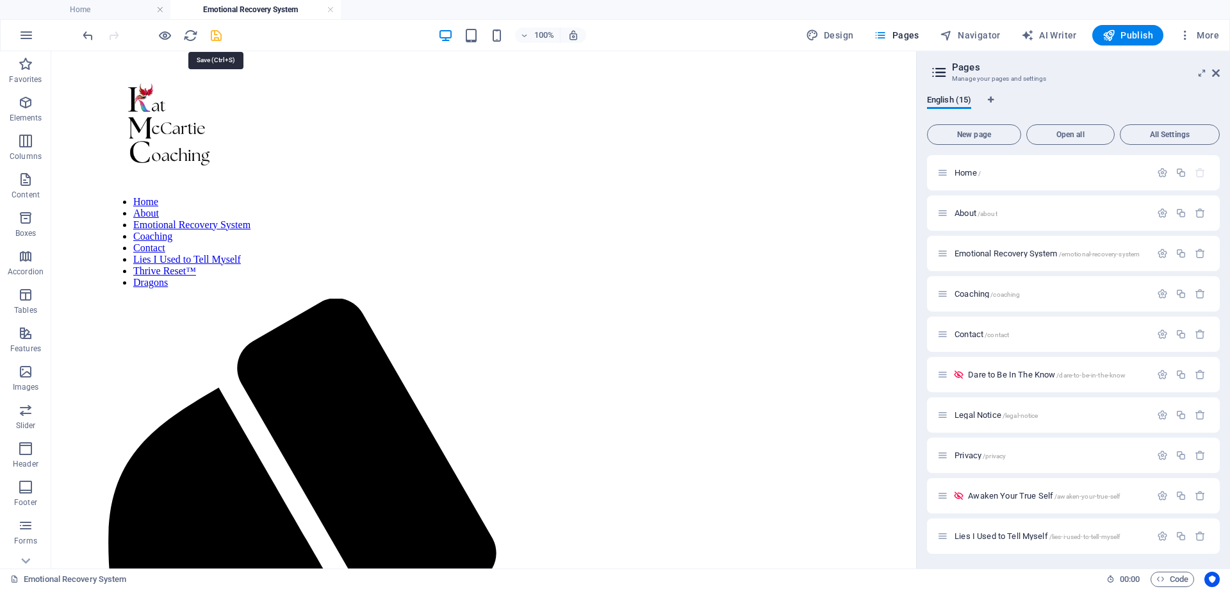
click at [214, 31] on icon "save" at bounding box center [216, 35] width 15 height 15
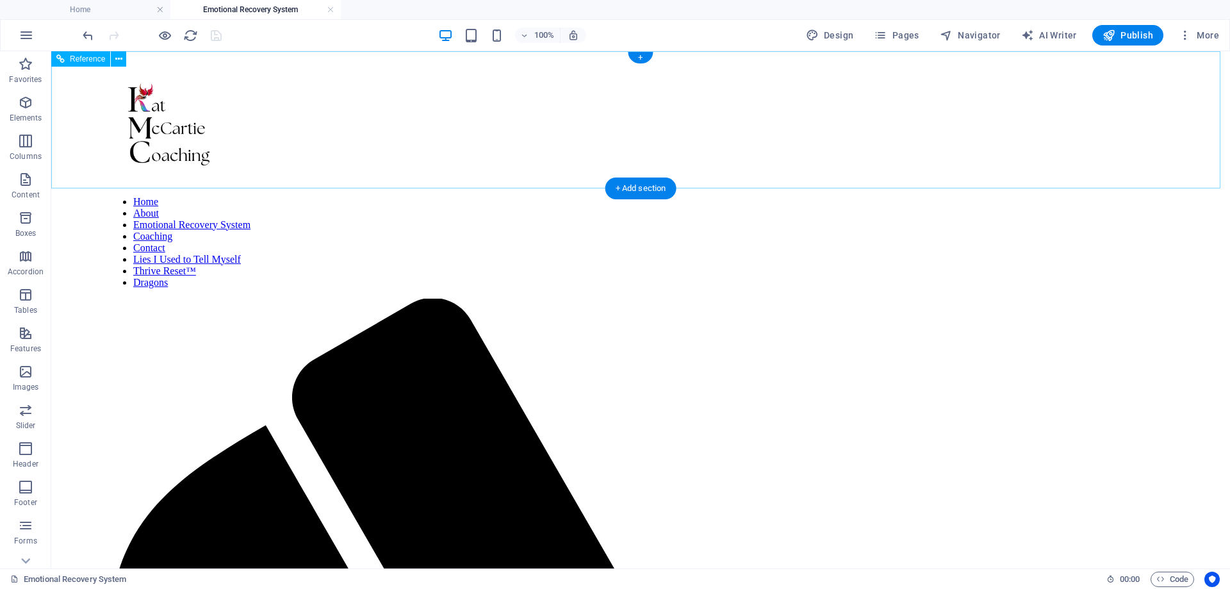
click at [462, 196] on nav "Home About Emotional Recovery System Coaching Contact Lies I Used to Tell Mysel…" at bounding box center [641, 242] width 1066 height 92
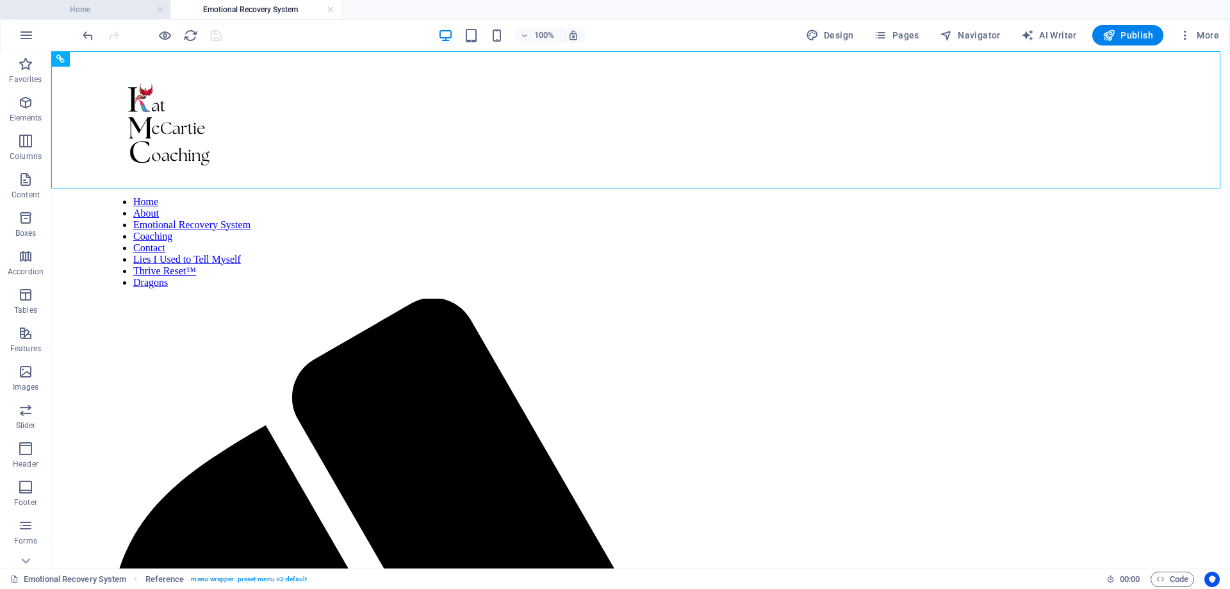
click at [79, 8] on h4 "Home" at bounding box center [85, 10] width 170 height 14
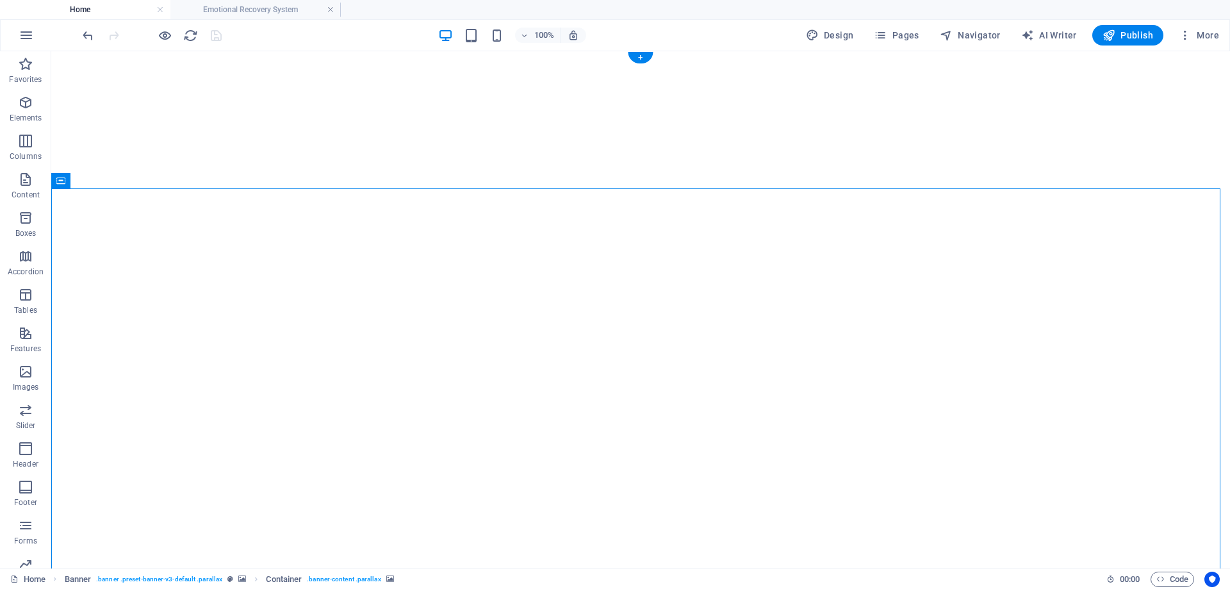
click at [112, 177] on button at bounding box center [117, 180] width 15 height 15
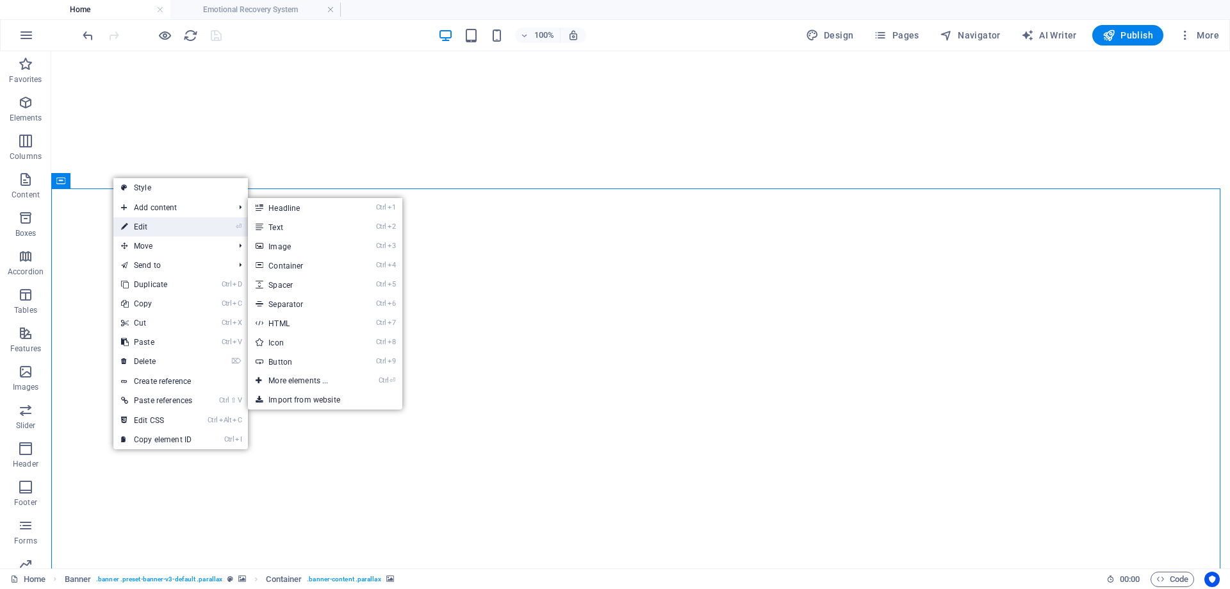
click at [154, 225] on link "⏎ Edit" at bounding box center [156, 226] width 87 height 19
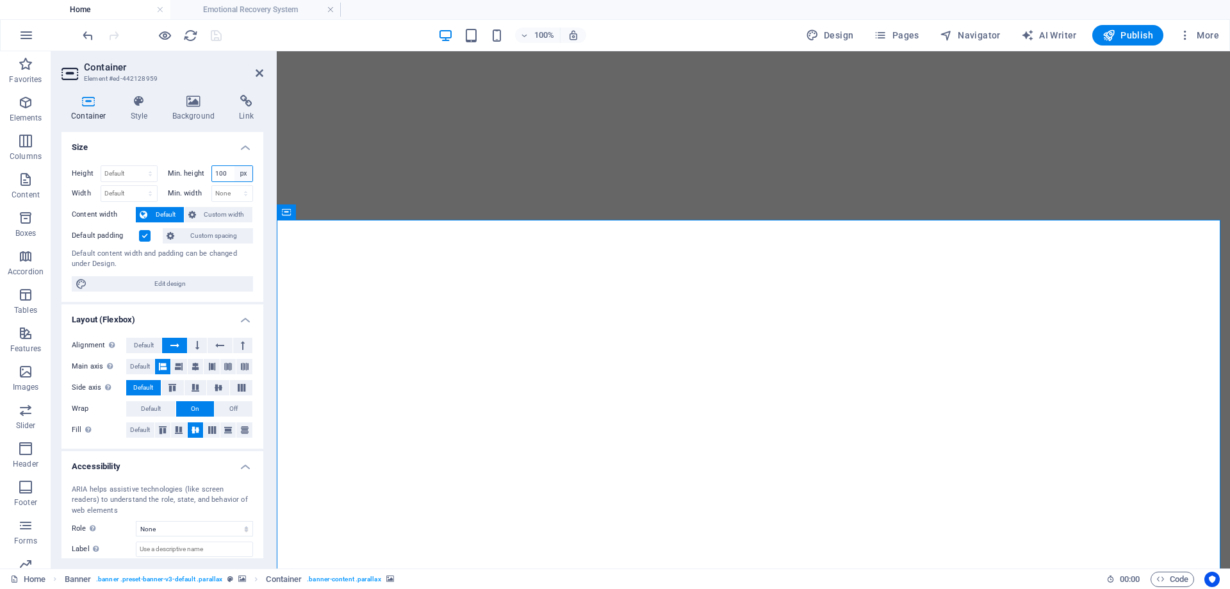
click at [235, 171] on select "None px rem % vh vw" at bounding box center [244, 173] width 18 height 15
select select "m5926ein76g"
click at [235, 166] on select "None px rem % vh vw" at bounding box center [244, 173] width 18 height 15
select select "DISABLED_OPTION_VALUE"
click at [235, 170] on select "None px rem % vh vw" at bounding box center [232, 173] width 41 height 15
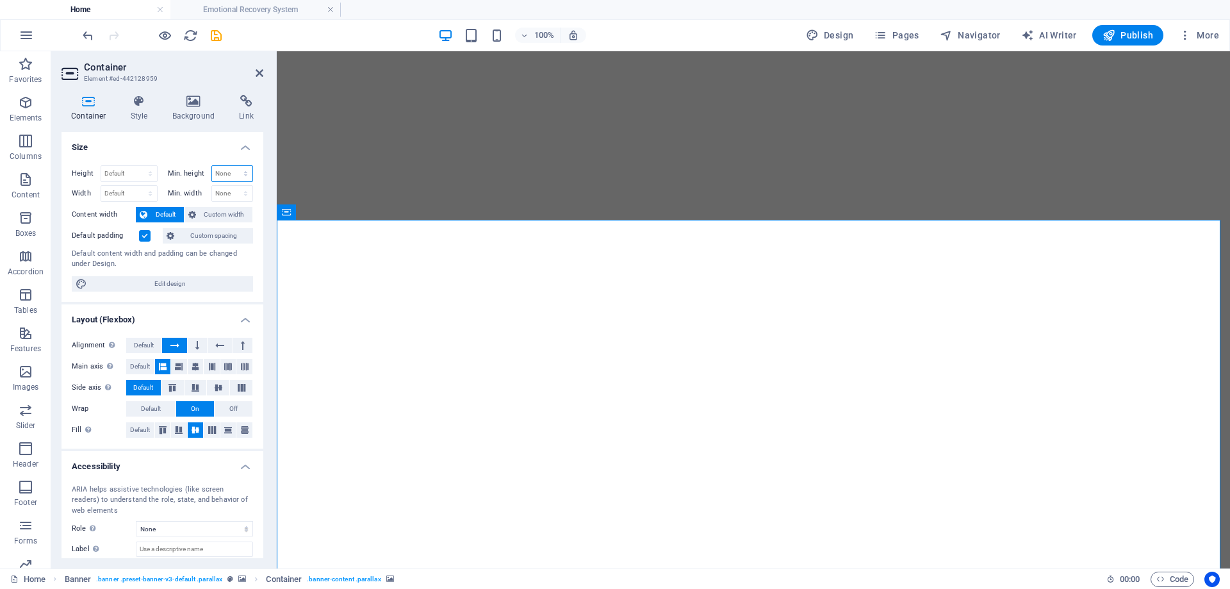
click at [235, 170] on select "None px rem % vh vw" at bounding box center [232, 173] width 41 height 15
click at [215, 37] on icon "save" at bounding box center [216, 35] width 15 height 15
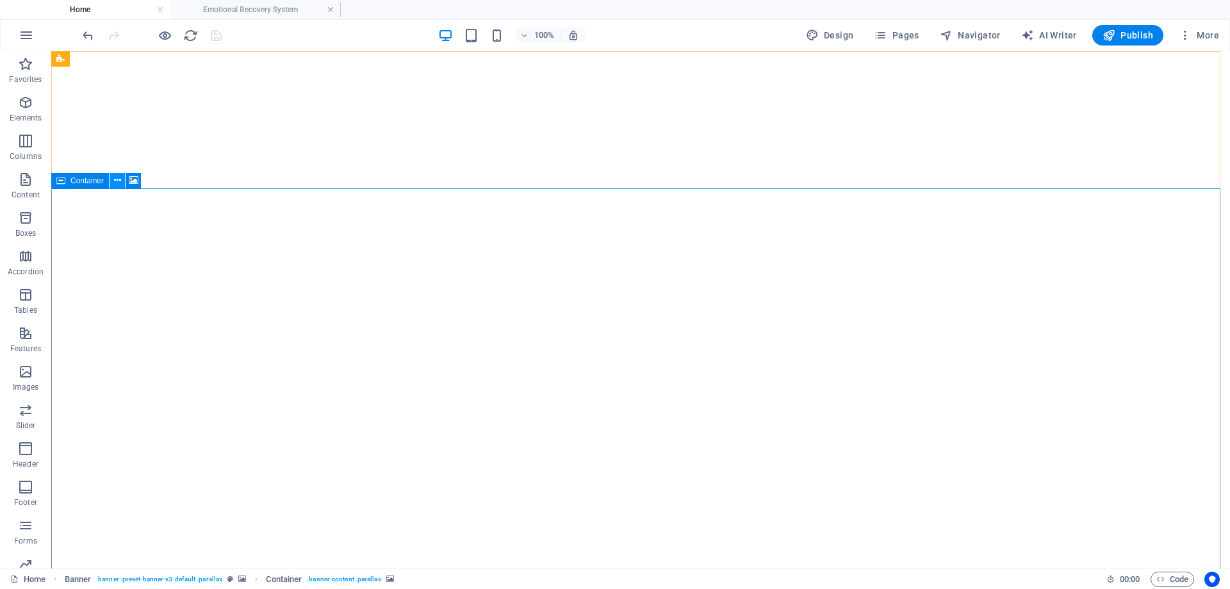
click at [118, 181] on icon at bounding box center [117, 180] width 7 height 13
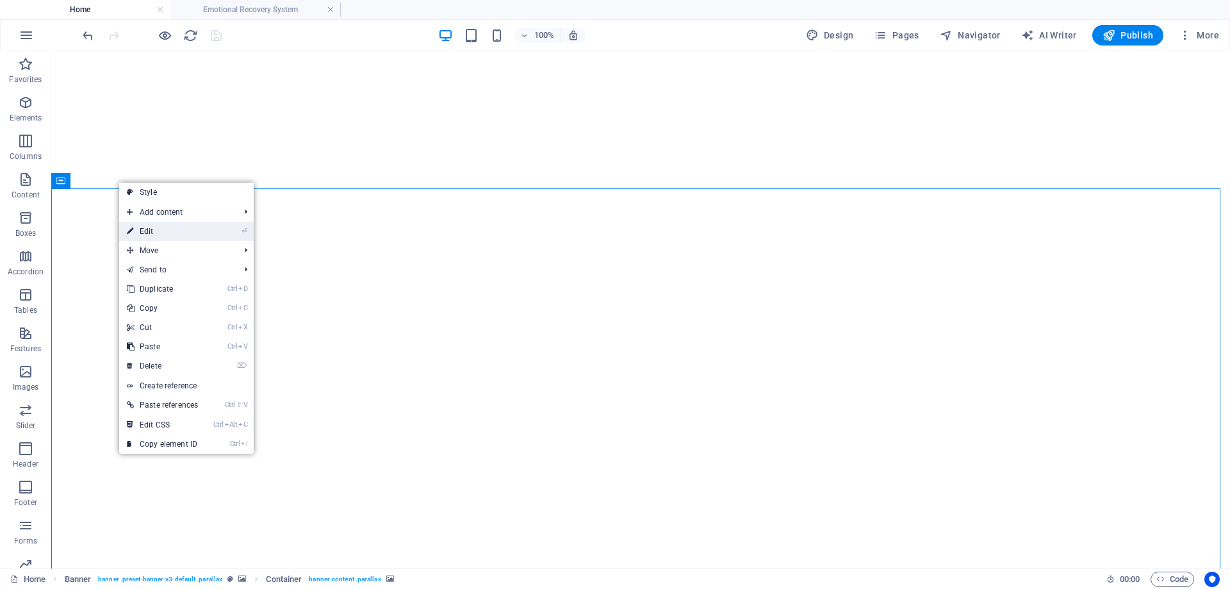
click at [167, 233] on link "⏎ Edit" at bounding box center [162, 231] width 87 height 19
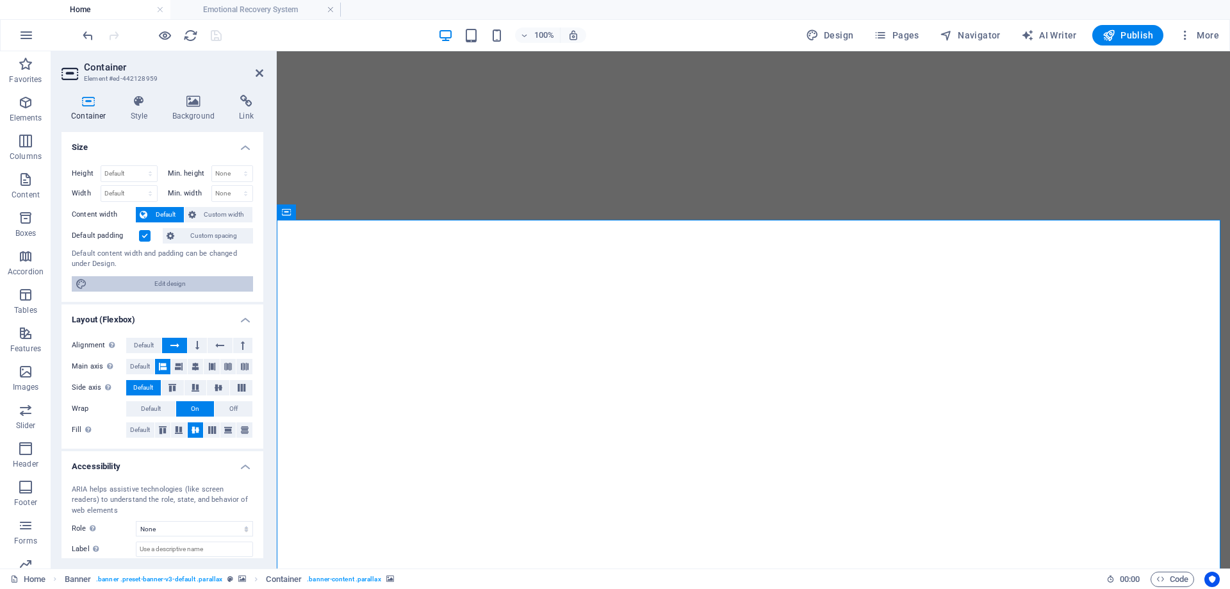
click at [167, 284] on span "Edit design" at bounding box center [170, 283] width 158 height 15
select select "rem"
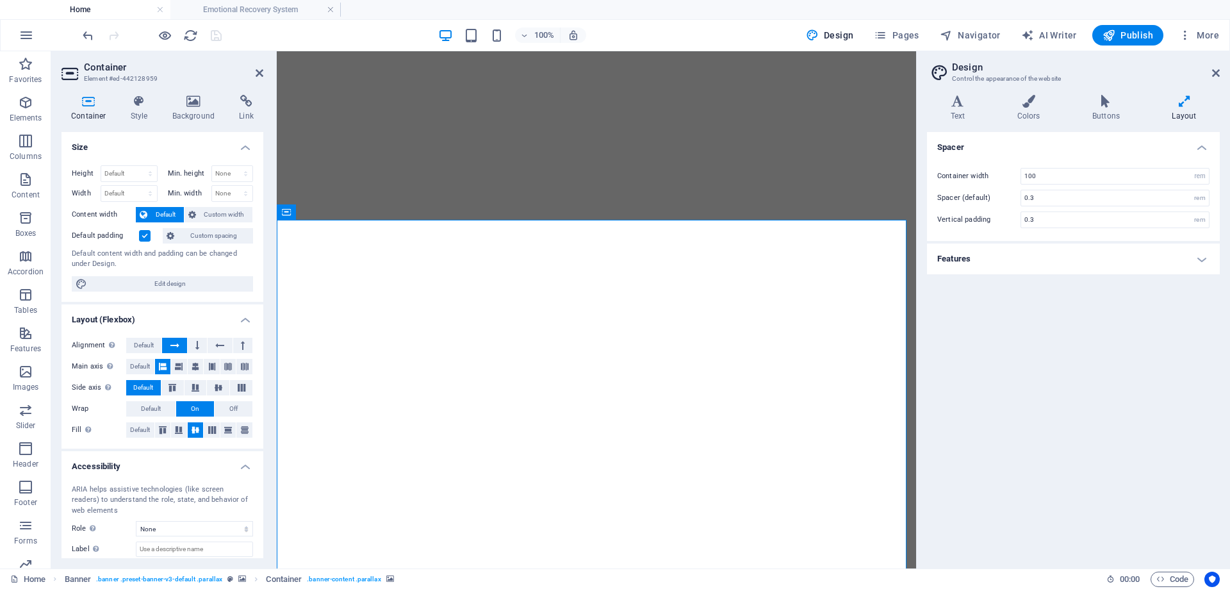
click at [1058, 255] on h4 "Features" at bounding box center [1073, 258] width 293 height 31
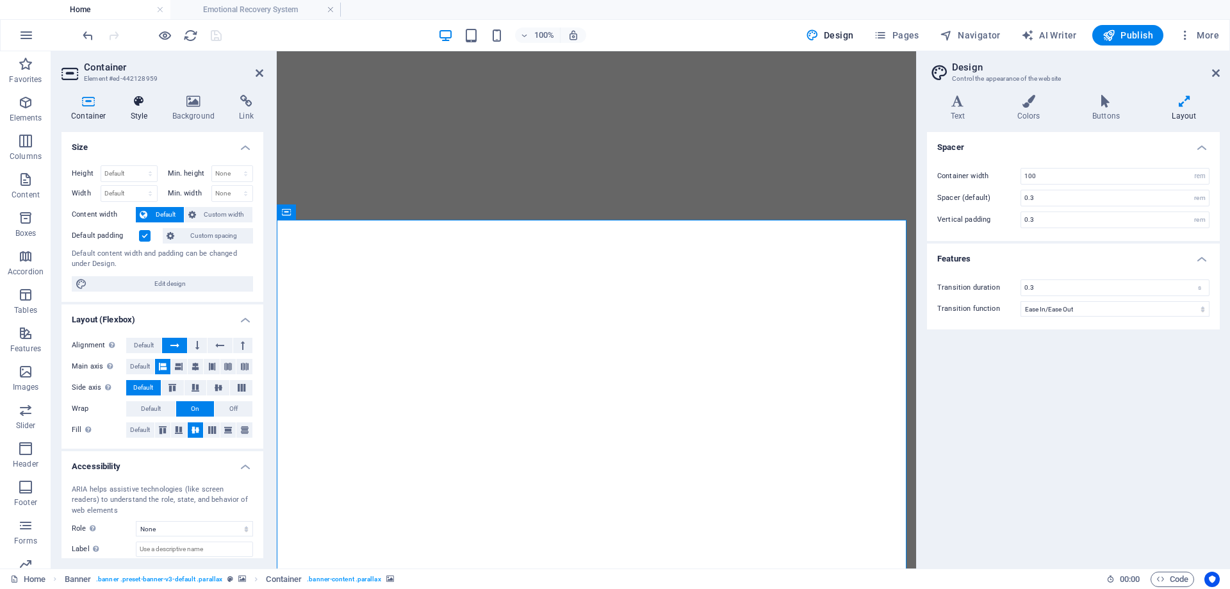
click at [133, 106] on icon at bounding box center [139, 101] width 37 height 13
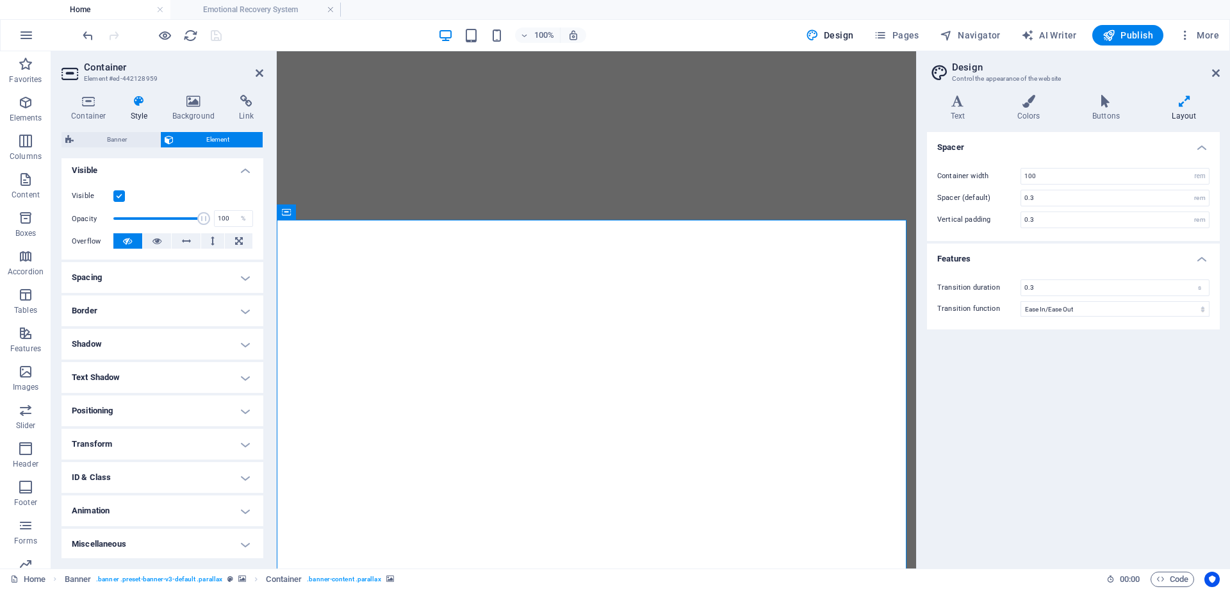
scroll to position [142, 0]
click at [145, 281] on h4 "Spacing" at bounding box center [163, 276] width 202 height 31
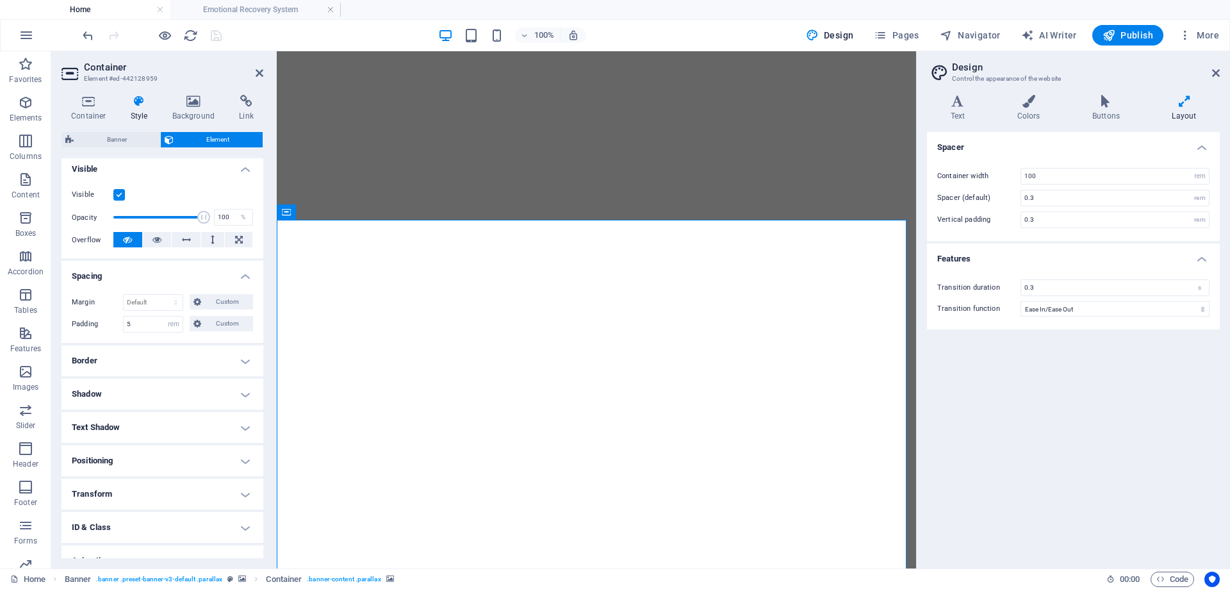
click at [143, 365] on h4 "Border" at bounding box center [163, 360] width 202 height 31
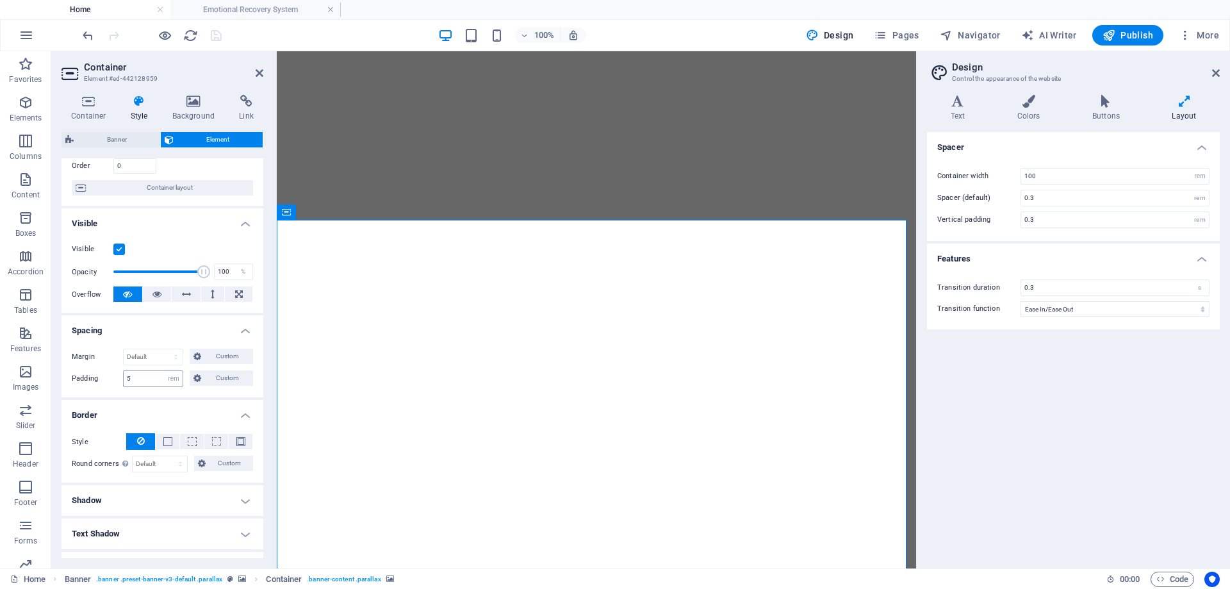
scroll to position [0, 0]
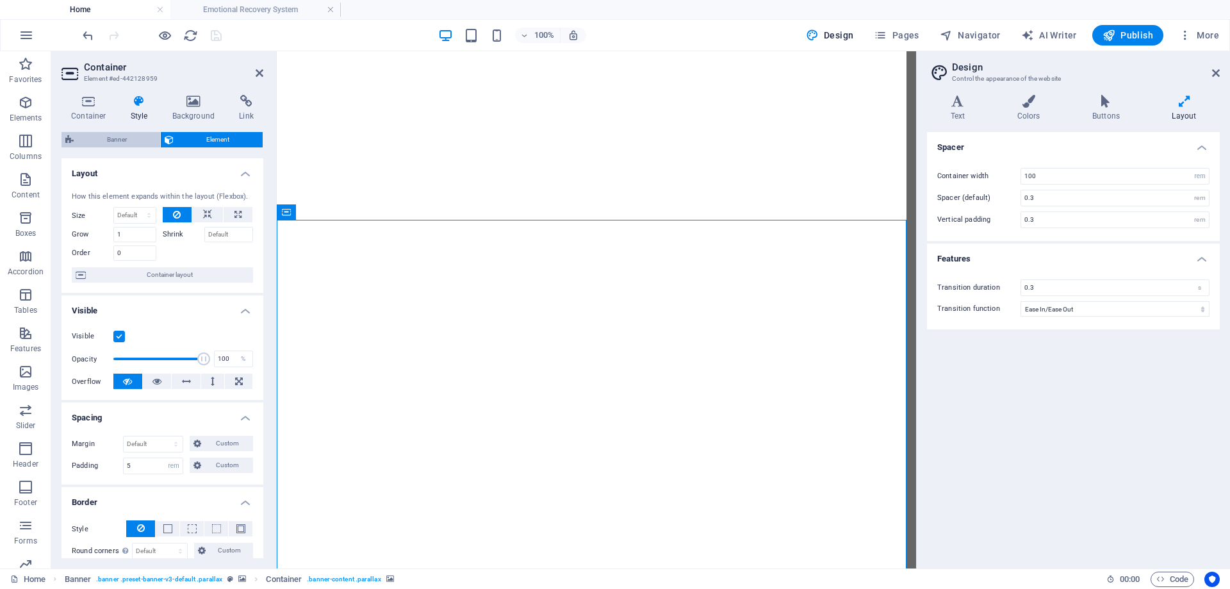
click at [126, 141] on span "Banner" at bounding box center [117, 139] width 79 height 15
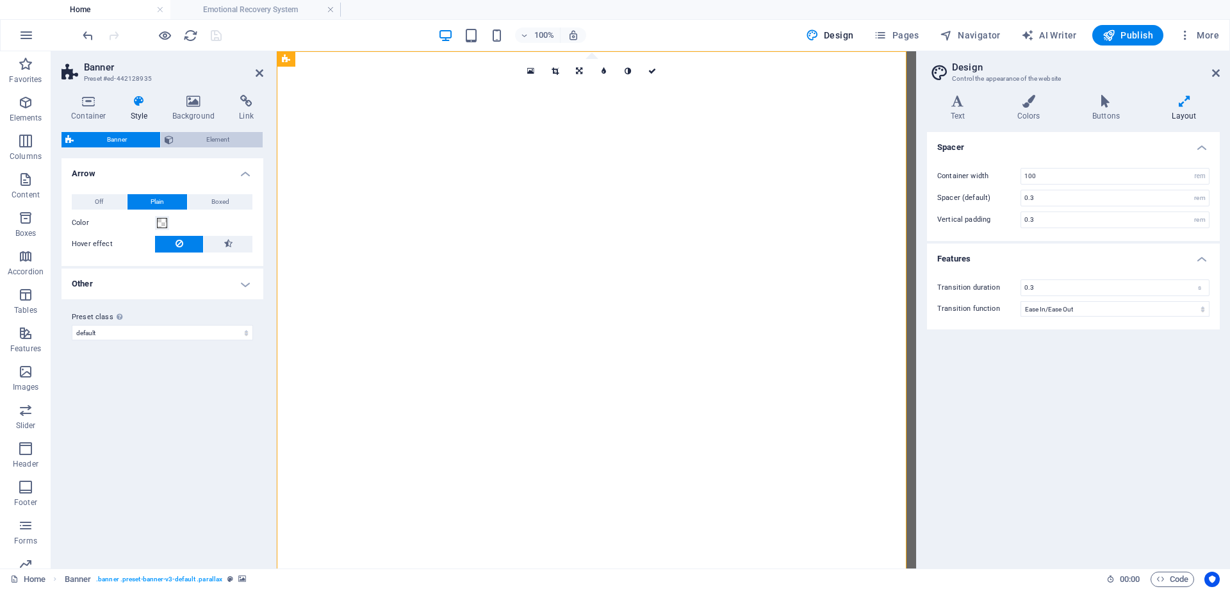
click at [187, 135] on span "Element" at bounding box center [218, 139] width 82 height 15
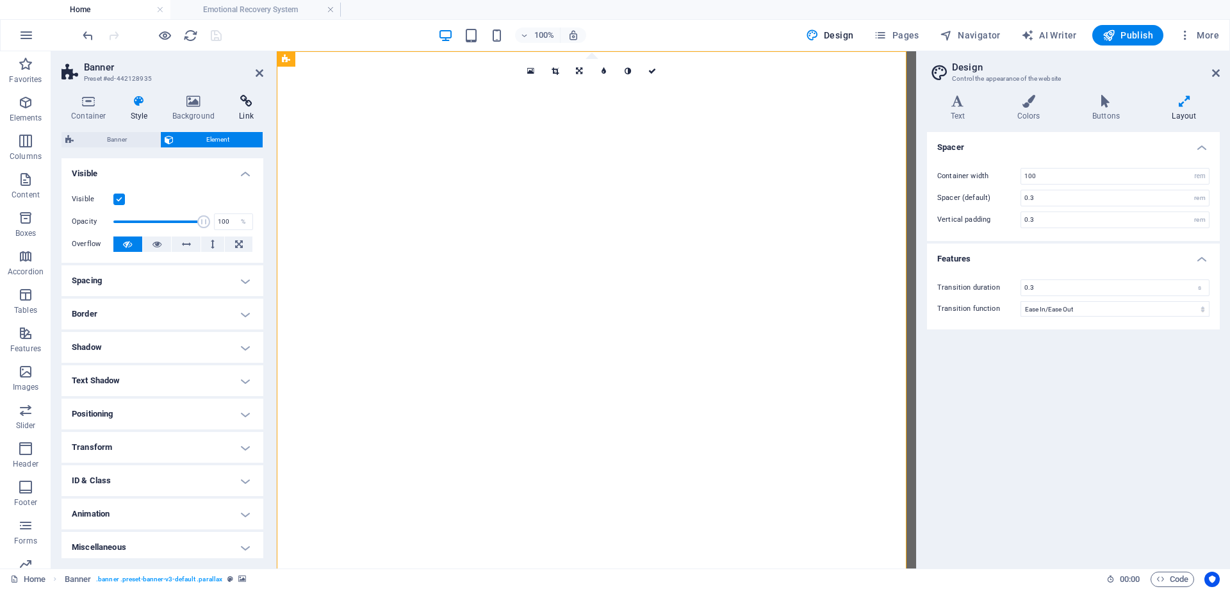
click at [246, 105] on icon at bounding box center [246, 101] width 34 height 13
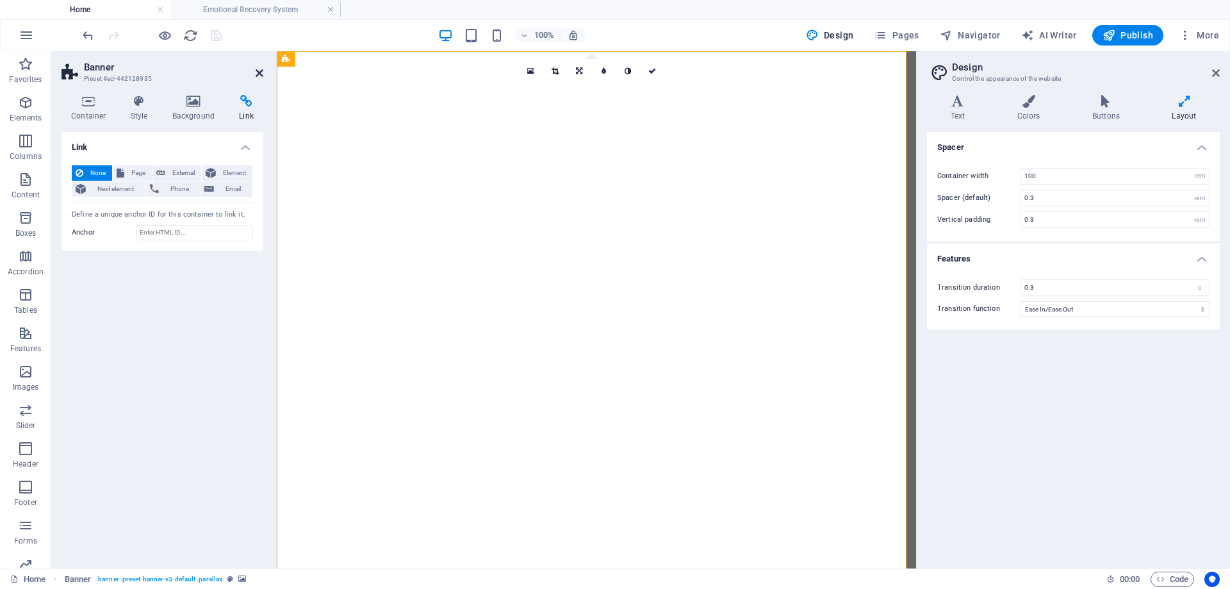
drag, startPoint x: 258, startPoint y: 76, endPoint x: 499, endPoint y: 20, distance: 247.9
click at [258, 76] on icon at bounding box center [260, 73] width 8 height 10
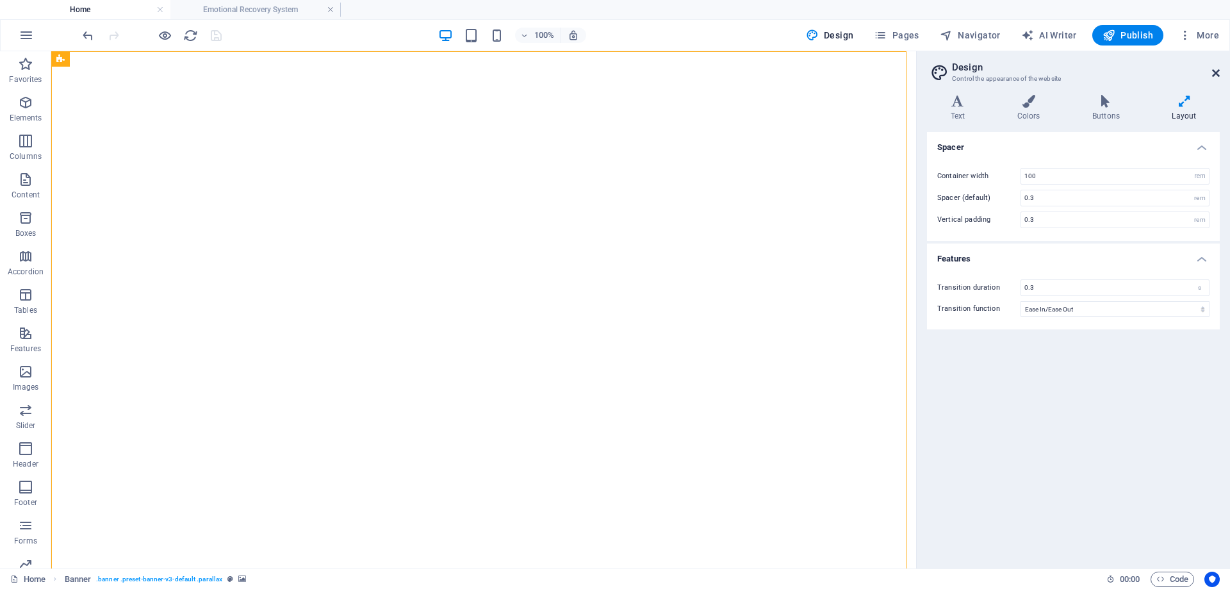
click at [1219, 72] on icon at bounding box center [1216, 73] width 8 height 10
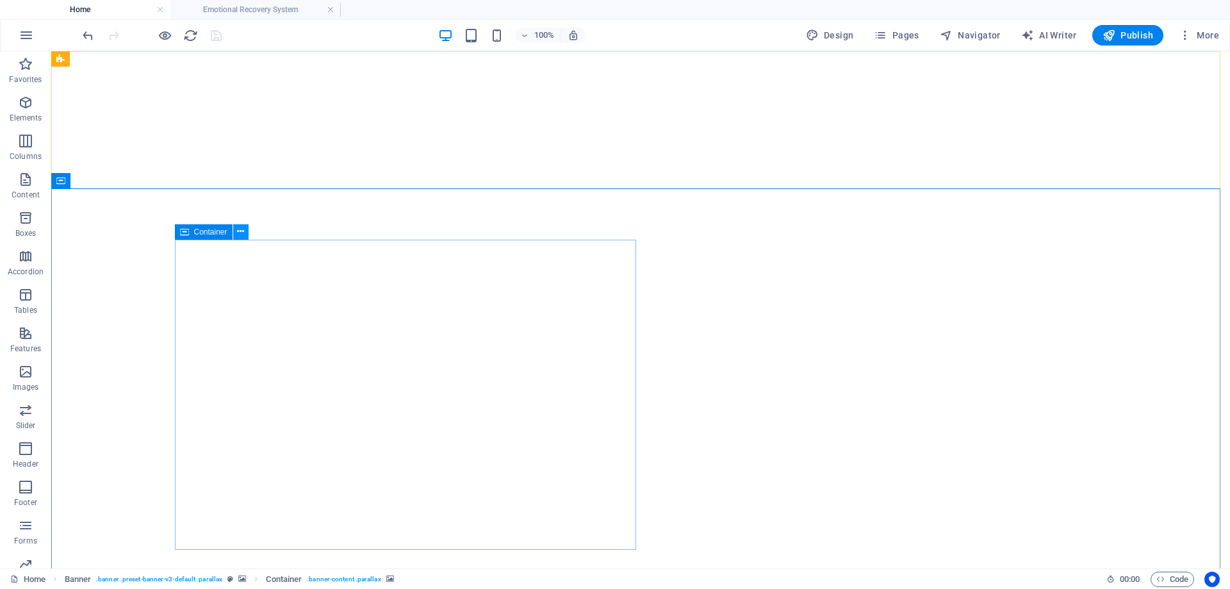
click at [246, 230] on button at bounding box center [240, 231] width 15 height 15
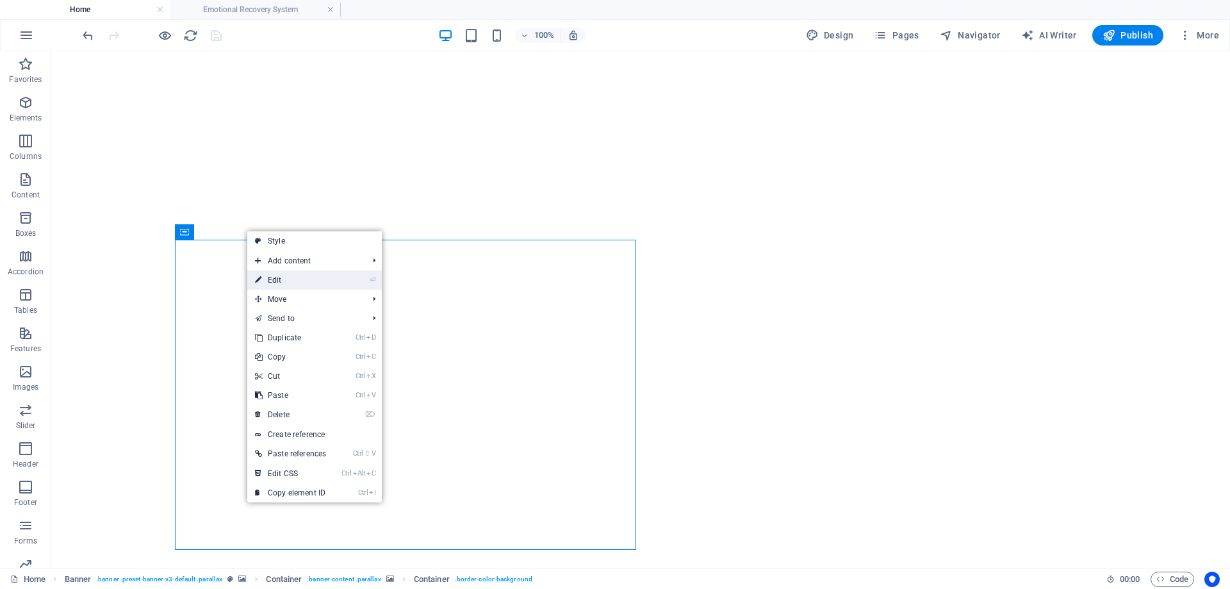
drag, startPoint x: 282, startPoint y: 281, endPoint x: 5, endPoint y: 229, distance: 281.6
click at [282, 281] on link "⏎ Edit" at bounding box center [290, 279] width 87 height 19
select select "vh"
select select "%"
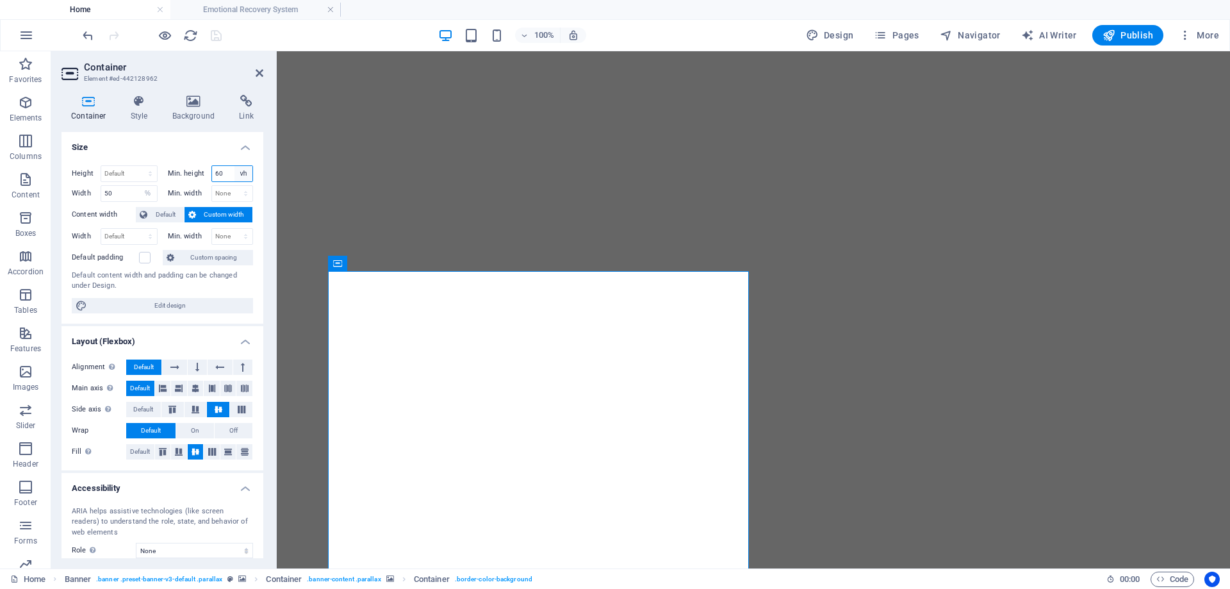
click at [245, 174] on select "None px rem % vh vw" at bounding box center [244, 173] width 18 height 15
click at [226, 175] on input "60" at bounding box center [232, 173] width 41 height 15
click at [242, 174] on select "None px rem % vh vw" at bounding box center [244, 173] width 18 height 15
select select "sn3og1bqflg"
click at [235, 166] on select "None px rem % vh vw" at bounding box center [244, 173] width 18 height 15
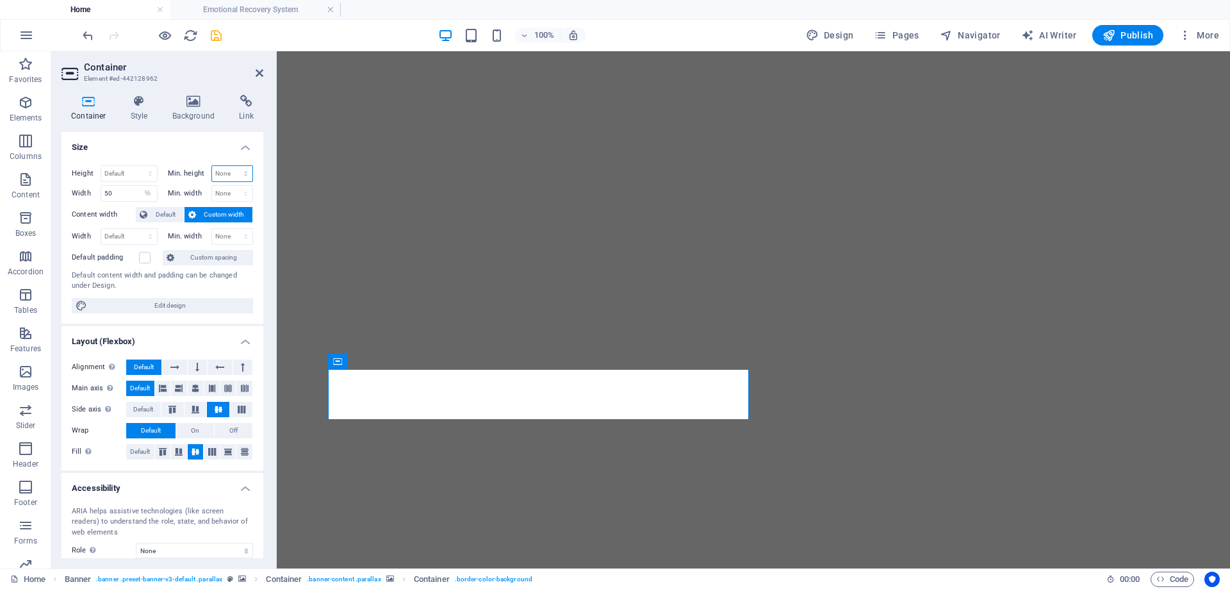
click at [222, 174] on select "None px rem % vh vw" at bounding box center [232, 173] width 41 height 15
click at [212, 166] on select "None px rem % vh vw" at bounding box center [232, 173] width 41 height 15
select select "DISABLED_OPTION_VALUE"
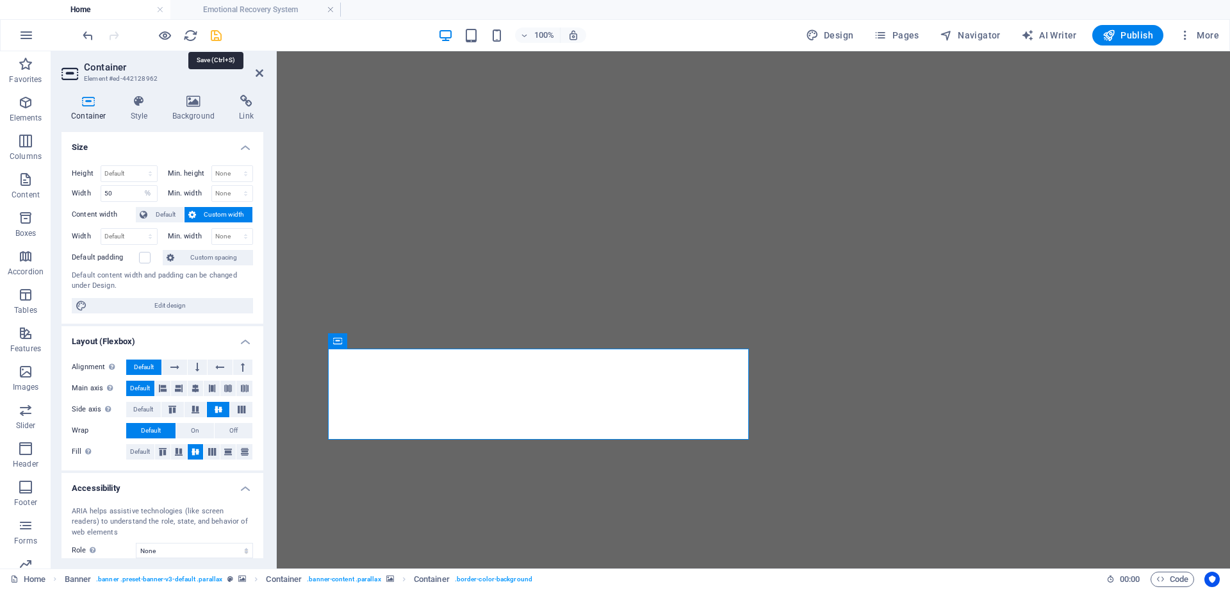
click at [214, 38] on icon "save" at bounding box center [216, 35] width 15 height 15
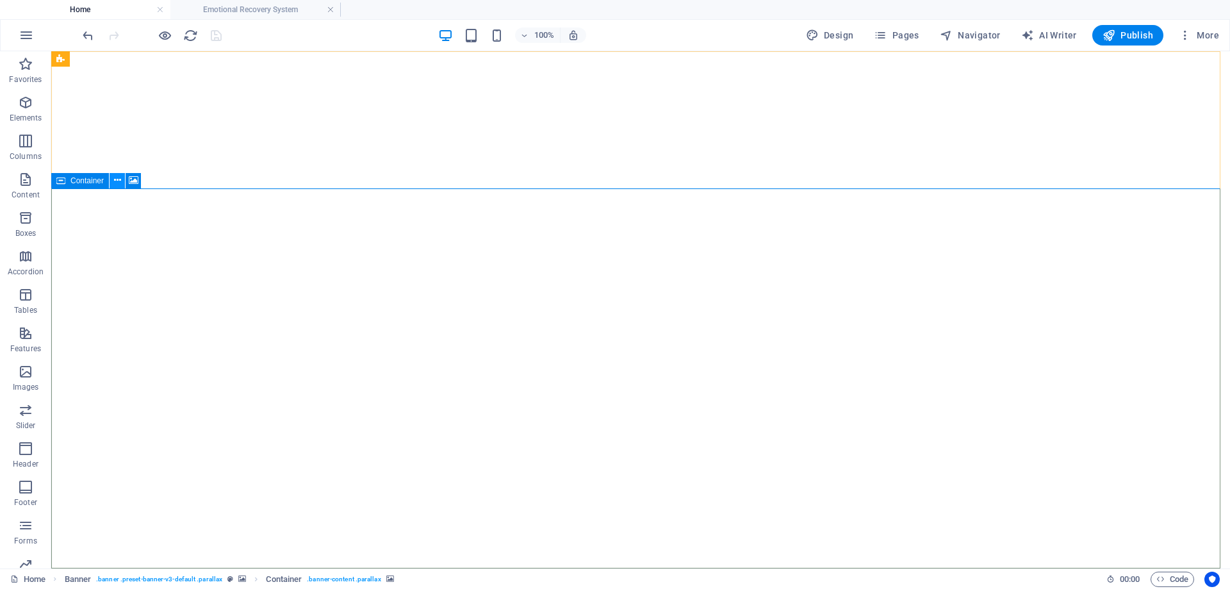
click at [115, 176] on icon at bounding box center [117, 180] width 7 height 13
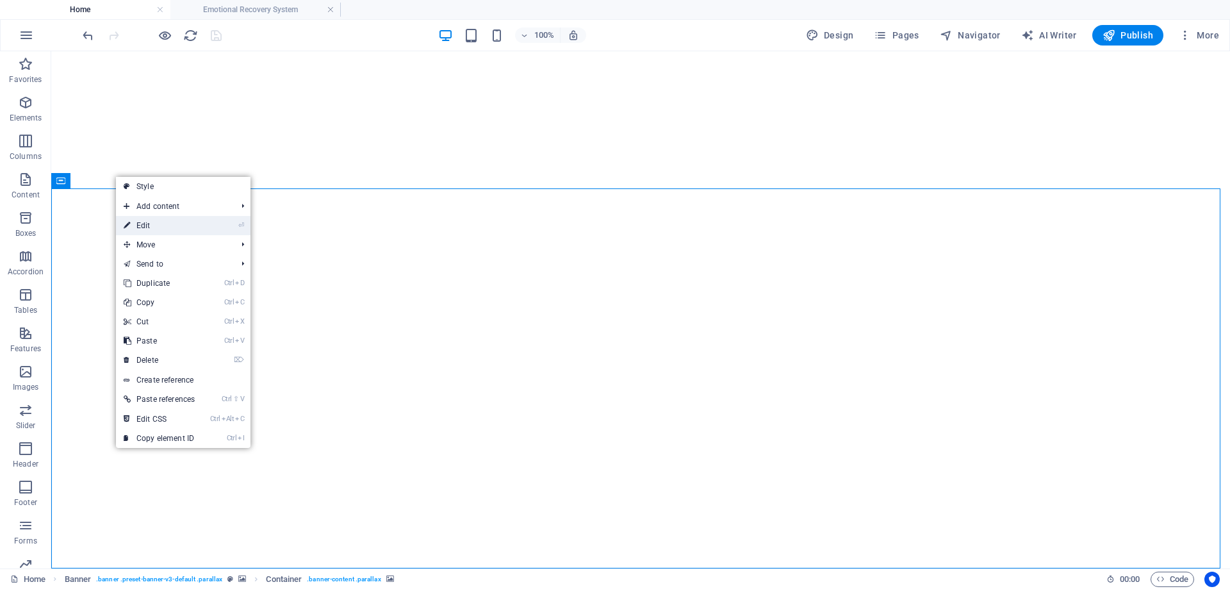
click at [147, 223] on link "⏎ Edit" at bounding box center [159, 225] width 87 height 19
select select "rem"
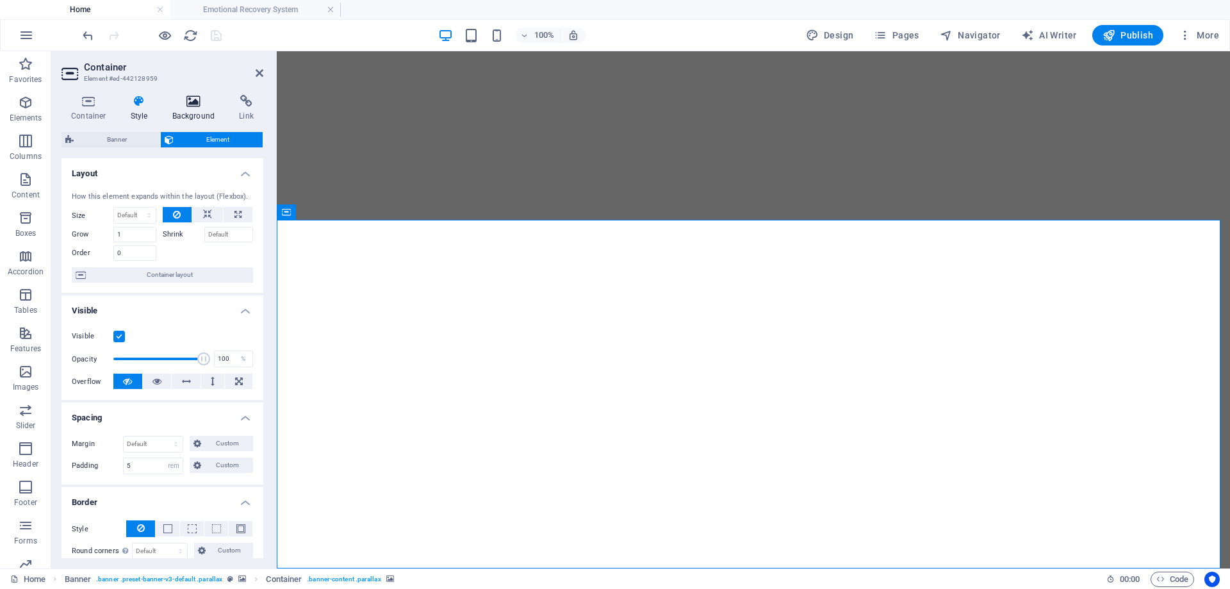
click at [188, 103] on icon at bounding box center [194, 101] width 62 height 13
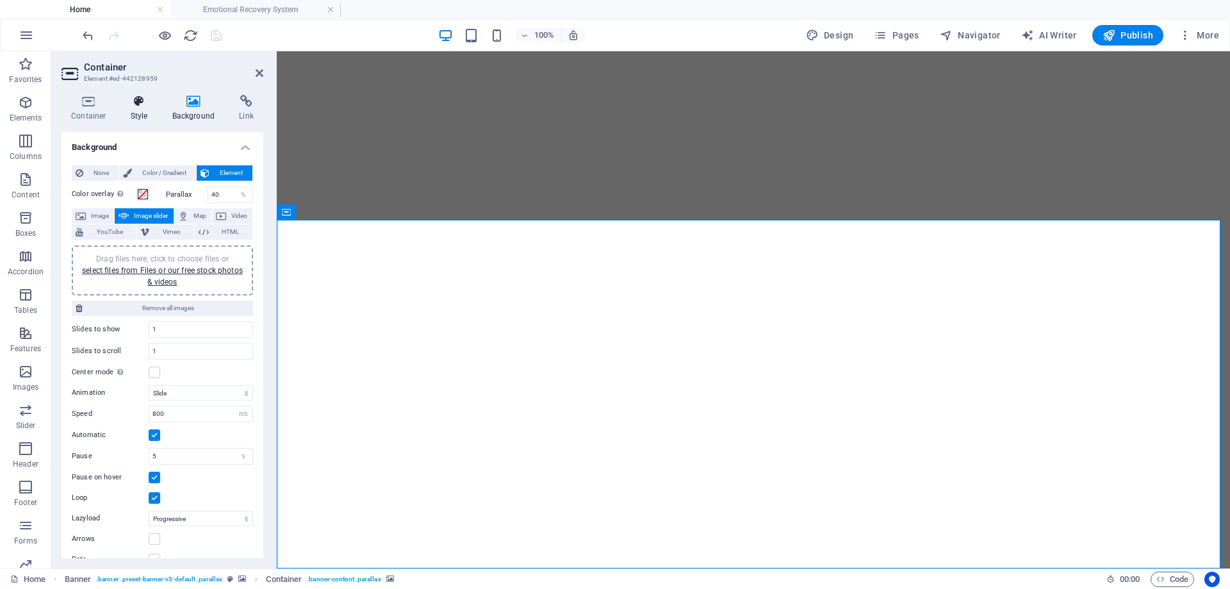
click at [146, 107] on icon at bounding box center [139, 101] width 37 height 13
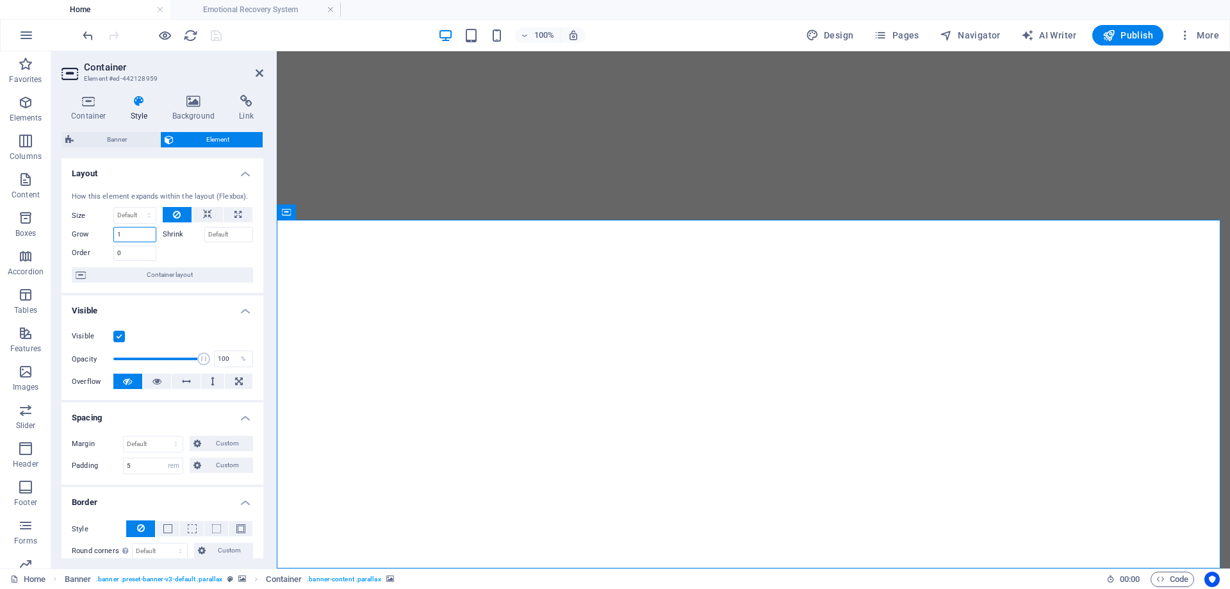
click at [136, 235] on input "1" at bounding box center [134, 234] width 43 height 15
drag, startPoint x: 136, startPoint y: 236, endPoint x: 95, endPoint y: 239, distance: 40.5
click at [105, 238] on div "Grow 1" at bounding box center [114, 234] width 85 height 15
click at [227, 140] on span "Element" at bounding box center [218, 139] width 82 height 15
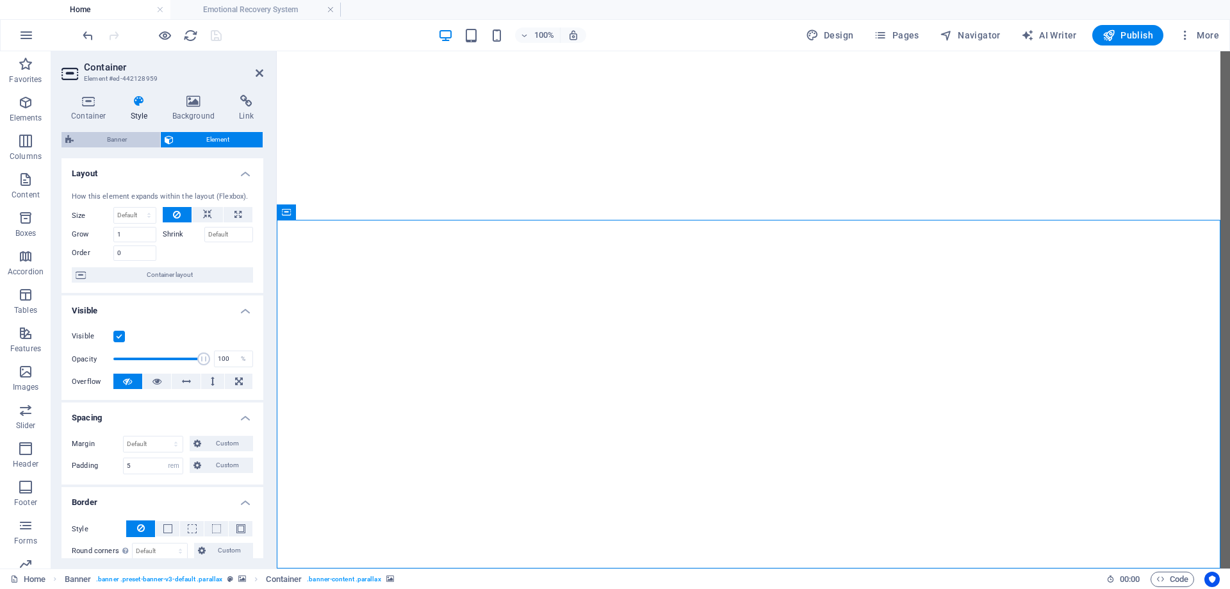
click at [115, 141] on span "Banner" at bounding box center [117, 139] width 79 height 15
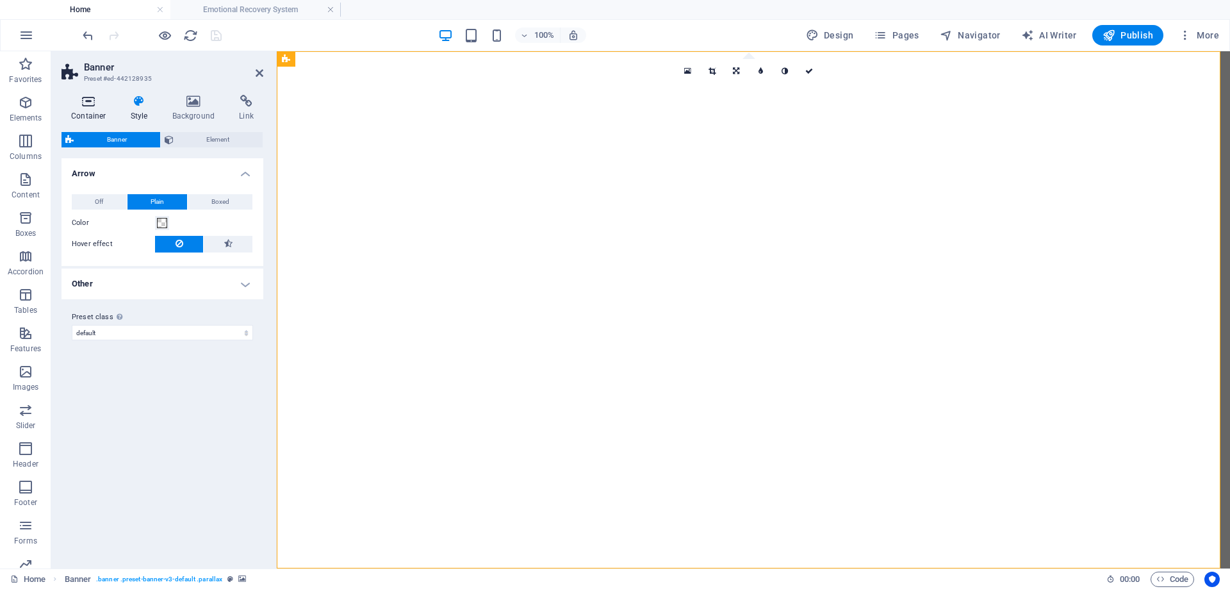
click at [80, 110] on h4 "Container" at bounding box center [92, 108] width 60 height 27
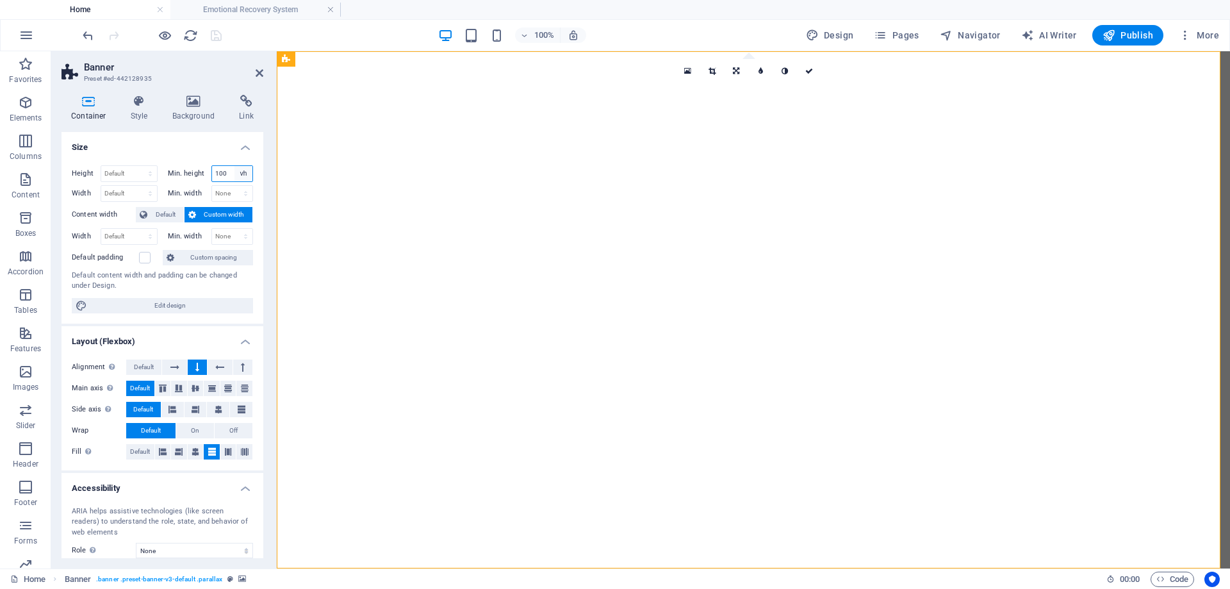
click at [242, 179] on select "None px rem % vh vw" at bounding box center [244, 173] width 18 height 15
select select "sifoj7p6f3k"
click at [235, 166] on select "None px rem % vh vw" at bounding box center [244, 173] width 18 height 15
select select "DISABLED_OPTION_VALUE"
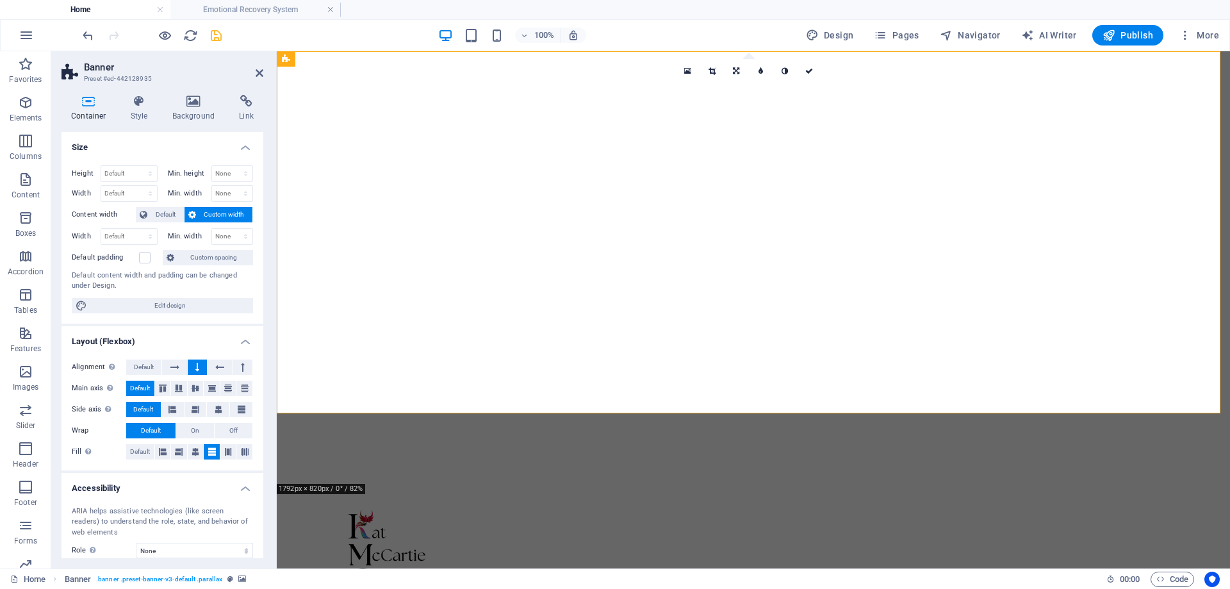
click at [181, 145] on h4 "Size" at bounding box center [163, 143] width 202 height 23
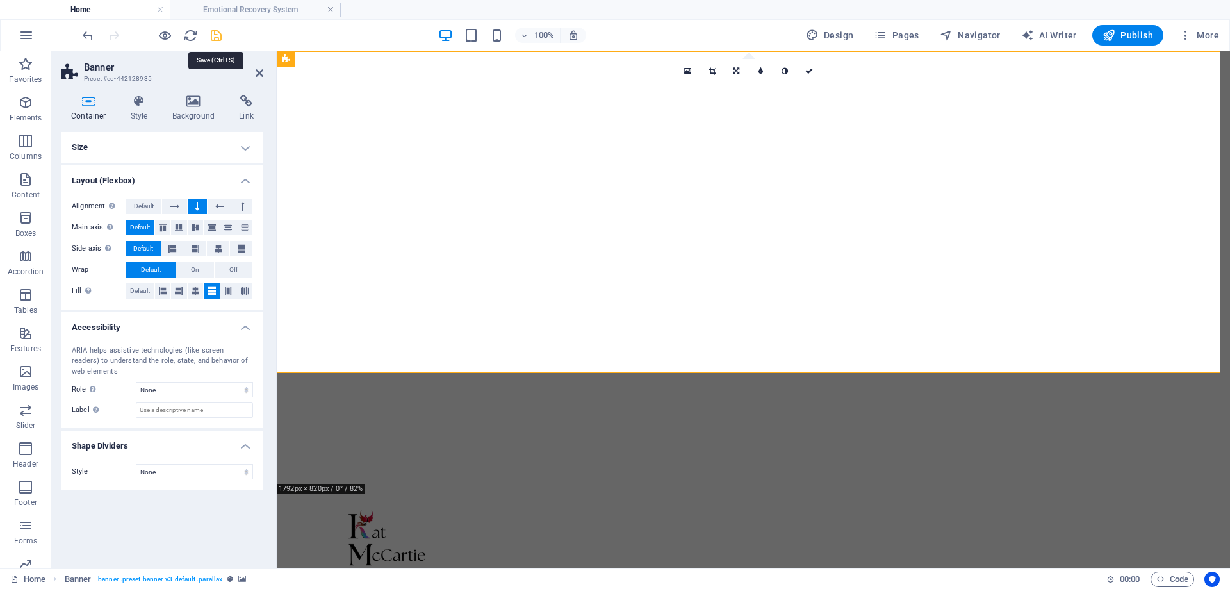
drag, startPoint x: 215, startPoint y: 37, endPoint x: 271, endPoint y: 38, distance: 55.8
click at [215, 37] on icon "save" at bounding box center [216, 35] width 15 height 15
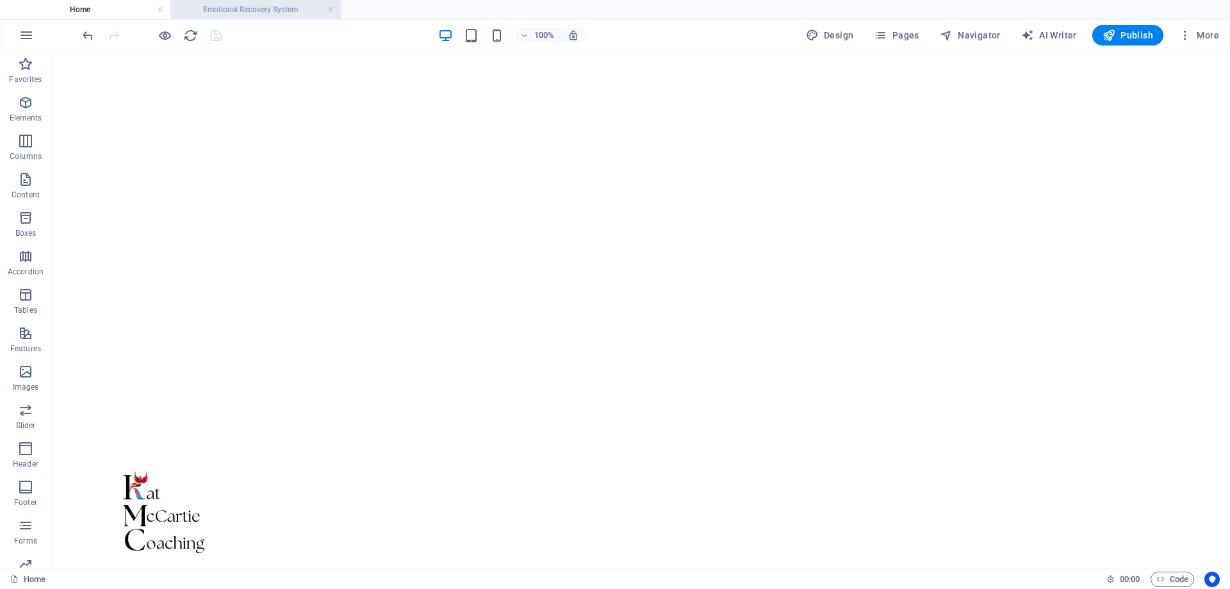
click at [292, 13] on h4 "Emotional Recovery System" at bounding box center [255, 10] width 170 height 14
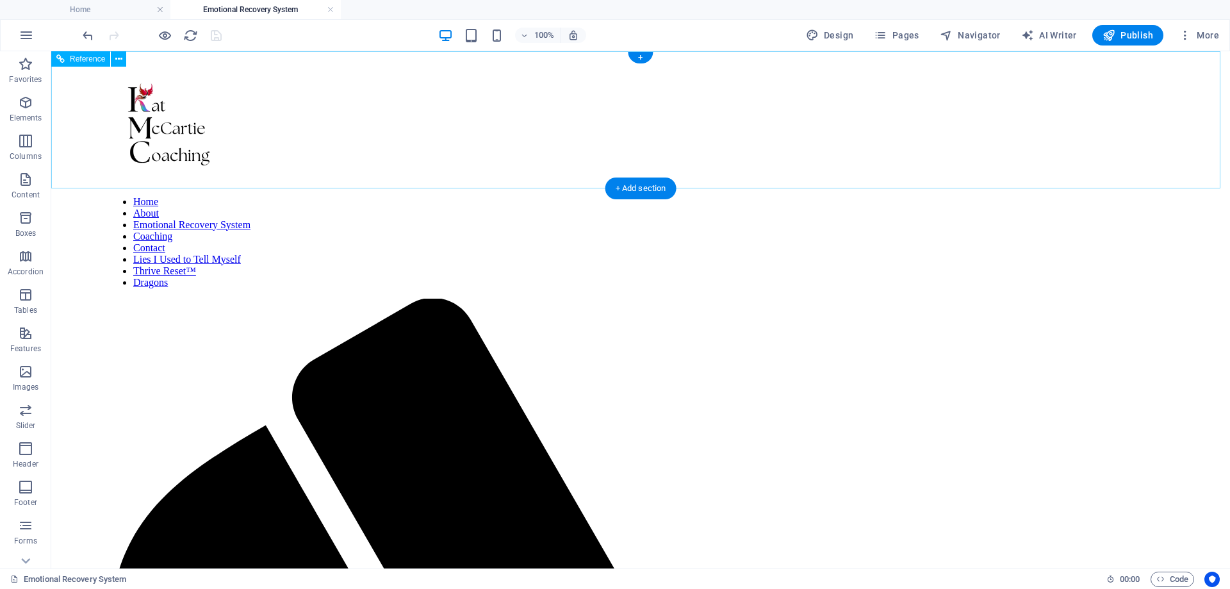
click at [824, 196] on nav "Home About Emotional Recovery System Coaching Contact Lies I Used to Tell Mysel…" at bounding box center [641, 242] width 1066 height 92
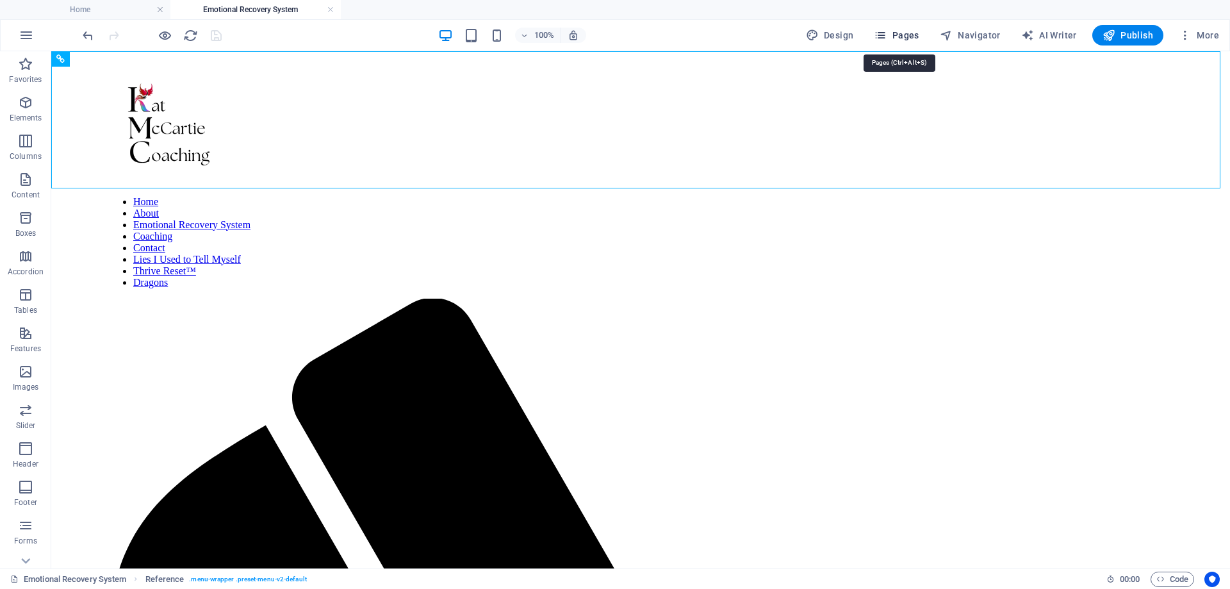
click at [908, 32] on span "Pages" at bounding box center [896, 35] width 45 height 13
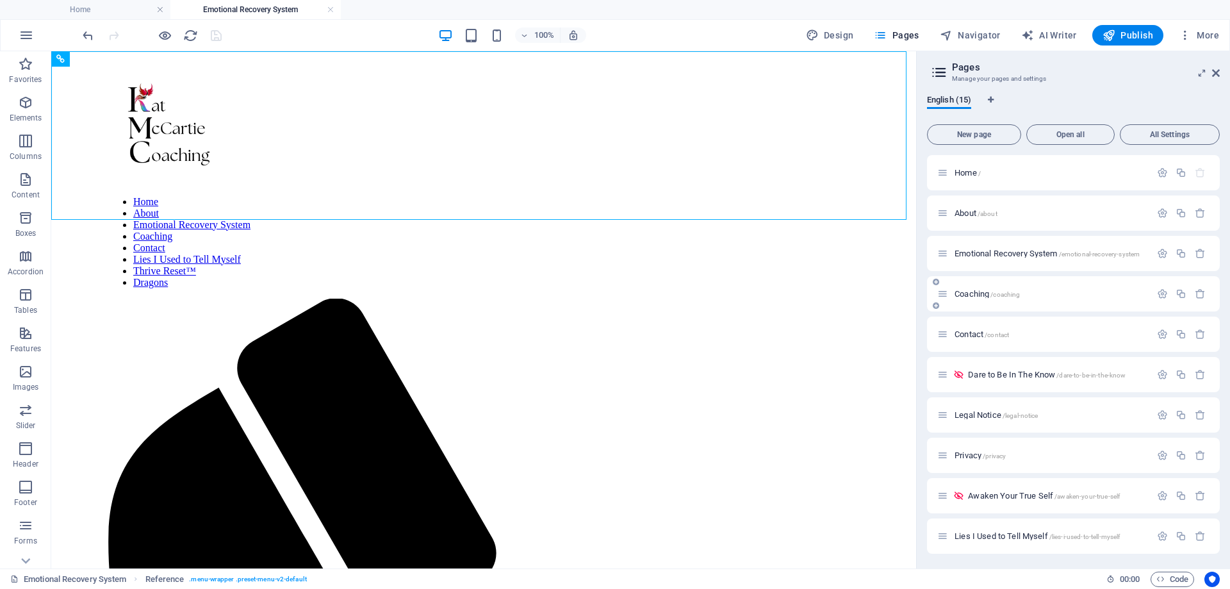
click at [969, 292] on span "Coaching /coaching" at bounding box center [987, 294] width 65 height 10
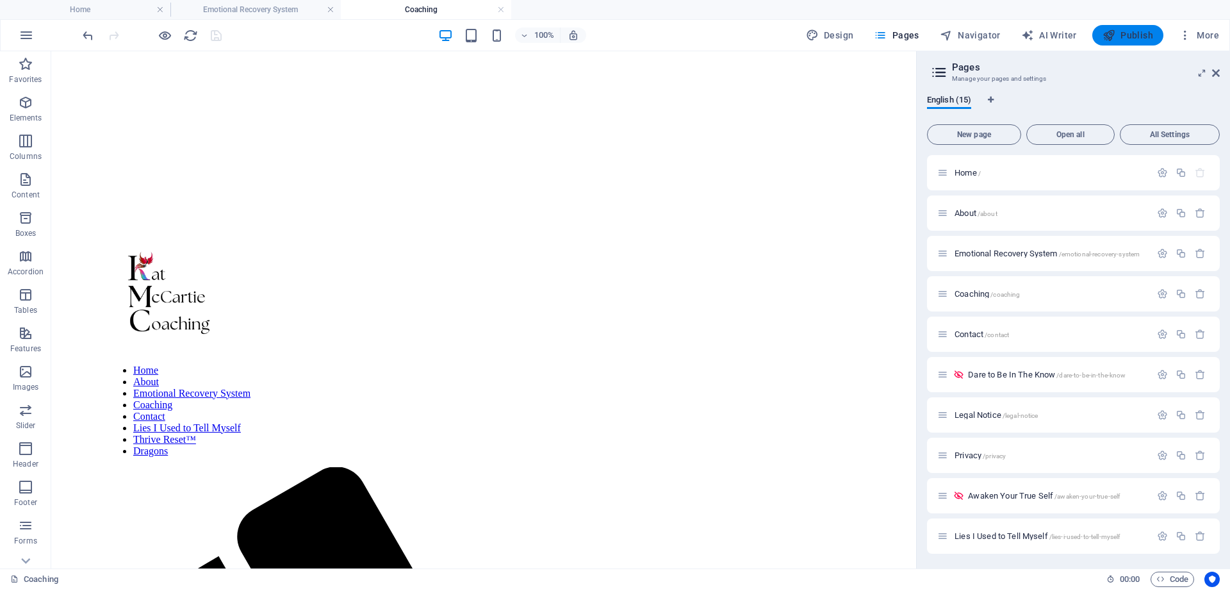
click at [1139, 36] on span "Publish" at bounding box center [1128, 35] width 51 height 13
